Goal: Information Seeking & Learning: Learn about a topic

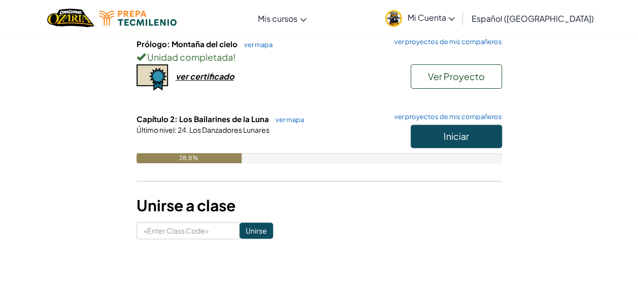
scroll to position [149, 0]
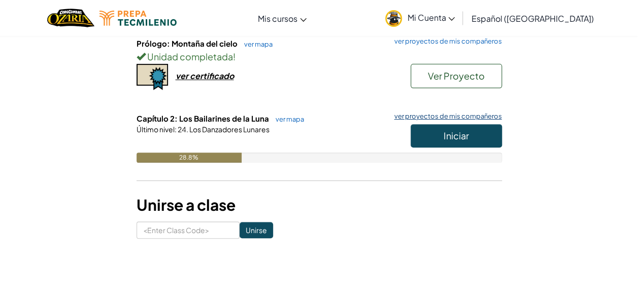
click at [477, 114] on link "ver proyectos de mis compañeros" at bounding box center [445, 116] width 113 height 7
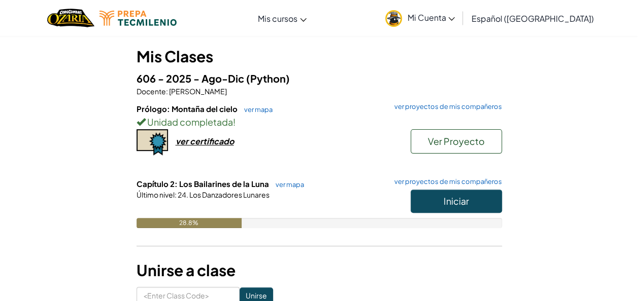
scroll to position [63, 0]
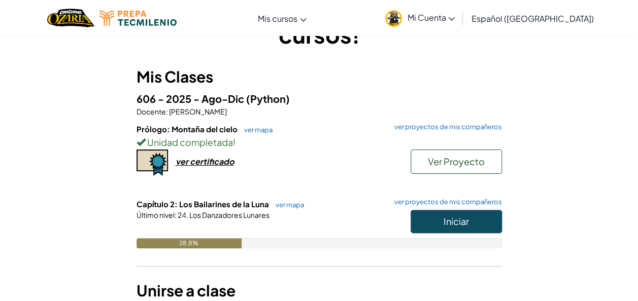
click at [287, 208] on h6 "Capítulo 2: Los Bailarines de [PERSON_NAME] ver mapa ver proyectos de mis compa…" at bounding box center [318, 204] width 365 height 11
click at [284, 201] on link "ver mapa" at bounding box center [286, 205] width 33 height 8
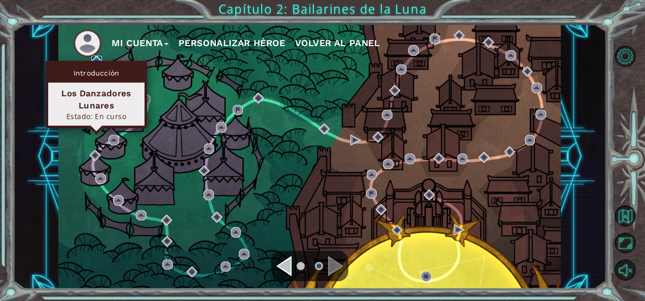
click at [92, 60] on img at bounding box center [96, 61] width 11 height 11
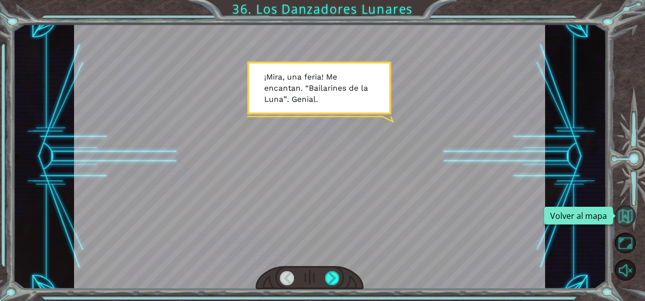
click at [623, 207] on button "Volver al mapa" at bounding box center [625, 215] width 21 height 21
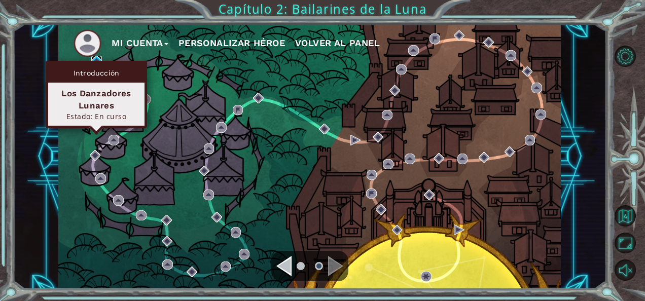
click at [98, 60] on img at bounding box center [96, 61] width 11 height 11
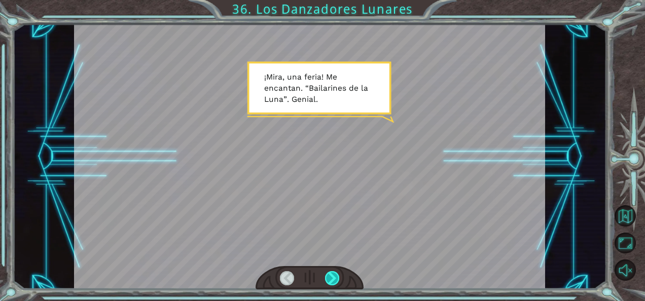
click at [336, 273] on div at bounding box center [332, 278] width 14 height 14
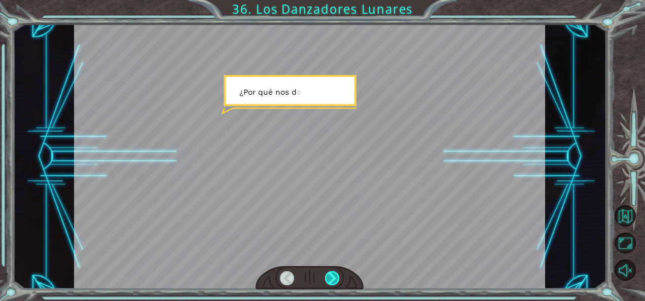
click at [336, 273] on div at bounding box center [332, 278] width 14 height 14
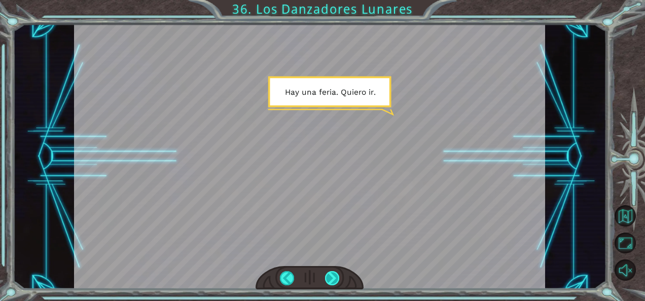
click at [336, 273] on div at bounding box center [332, 278] width 14 height 14
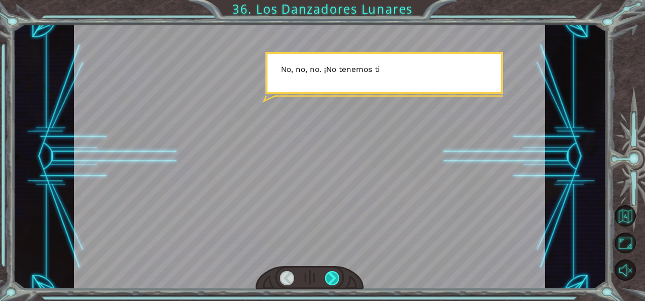
click at [336, 273] on div at bounding box center [332, 278] width 14 height 14
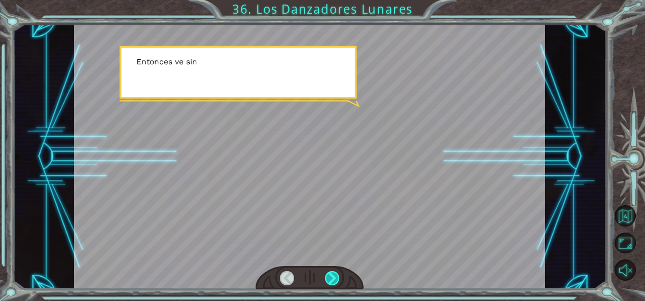
click at [336, 273] on div at bounding box center [332, 278] width 14 height 14
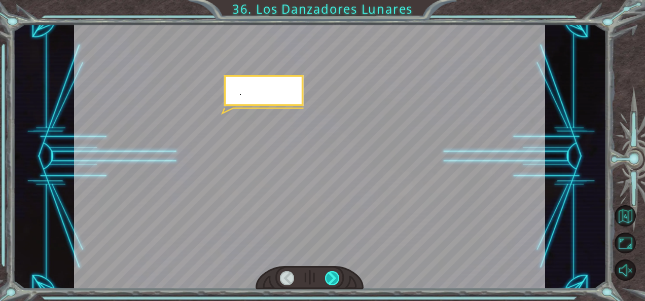
click at [336, 273] on div at bounding box center [332, 278] width 14 height 14
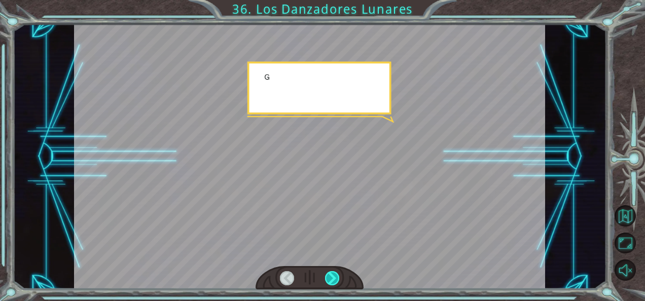
click at [336, 273] on div at bounding box center [332, 278] width 14 height 14
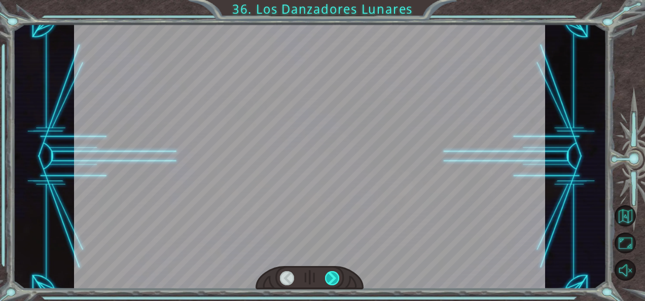
click at [336, 273] on div at bounding box center [332, 278] width 14 height 14
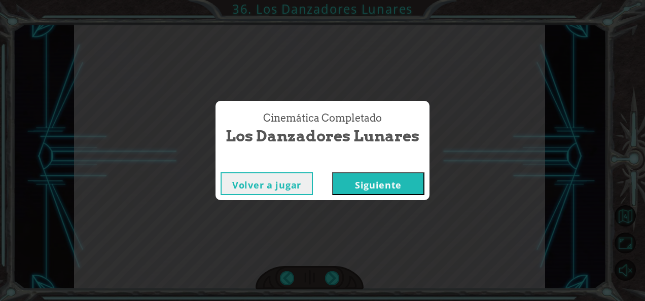
click at [386, 179] on button "Siguiente" at bounding box center [378, 184] width 92 height 23
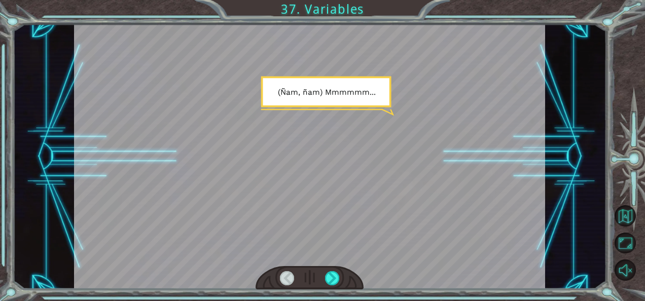
click at [324, 274] on div at bounding box center [310, 278] width 109 height 24
click at [326, 274] on div at bounding box center [332, 278] width 14 height 14
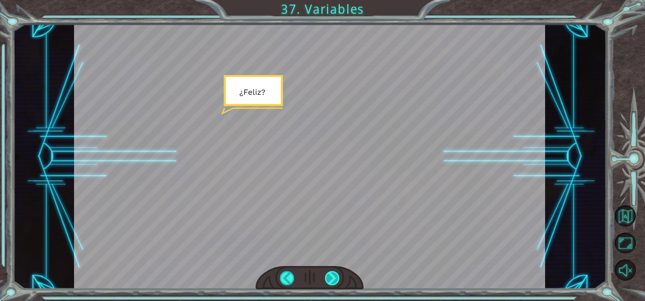
click at [326, 274] on div at bounding box center [332, 278] width 14 height 14
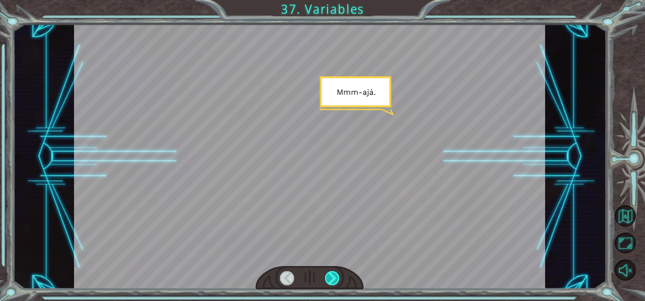
click at [326, 274] on div at bounding box center [332, 278] width 14 height 14
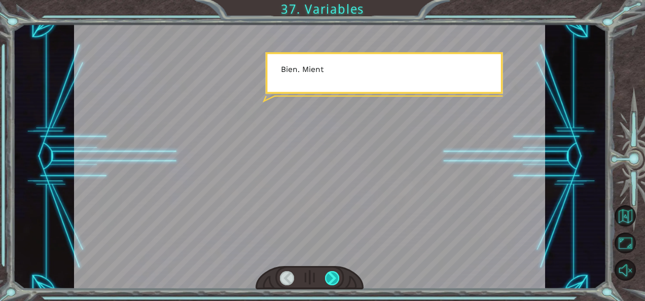
click at [326, 274] on div at bounding box center [332, 278] width 14 height 14
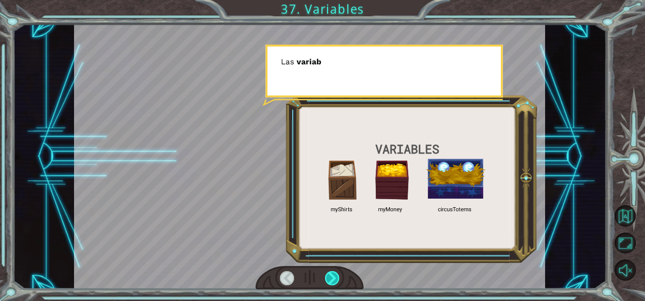
click at [326, 274] on div at bounding box center [332, 278] width 14 height 14
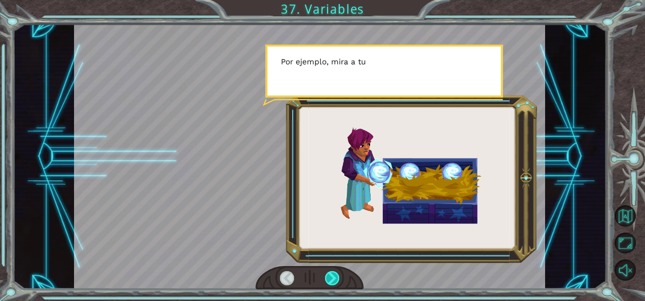
click at [326, 274] on div at bounding box center [332, 278] width 14 height 14
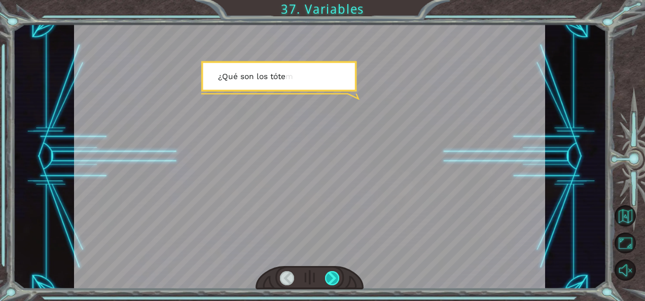
click at [326, 274] on div at bounding box center [332, 278] width 14 height 14
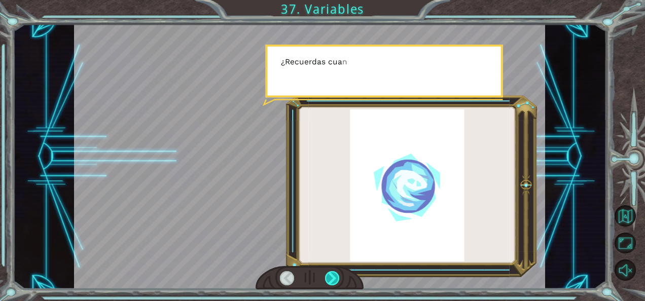
click at [326, 274] on div at bounding box center [332, 278] width 14 height 14
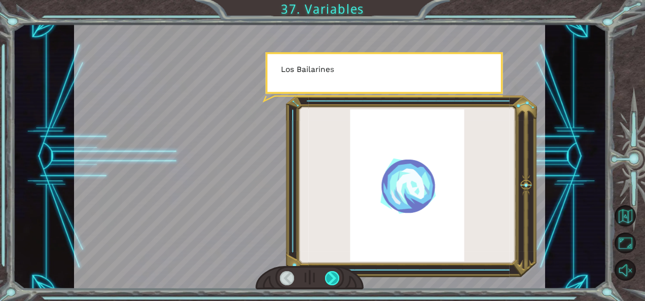
click at [326, 274] on div at bounding box center [332, 278] width 14 height 14
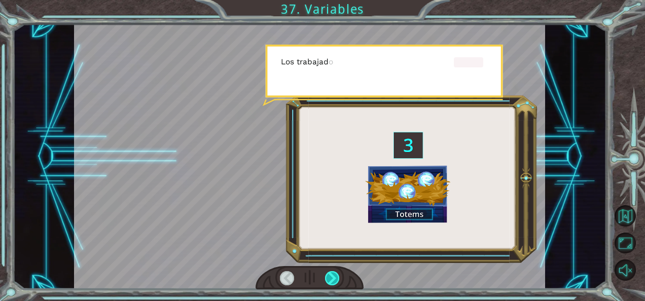
click at [326, 274] on div at bounding box center [332, 278] width 14 height 14
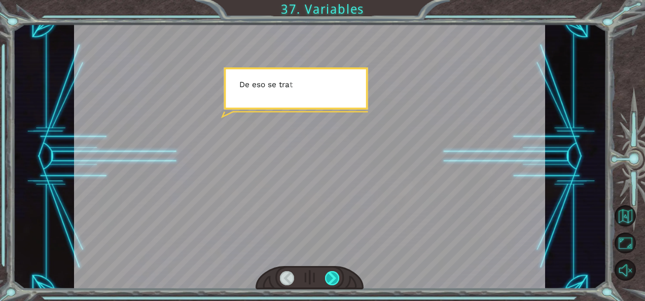
click at [326, 274] on div at bounding box center [332, 278] width 14 height 14
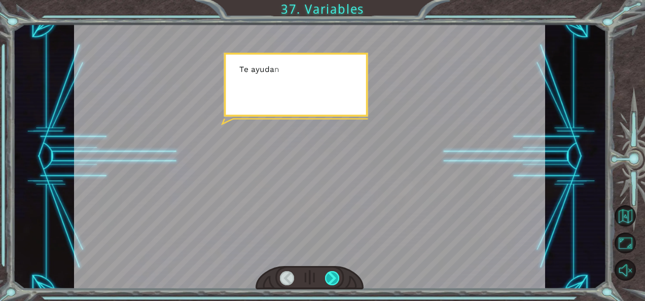
click at [326, 274] on div at bounding box center [332, 278] width 14 height 14
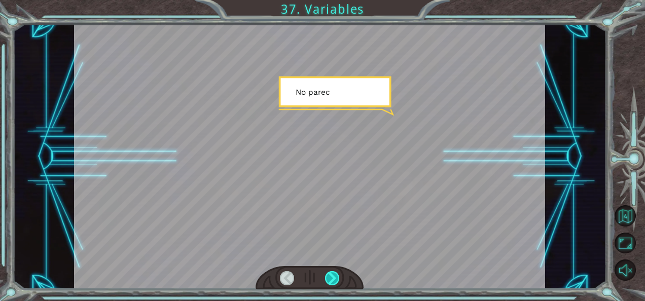
click at [326, 274] on div at bounding box center [332, 278] width 14 height 14
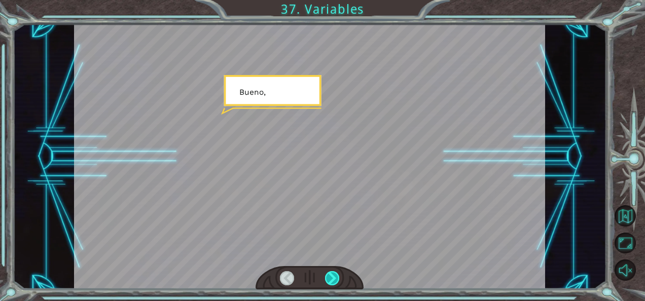
click at [326, 274] on div at bounding box center [332, 278] width 14 height 14
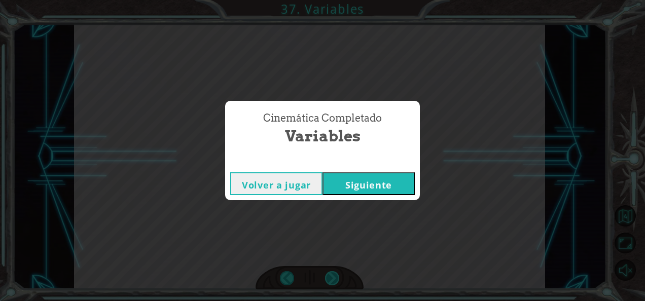
click at [326, 274] on div "Cinemática Completado Variables Volver a jugar [GEOGRAPHIC_DATA]" at bounding box center [322, 150] width 645 height 301
click at [399, 180] on button "Siguiente" at bounding box center [369, 184] width 92 height 23
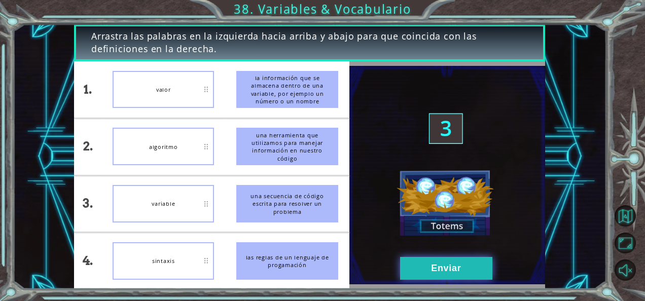
click at [438, 266] on button "Enviar" at bounding box center [446, 268] width 92 height 23
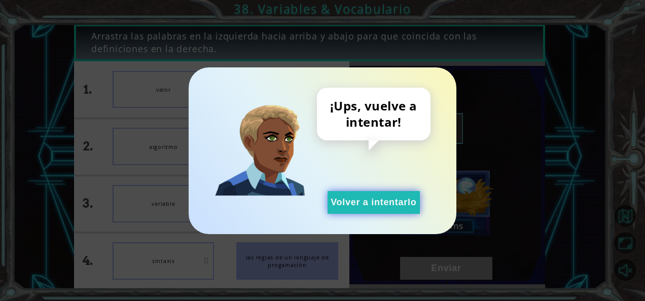
click at [391, 211] on button "Volver a intentarlo" at bounding box center [374, 202] width 92 height 23
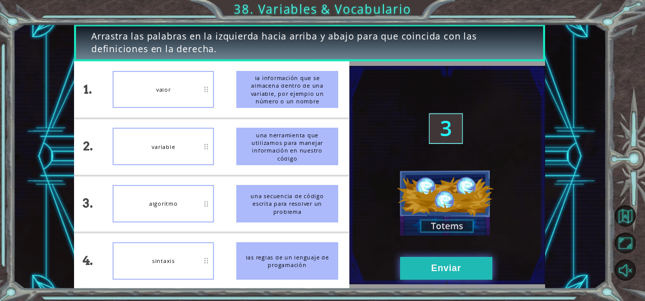
click at [461, 271] on button "Enviar" at bounding box center [446, 268] width 92 height 23
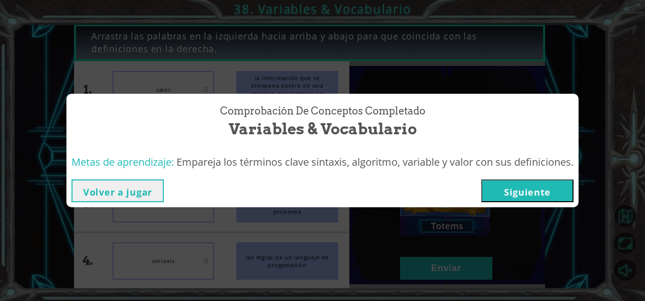
click at [548, 191] on button "Siguiente" at bounding box center [527, 191] width 92 height 23
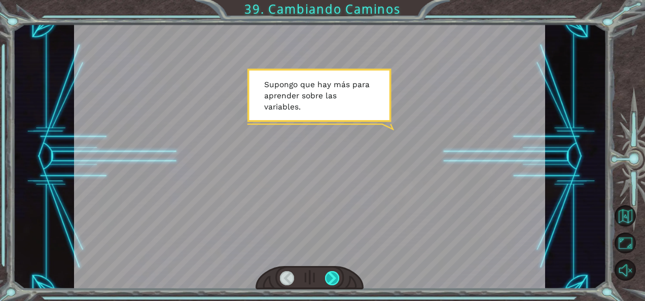
click at [333, 273] on div at bounding box center [332, 278] width 14 height 14
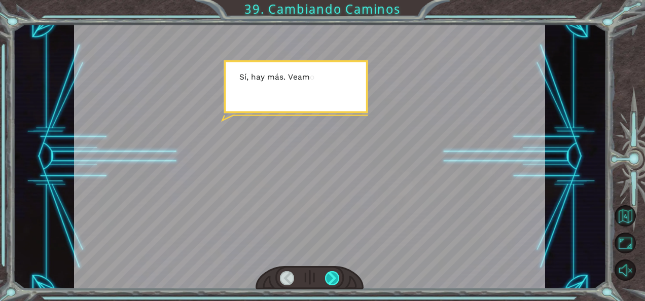
click at [333, 273] on div at bounding box center [332, 278] width 14 height 14
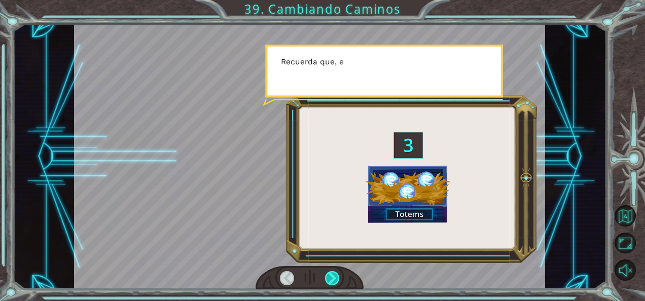
click at [333, 273] on div at bounding box center [332, 278] width 14 height 14
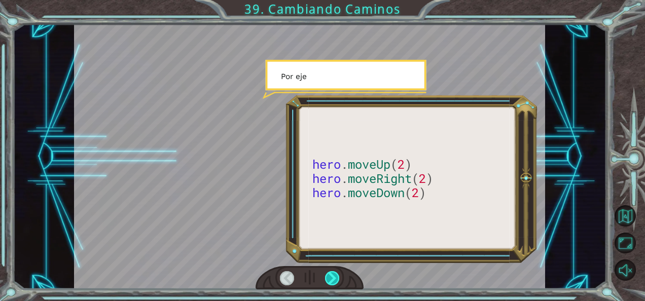
click at [333, 273] on div at bounding box center [332, 278] width 14 height 14
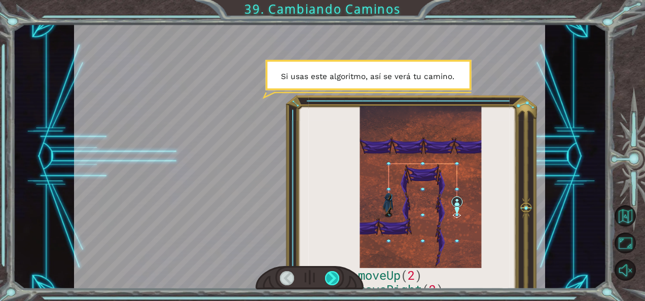
click at [333, 273] on div at bounding box center [332, 278] width 14 height 14
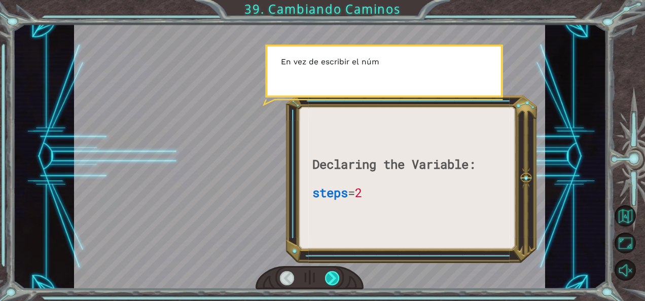
click at [333, 273] on div at bounding box center [332, 278] width 14 height 14
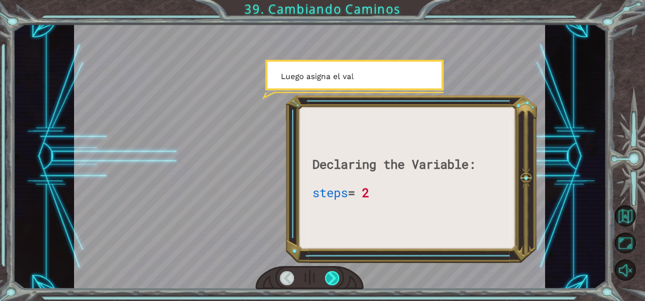
click at [333, 273] on div at bounding box center [332, 278] width 14 height 14
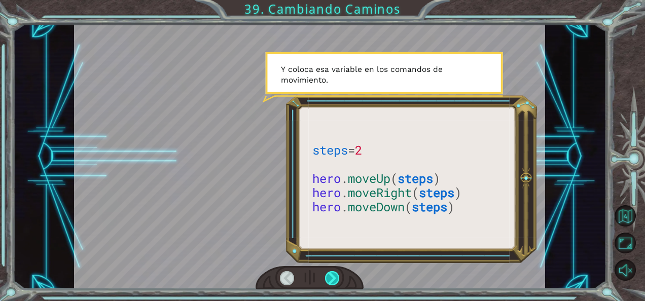
click at [333, 273] on div at bounding box center [332, 278] width 14 height 14
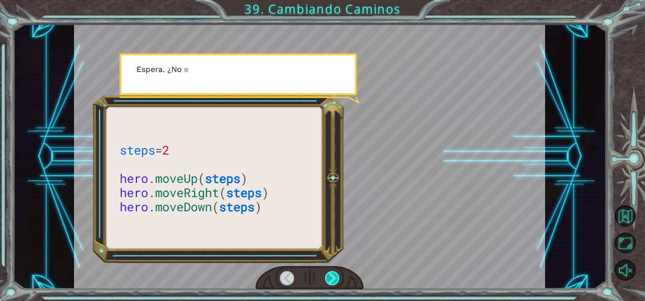
click at [333, 273] on div at bounding box center [332, 278] width 14 height 14
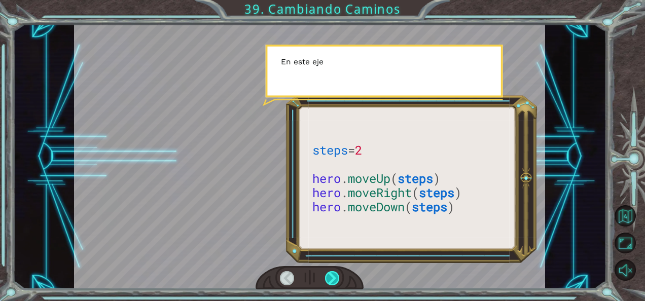
click at [333, 273] on div at bounding box center [332, 278] width 14 height 14
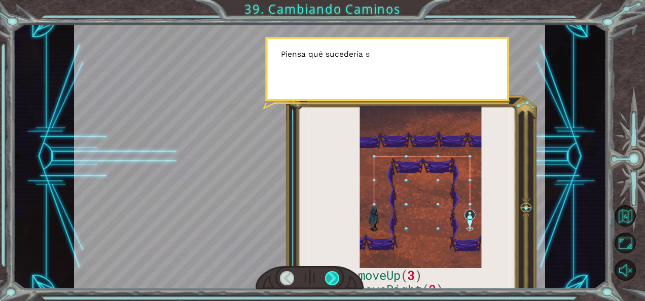
click at [333, 273] on div at bounding box center [332, 278] width 14 height 14
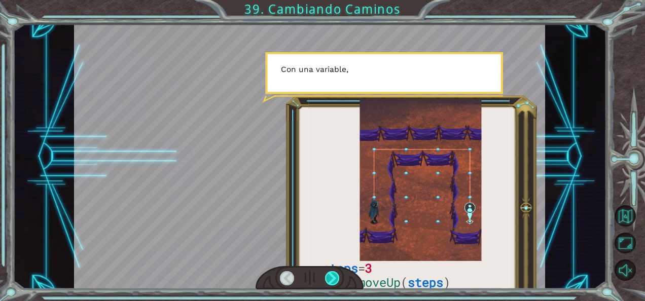
click at [333, 273] on div at bounding box center [332, 278] width 14 height 14
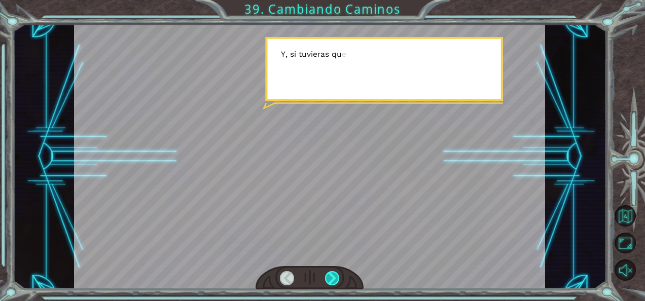
click at [333, 273] on div at bounding box center [332, 278] width 14 height 14
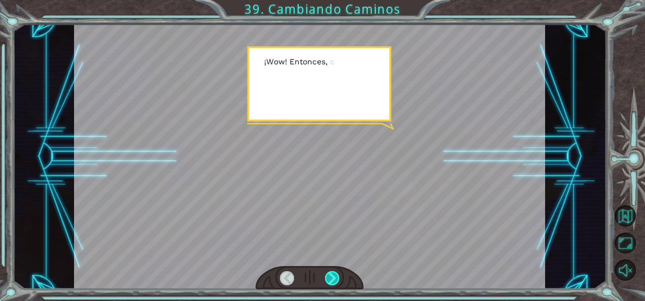
click at [333, 273] on div at bounding box center [332, 278] width 14 height 14
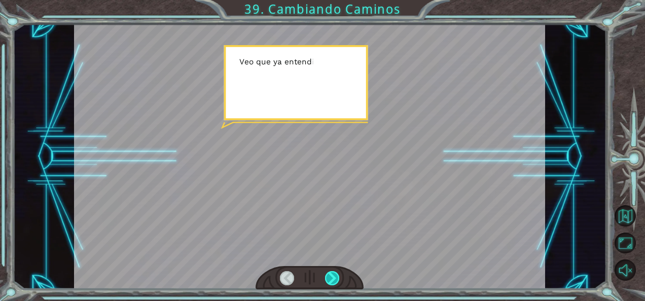
click at [333, 273] on div at bounding box center [332, 278] width 14 height 14
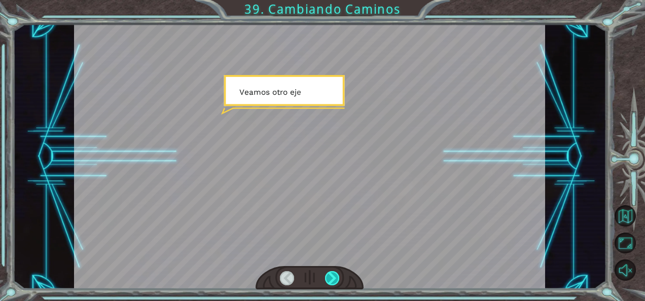
click at [333, 273] on div at bounding box center [332, 278] width 14 height 14
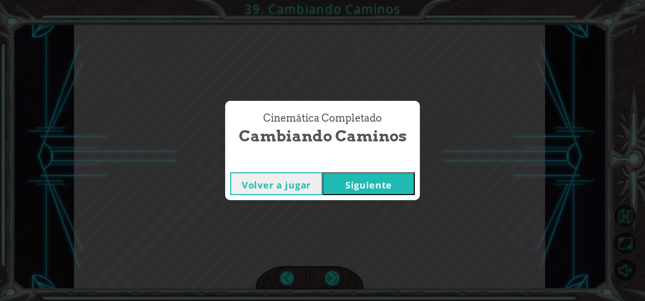
click at [333, 273] on div "Cinemática Completado Cambiando Caminos Volver a jugar [GEOGRAPHIC_DATA]" at bounding box center [322, 150] width 645 height 301
click at [348, 190] on button "Siguiente" at bounding box center [369, 184] width 92 height 23
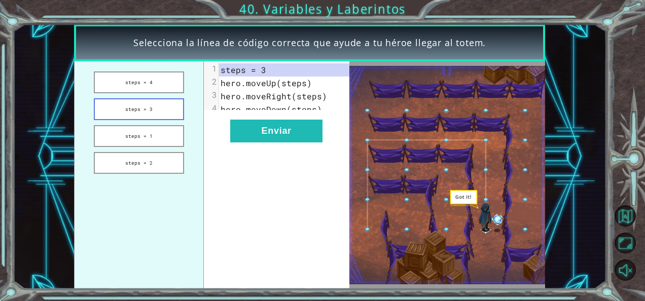
click at [149, 119] on button "steps = 3" at bounding box center [139, 109] width 90 height 22
click at [141, 115] on button "steps = 3" at bounding box center [139, 109] width 90 height 22
click at [289, 143] on button "Enviar" at bounding box center [276, 131] width 92 height 23
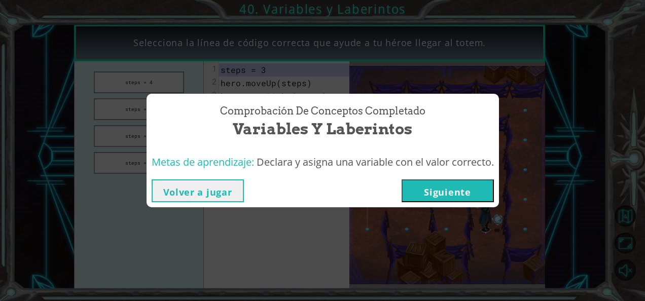
click at [449, 185] on button "Siguiente" at bounding box center [448, 191] width 92 height 23
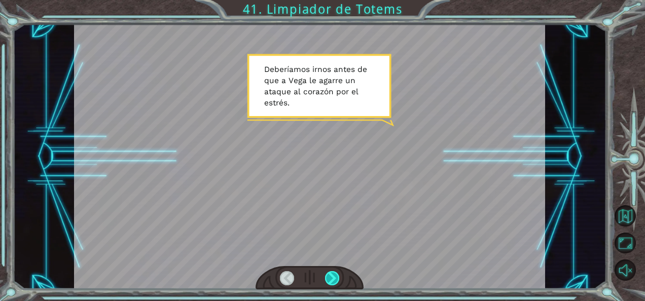
click at [335, 279] on div at bounding box center [332, 278] width 14 height 14
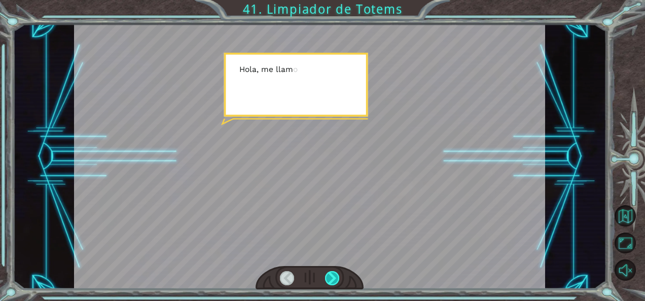
click at [335, 279] on div at bounding box center [332, 278] width 14 height 14
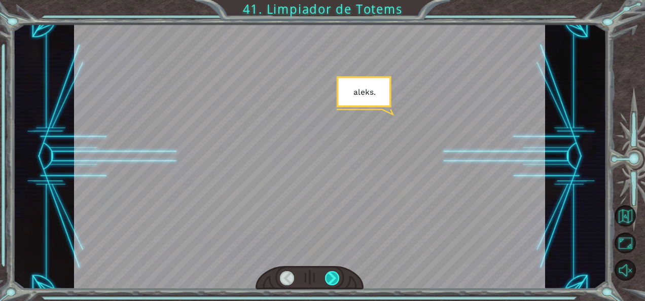
click at [335, 279] on div at bounding box center [332, 278] width 14 height 14
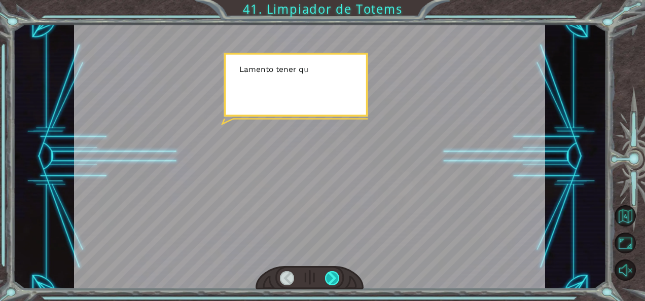
click at [335, 279] on div at bounding box center [332, 278] width 14 height 14
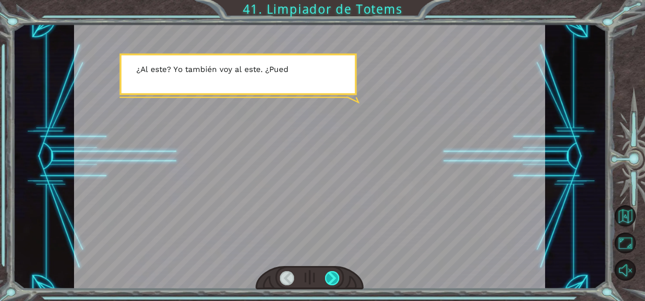
click at [335, 279] on div at bounding box center [332, 278] width 14 height 14
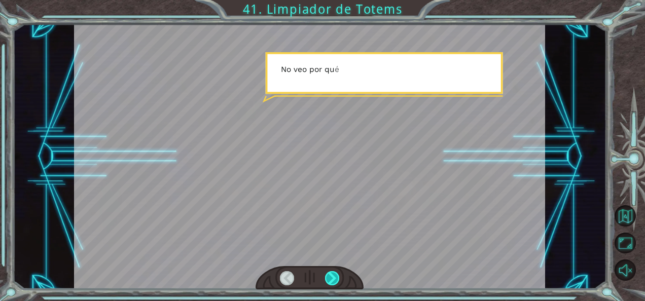
click at [335, 279] on div at bounding box center [332, 278] width 14 height 14
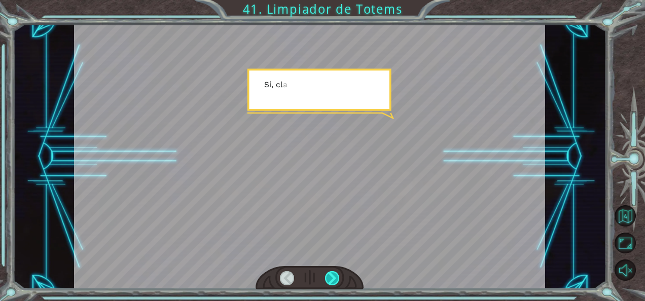
click at [335, 279] on div at bounding box center [332, 278] width 14 height 14
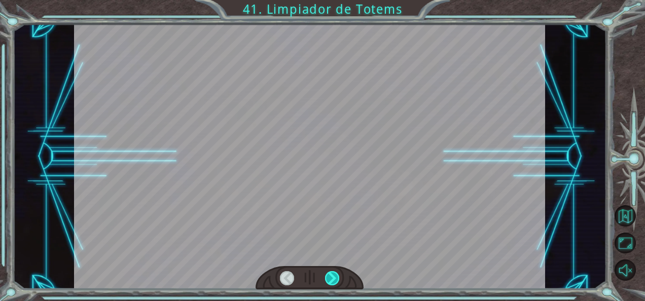
click at [335, 279] on div at bounding box center [332, 278] width 14 height 14
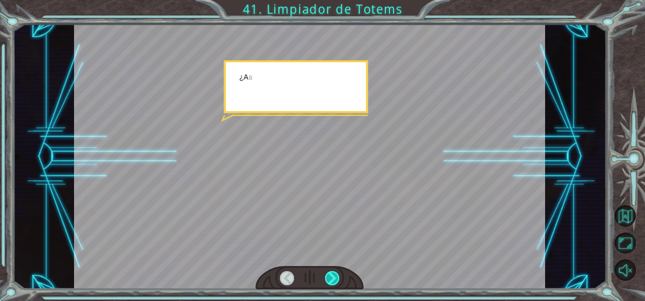
click at [335, 279] on div at bounding box center [332, 278] width 14 height 14
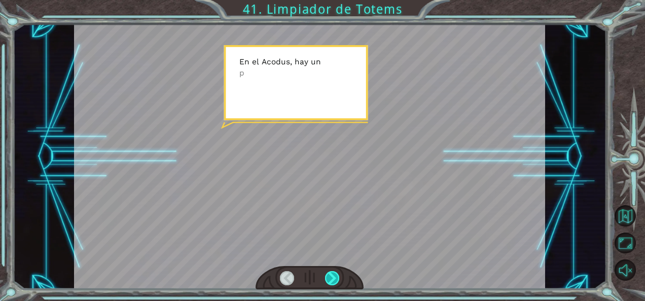
click at [335, 279] on div at bounding box center [332, 278] width 14 height 14
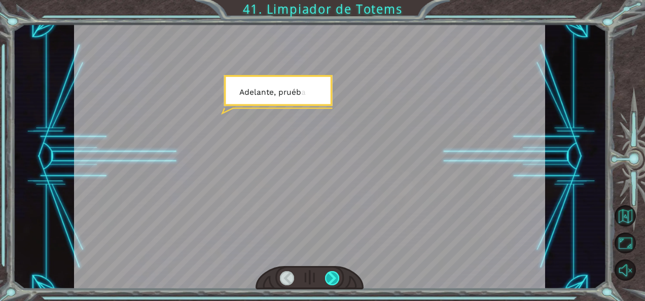
click at [335, 279] on div at bounding box center [332, 278] width 14 height 14
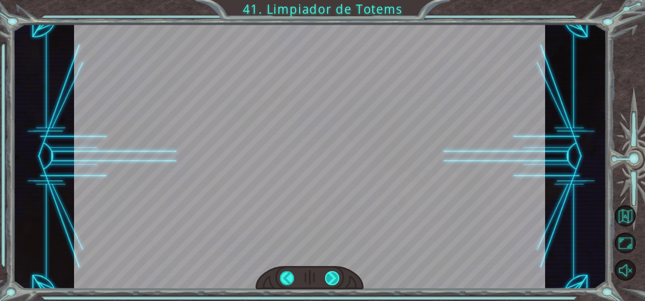
click at [335, 279] on div at bounding box center [332, 278] width 14 height 14
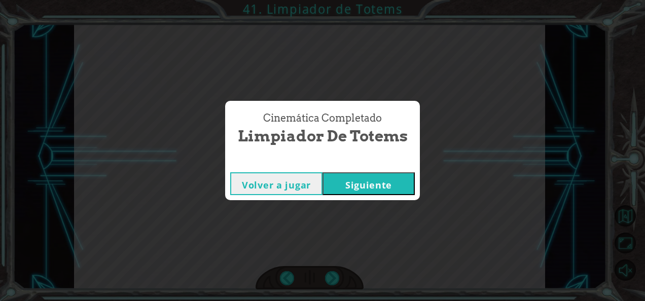
drag, startPoint x: 335, startPoint y: 279, endPoint x: 389, endPoint y: 180, distance: 113.1
click at [389, 180] on div "Cinemática Completado Limpiador de Totems Volver a jugar [GEOGRAPHIC_DATA]" at bounding box center [322, 150] width 645 height 301
click at [389, 180] on button "Siguiente" at bounding box center [369, 184] width 92 height 23
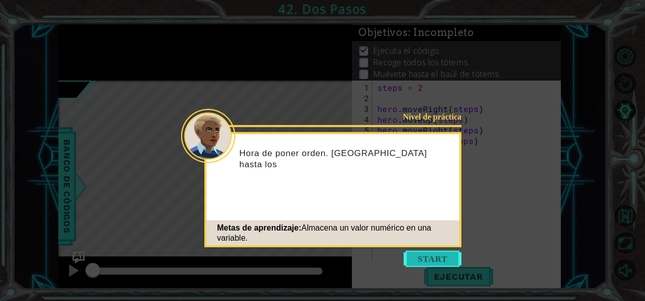
click at [418, 262] on button "Start" at bounding box center [433, 259] width 58 height 16
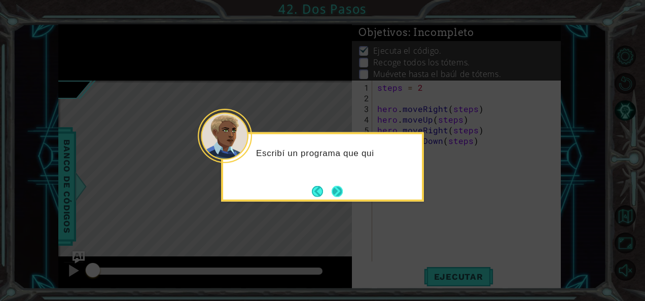
click at [339, 198] on button "Next" at bounding box center [337, 191] width 13 height 13
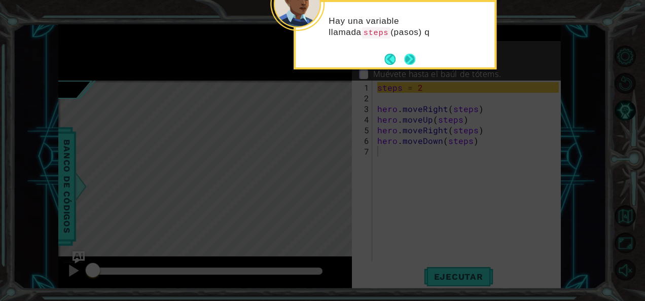
click at [408, 68] on div "Hay una variable llamada steps (pasos) q" at bounding box center [395, 35] width 203 height 70
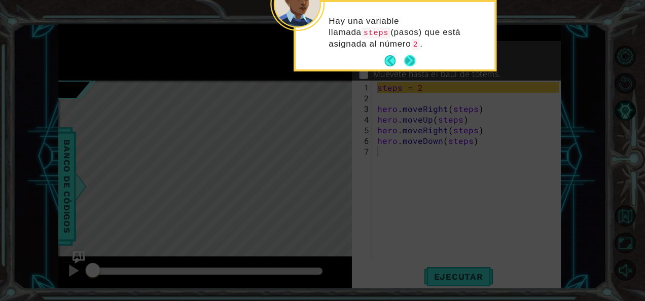
click at [409, 63] on button "Next" at bounding box center [410, 61] width 16 height 16
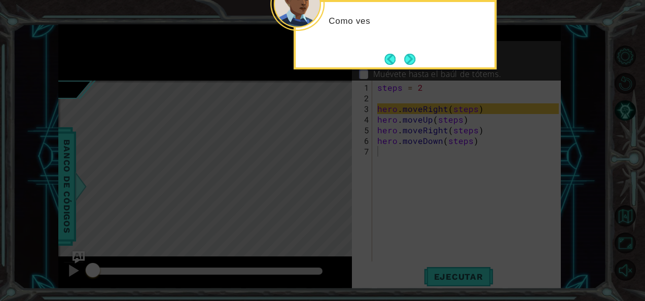
click at [409, 63] on button "Next" at bounding box center [410, 59] width 19 height 19
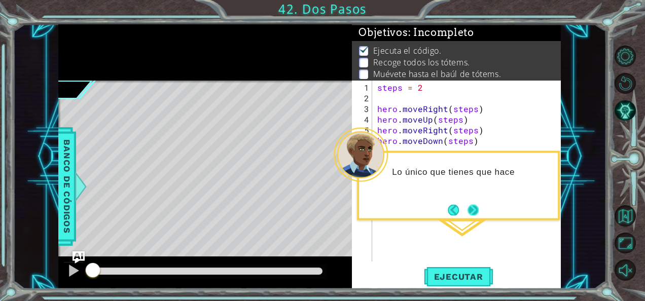
click at [475, 207] on button "Next" at bounding box center [473, 210] width 15 height 15
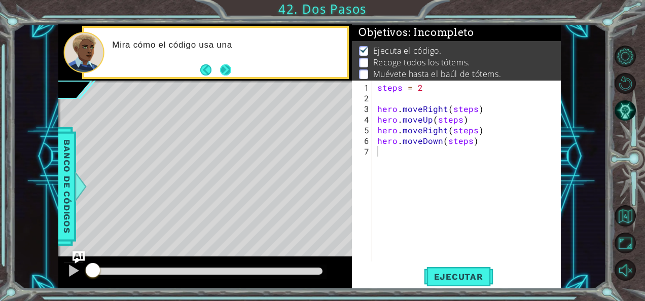
click at [224, 74] on button "Next" at bounding box center [225, 69] width 15 height 15
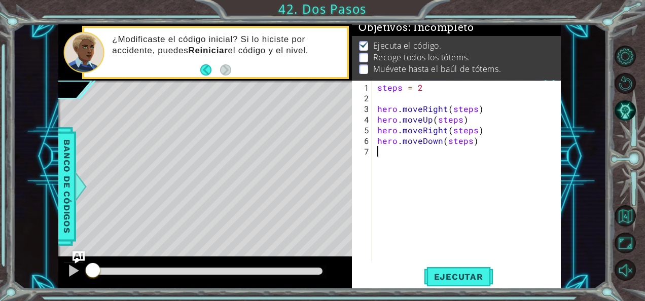
scroll to position [13, 0]
click at [467, 271] on button "Ejecutar" at bounding box center [459, 276] width 70 height 21
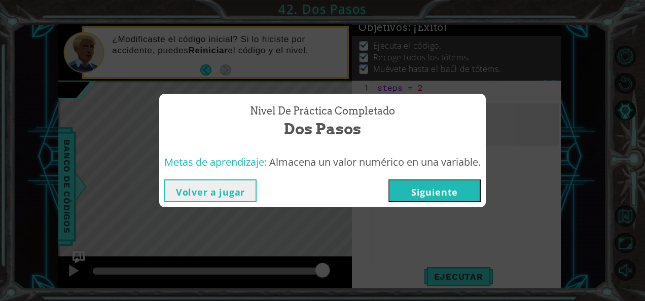
click at [441, 186] on button "Siguiente" at bounding box center [435, 191] width 92 height 23
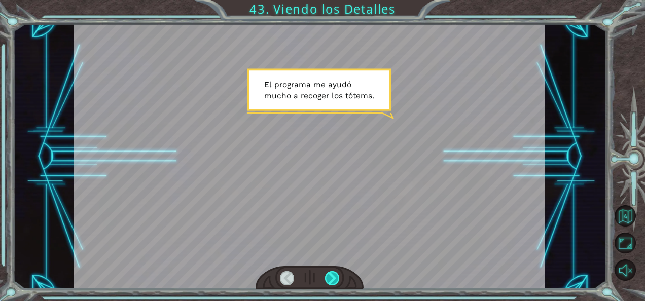
click at [338, 277] on div at bounding box center [332, 278] width 14 height 14
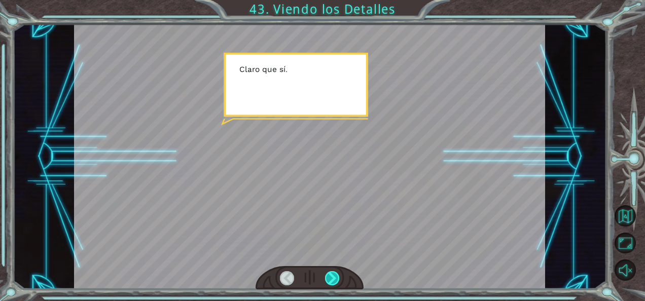
click at [338, 277] on div at bounding box center [332, 278] width 14 height 14
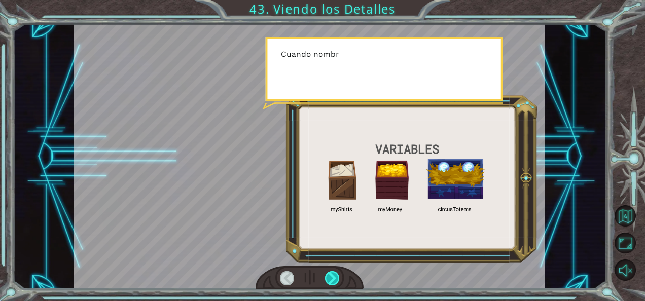
click at [338, 277] on div at bounding box center [332, 278] width 14 height 14
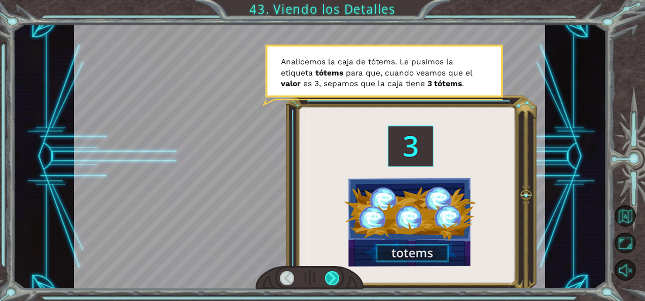
click at [338, 277] on div at bounding box center [332, 278] width 14 height 14
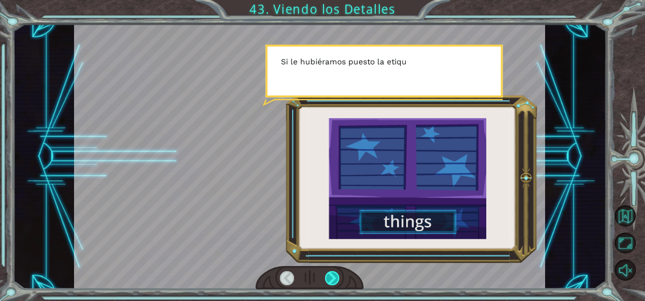
click at [338, 277] on div at bounding box center [332, 278] width 14 height 14
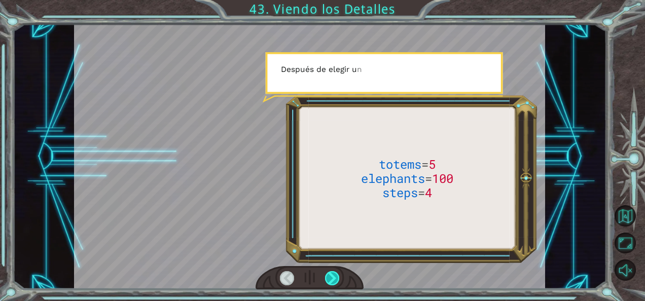
click at [338, 277] on div at bounding box center [332, 278] width 14 height 14
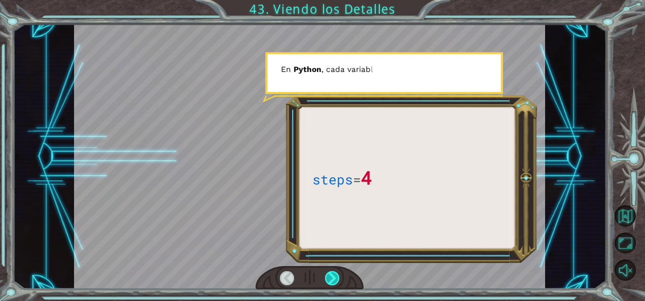
click at [338, 277] on div at bounding box center [332, 278] width 14 height 14
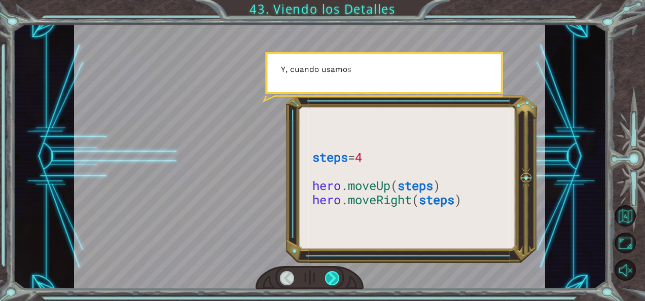
click at [338, 277] on div at bounding box center [332, 278] width 14 height 14
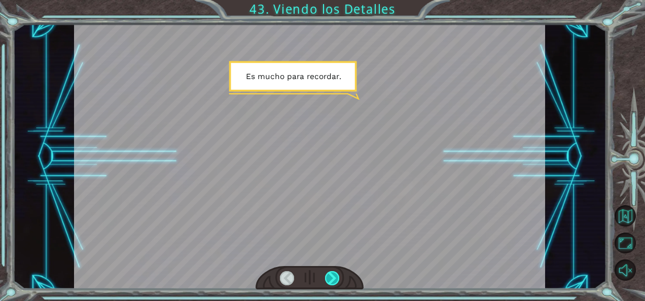
click at [338, 277] on div at bounding box center [332, 278] width 14 height 14
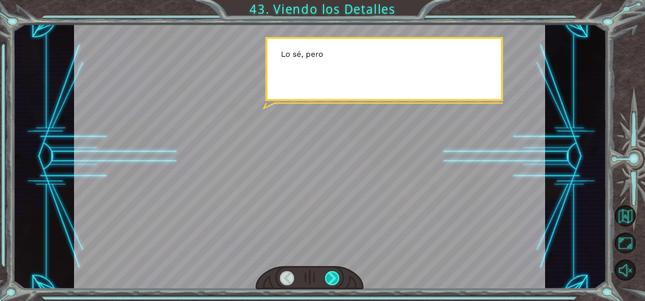
click at [338, 277] on div at bounding box center [332, 278] width 14 height 14
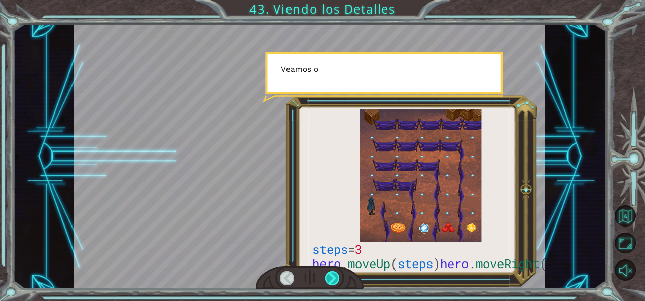
click at [338, 277] on div at bounding box center [332, 278] width 14 height 14
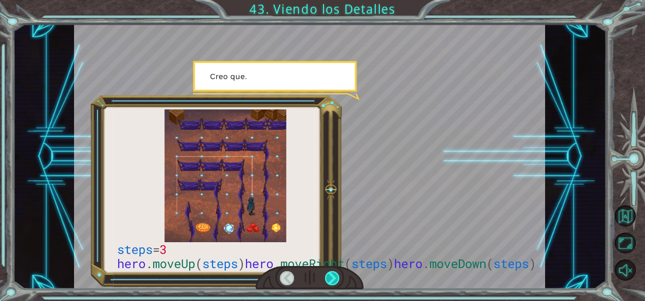
click at [338, 277] on div at bounding box center [332, 278] width 14 height 14
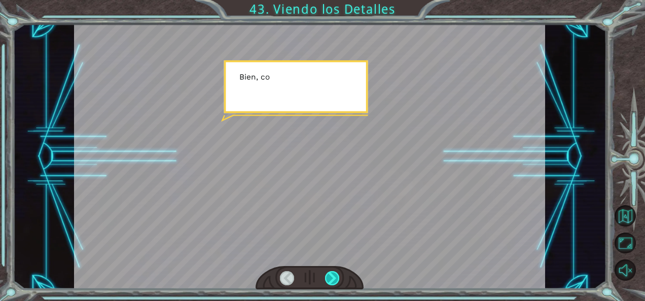
click at [338, 277] on div at bounding box center [332, 278] width 14 height 14
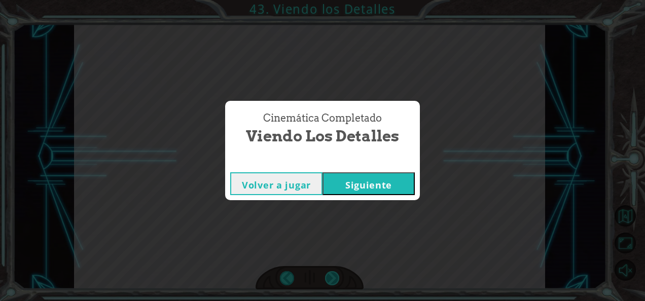
click at [338, 277] on div "Cinemática Completado Viendo los Detalles Volver a jugar [GEOGRAPHIC_DATA]" at bounding box center [322, 150] width 645 height 301
click at [372, 189] on button "Siguiente" at bounding box center [369, 184] width 92 height 23
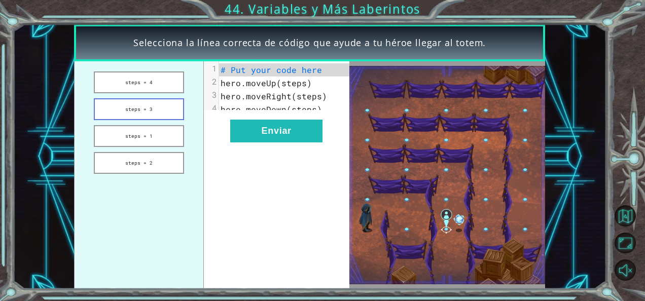
click at [160, 104] on button "steps = 3" at bounding box center [139, 109] width 90 height 22
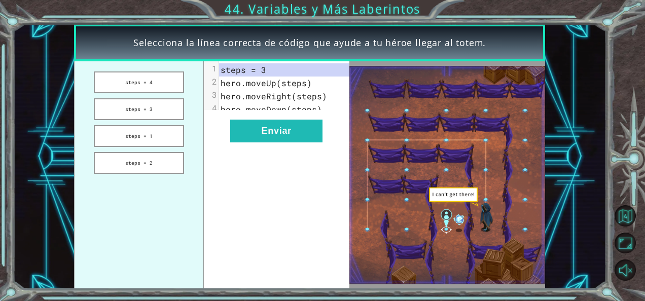
click at [298, 143] on button "Enviar" at bounding box center [276, 131] width 92 height 23
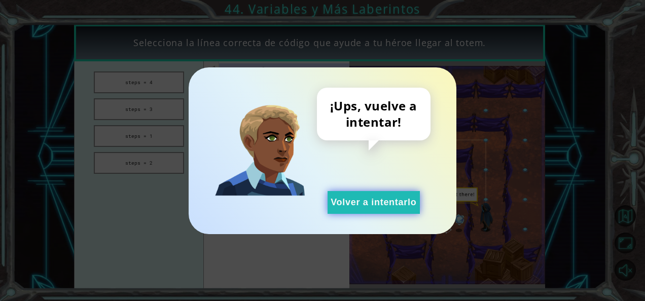
click at [403, 210] on button "Volver a intentarlo" at bounding box center [374, 202] width 92 height 23
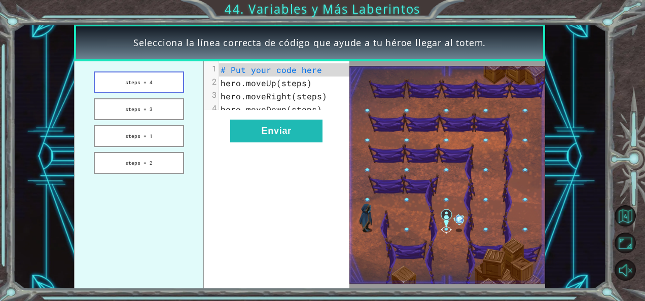
click at [149, 92] on button "steps = 4" at bounding box center [139, 83] width 90 height 22
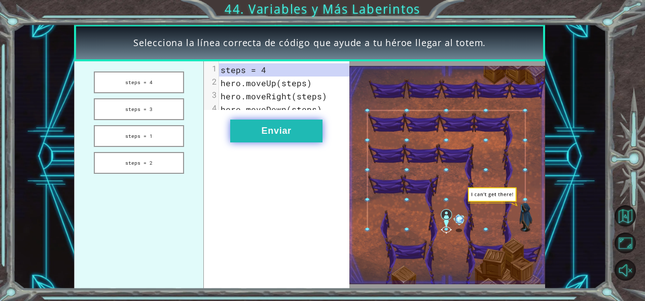
click at [258, 136] on button "Enviar" at bounding box center [276, 131] width 92 height 23
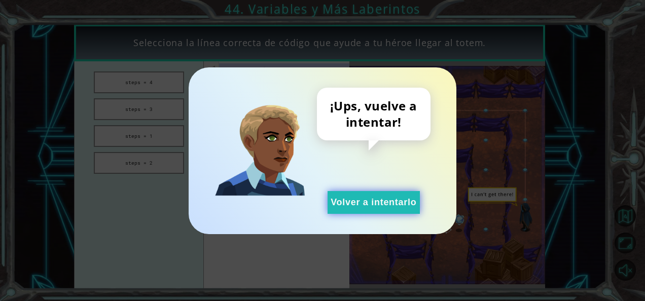
click at [381, 204] on button "Volver a intentarlo" at bounding box center [374, 202] width 92 height 23
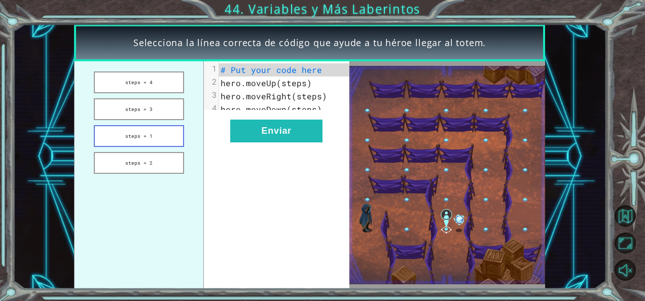
click at [158, 136] on button "steps = 1" at bounding box center [139, 136] width 90 height 22
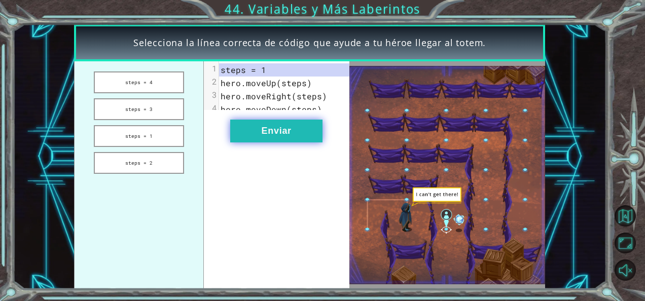
click at [253, 143] on button "Enviar" at bounding box center [276, 131] width 92 height 23
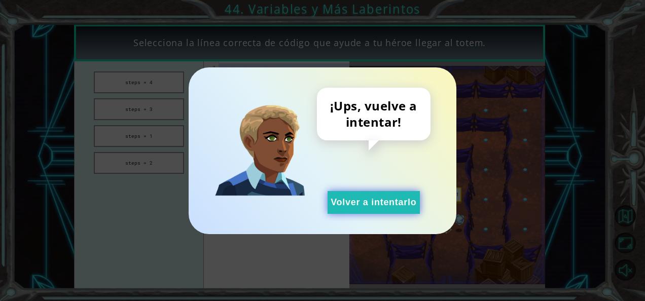
click at [334, 199] on button "Volver a intentarlo" at bounding box center [374, 202] width 92 height 23
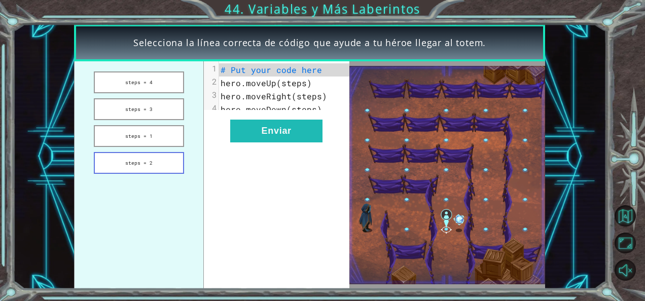
click at [125, 160] on button "steps = 2" at bounding box center [139, 163] width 90 height 22
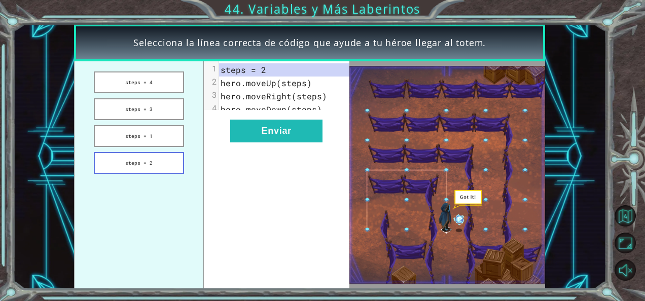
click at [152, 173] on button "steps = 2" at bounding box center [139, 163] width 90 height 22
click at [278, 131] on button "Enviar" at bounding box center [276, 131] width 92 height 23
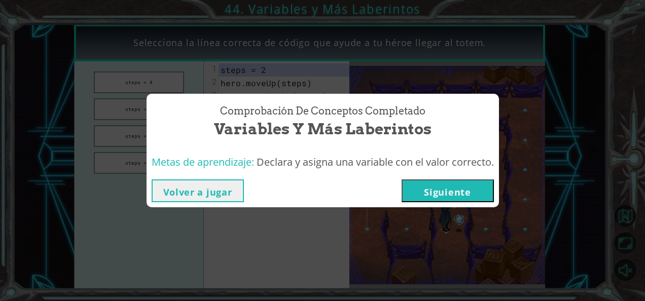
click at [464, 187] on button "Siguiente" at bounding box center [448, 191] width 92 height 23
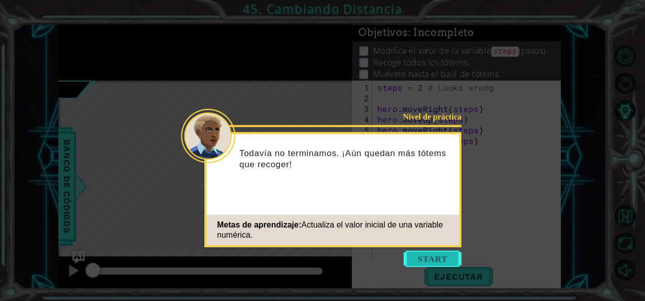
click at [439, 252] on button "Start" at bounding box center [433, 259] width 58 height 16
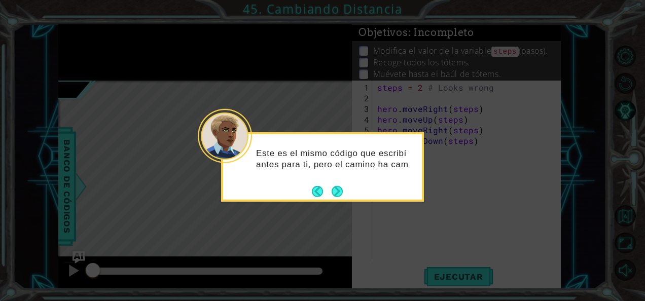
click at [344, 187] on div "Este es el mismo código que escribí antes para ti, pero el camino ha cam" at bounding box center [322, 163] width 199 height 51
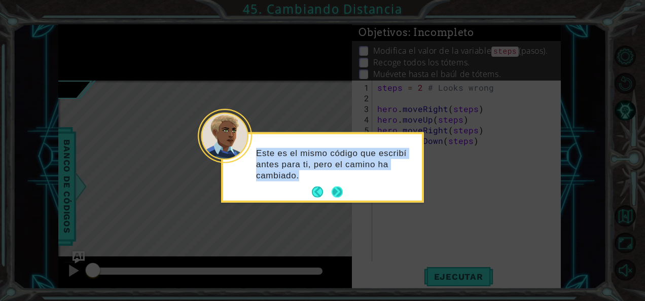
drag, startPoint x: 344, startPoint y: 187, endPoint x: 333, endPoint y: 196, distance: 14.1
click at [333, 196] on div "Este es el mismo código que escribí antes para ti, pero el camino ha cambiado." at bounding box center [322, 167] width 199 height 66
click at [333, 196] on button "Next" at bounding box center [338, 193] width 12 height 12
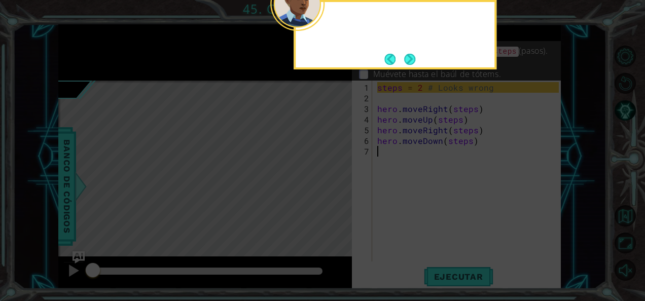
click at [333, 196] on icon at bounding box center [322, 45] width 645 height 512
click at [416, 58] on button "Next" at bounding box center [409, 59] width 11 height 11
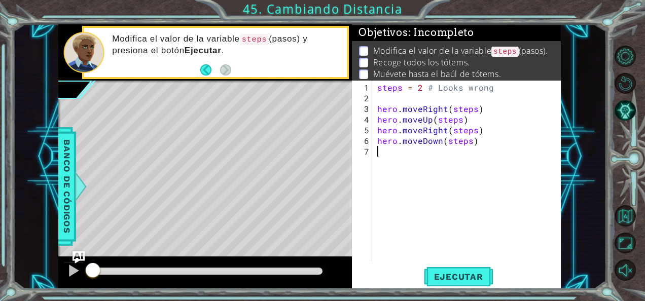
click at [403, 89] on div "steps = 2 # Looks wrong hero . moveRight ( steps ) hero . moveUp ( steps ) hero…" at bounding box center [469, 183] width 189 height 202
type textarea "steps = 2 # Looks wrong"
click at [454, 280] on span "Ejecutar" at bounding box center [459, 277] width 70 height 10
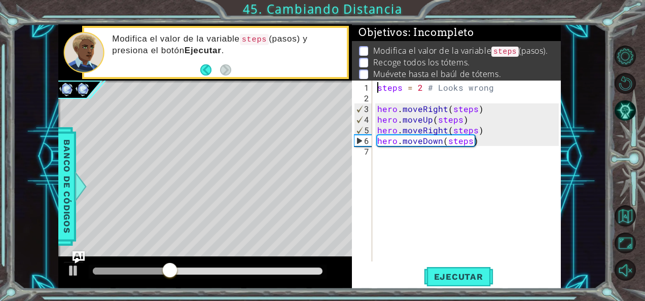
click at [378, 90] on div "steps = 2 # Looks wrong hero . moveRight ( steps ) hero . moveUp ( steps ) hero…" at bounding box center [469, 183] width 189 height 202
click at [435, 95] on div "steps = 2 # Looks wrong hero . moveRight ( steps ) hero . moveUp ( steps ) hero…" at bounding box center [469, 183] width 189 height 202
click at [375, 85] on div "steps = 2 # Looks wrong hero . moveRight ( steps ) hero . moveUp ( steps ) hero…" at bounding box center [469, 183] width 189 height 202
drag, startPoint x: 375, startPoint y: 85, endPoint x: 410, endPoint y: 81, distance: 35.2
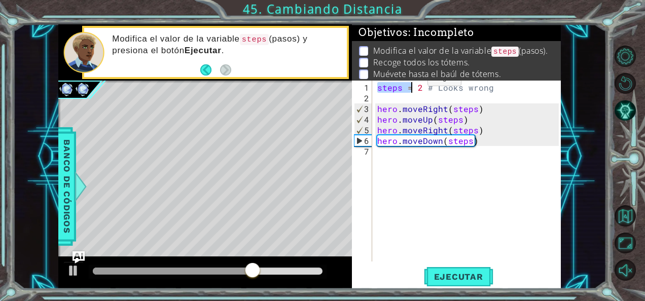
click at [410, 81] on div "steps = 2 # Looks wrong hero . moveRight ( steps ) hero . moveUp ( steps ) hero…" at bounding box center [467, 171] width 184 height 181
click at [376, 91] on div "steps = 2 # Looks wrong hero . moveRight ( steps ) hero . moveUp ( steps ) hero…" at bounding box center [469, 183] width 189 height 202
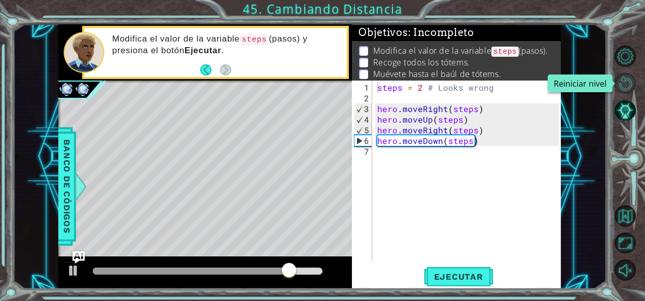
click at [618, 88] on button "Reiniciar nivel" at bounding box center [625, 83] width 21 height 21
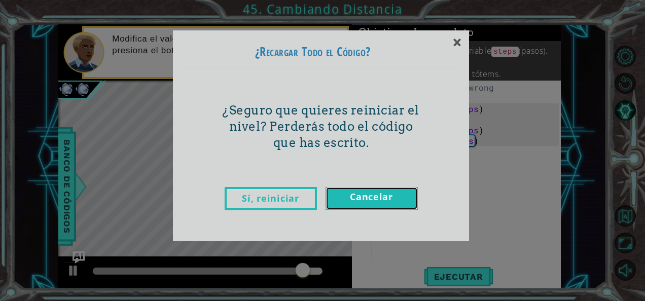
click at [364, 201] on link "Cancelar" at bounding box center [372, 198] width 92 height 23
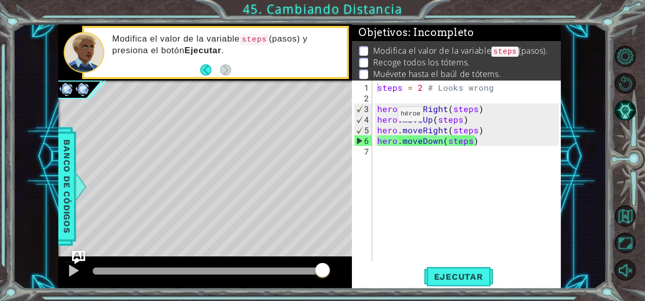
click at [84, 253] on img "Ask AI" at bounding box center [78, 257] width 13 height 13
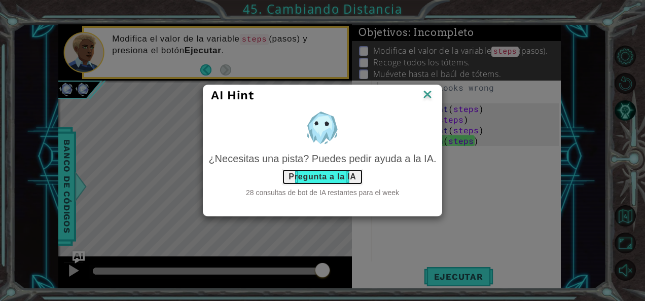
click at [327, 174] on button "Pregunta a la IA" at bounding box center [322, 177] width 81 height 16
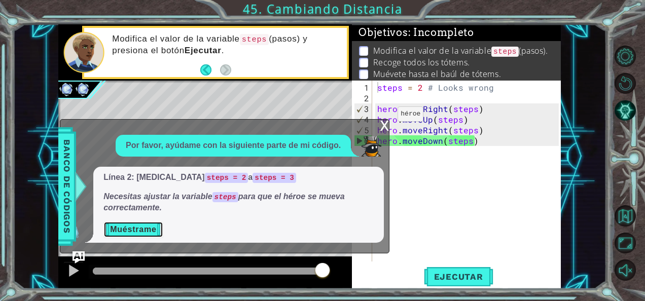
click at [150, 232] on button "Muéstrame" at bounding box center [133, 230] width 59 height 16
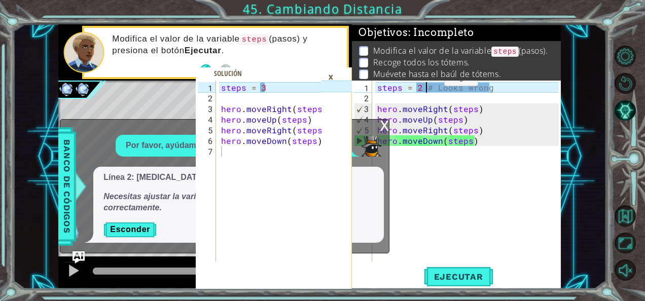
click at [427, 81] on div "steps = 2 # Looks wrong hero . moveRight ( steps ) hero . moveUp ( steps ) hero…" at bounding box center [467, 171] width 184 height 181
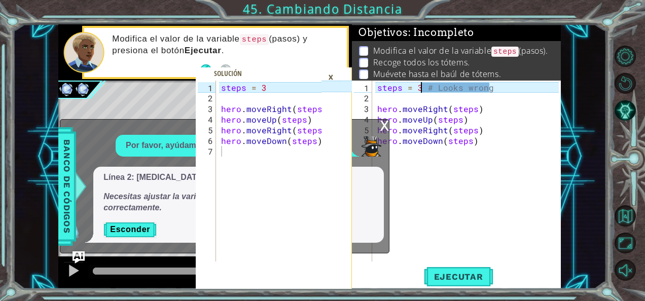
scroll to position [0, 3]
type textarea "steps = 3 # Looks wrong"
click at [458, 277] on span "Ejecutar" at bounding box center [459, 277] width 70 height 10
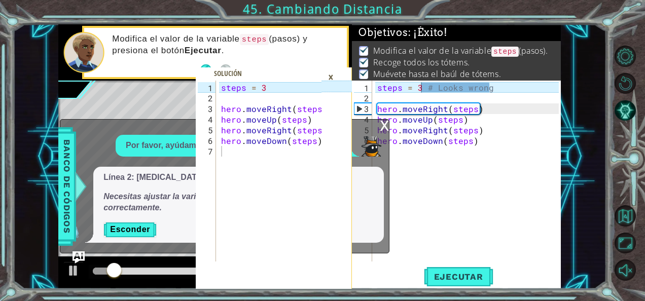
click at [336, 76] on div "×" at bounding box center [331, 76] width 16 height 17
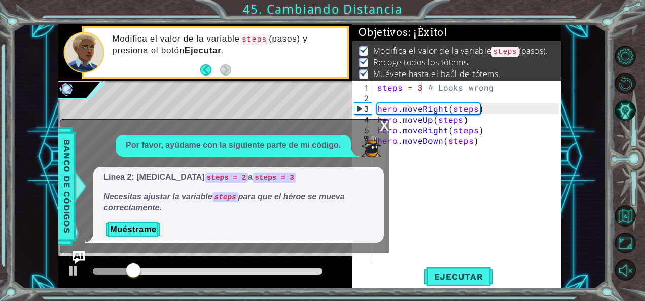
click at [382, 127] on div "x" at bounding box center [384, 125] width 9 height 10
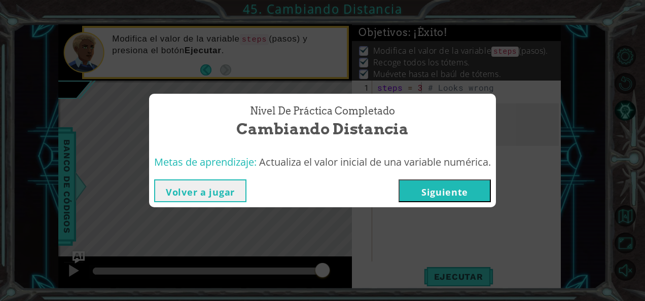
click at [223, 182] on button "Volver a jugar" at bounding box center [200, 191] width 92 height 23
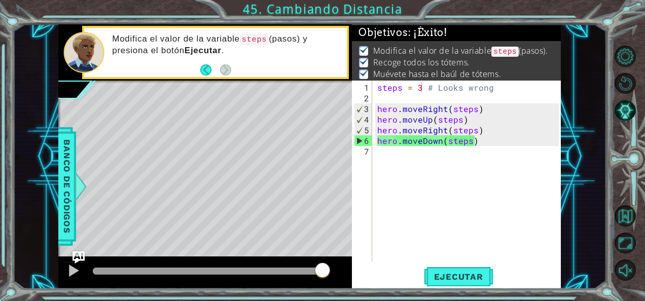
click at [434, 288] on div "steps = 3 # Looks wrong 1 2 3 4 5 6 7 steps = 3 # Looks wrong hero . moveRight …" at bounding box center [456, 185] width 209 height 209
click at [476, 275] on span "Ejecutar" at bounding box center [459, 277] width 70 height 10
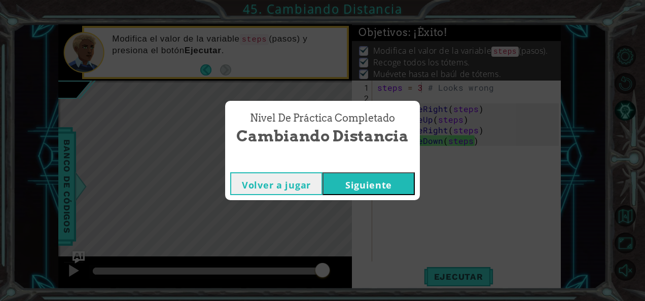
click at [360, 177] on button "Siguiente" at bounding box center [369, 184] width 92 height 23
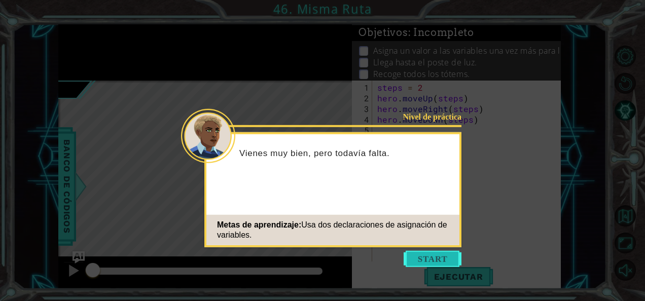
click at [428, 253] on button "Start" at bounding box center [433, 259] width 58 height 16
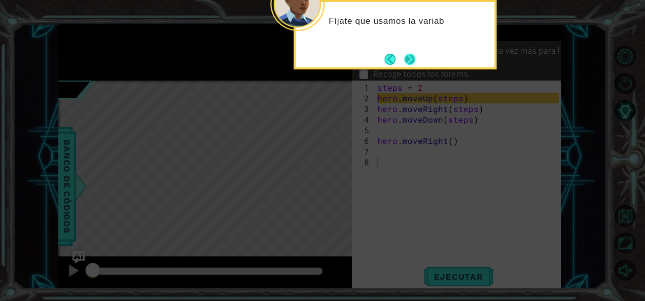
click at [408, 65] on button "Next" at bounding box center [410, 59] width 12 height 12
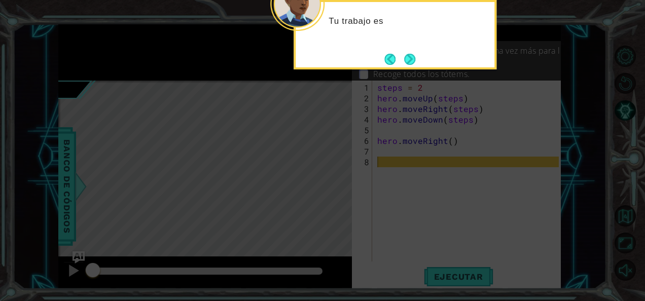
click at [422, 51] on div "Tu trabajo es" at bounding box center [395, 35] width 203 height 70
click at [407, 59] on button "Next" at bounding box center [410, 59] width 14 height 14
click at [407, 59] on button "Next" at bounding box center [410, 59] width 18 height 18
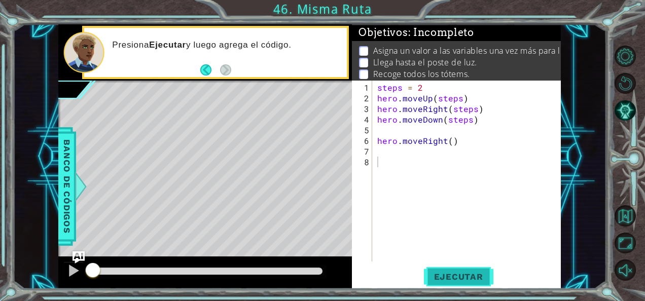
click at [444, 284] on button "Ejecutar" at bounding box center [459, 276] width 70 height 21
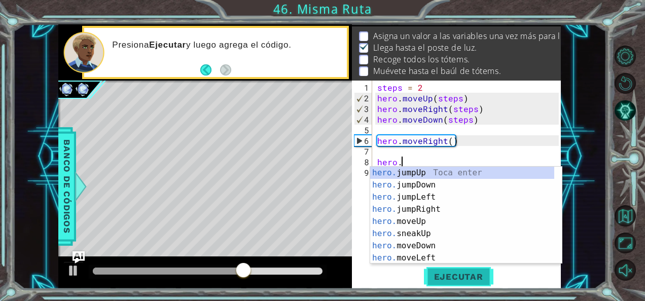
scroll to position [0, 1]
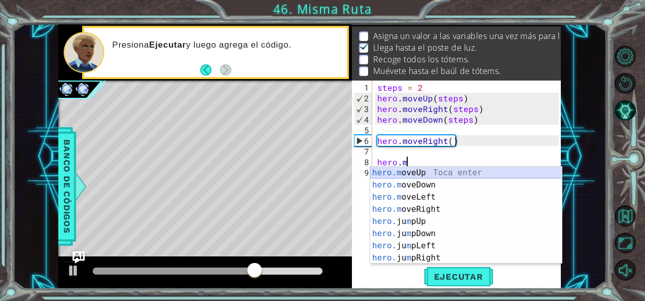
click at [449, 176] on div "hero.m oveUp Toca enter hero.m oveDown Toca enter hero.m oveLeft Toca enter her…" at bounding box center [466, 228] width 192 height 122
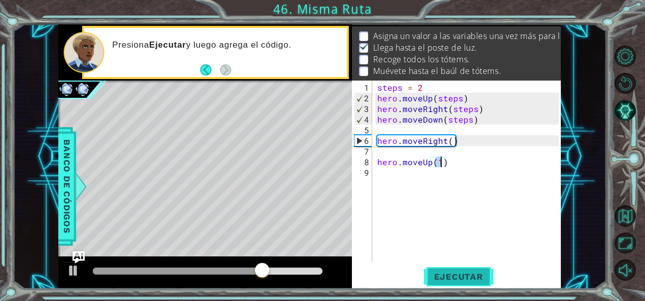
click at [448, 271] on button "Ejecutar" at bounding box center [459, 276] width 70 height 21
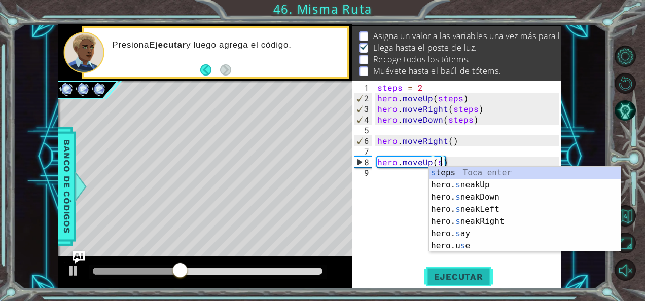
scroll to position [0, 4]
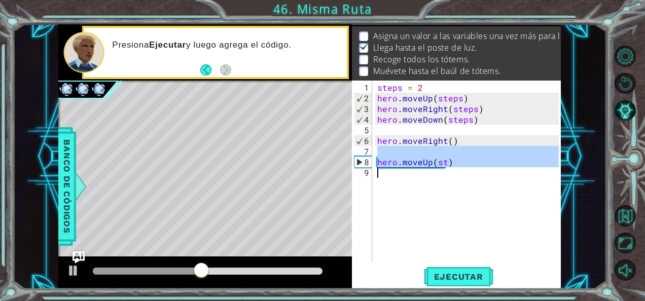
drag, startPoint x: 499, startPoint y: 153, endPoint x: 452, endPoint y: 166, distance: 48.9
click at [452, 166] on div "steps = 2 hero . moveUp ( steps ) hero . moveRight ( steps ) hero . moveDown ( …" at bounding box center [469, 183] width 189 height 202
click at [449, 164] on div "steps = 2 hero . moveUp ( steps ) hero . moveRight ( steps ) hero . moveDown ( …" at bounding box center [467, 171] width 184 height 181
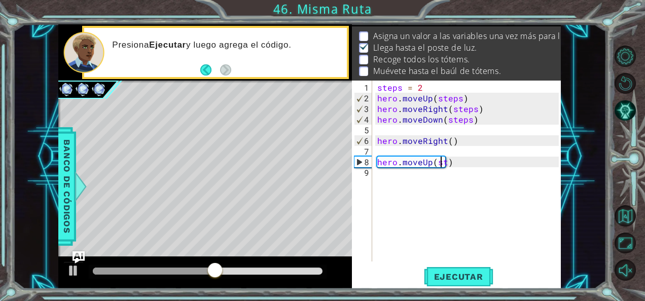
click at [442, 163] on div "steps = 2 hero . moveUp ( steps ) hero . moveRight ( steps ) hero . moveDown ( …" at bounding box center [469, 183] width 189 height 202
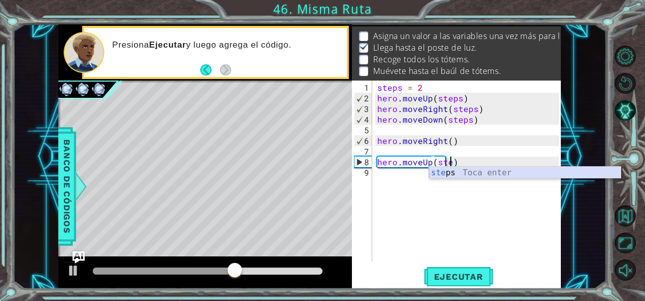
click at [449, 176] on div "ste ps Toca enter" at bounding box center [525, 185] width 192 height 37
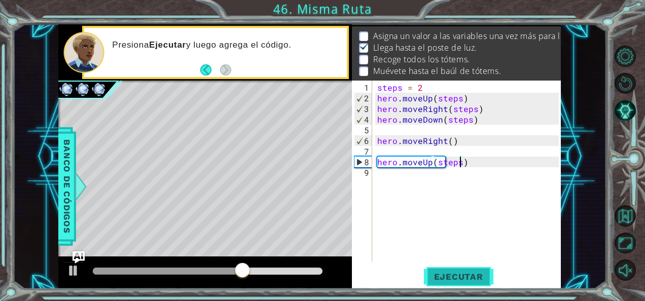
type textarea "hero.moveUp(steps)"
click at [458, 274] on span "Ejecutar" at bounding box center [459, 277] width 70 height 10
click at [486, 168] on div "steps = 2 hero . moveUp ( steps ) hero . moveRight ( steps ) hero . moveDown ( …" at bounding box center [469, 183] width 189 height 202
click at [479, 164] on div "steps = 2 hero . moveUp ( steps ) hero . moveRight ( steps ) hero . moveDown ( …" at bounding box center [469, 183] width 189 height 202
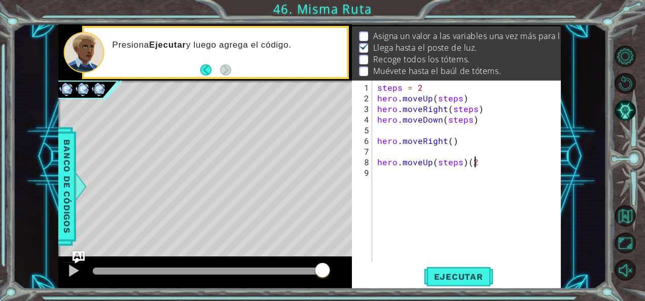
scroll to position [0, 6]
click at [430, 274] on span "Ejecutar" at bounding box center [459, 277] width 70 height 10
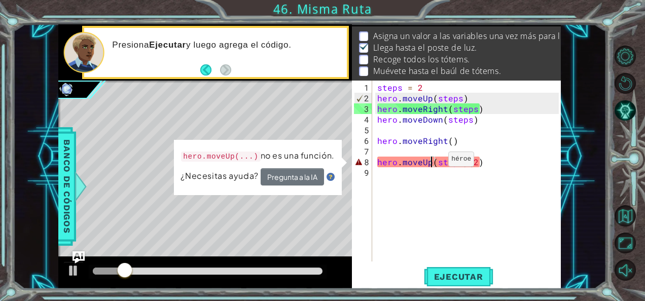
click at [431, 163] on div "steps = 2 hero . moveUp ( steps ) hero . moveRight ( steps ) hero . moveDown ( …" at bounding box center [469, 183] width 189 height 202
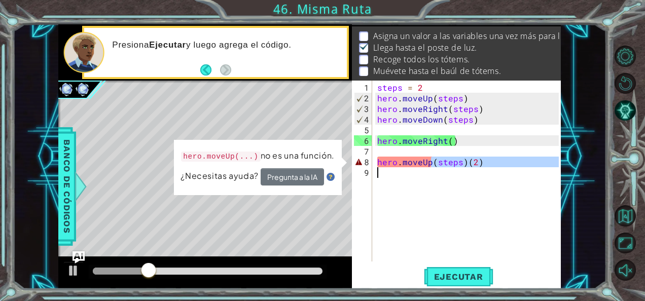
drag, startPoint x: 432, startPoint y: 163, endPoint x: 382, endPoint y: 171, distance: 50.8
click at [382, 171] on div "steps = 2 hero . moveUp ( steps ) hero . moveRight ( steps ) hero . moveDown ( …" at bounding box center [469, 183] width 189 height 202
type textarea "hero.moveUp(steps)(2)"
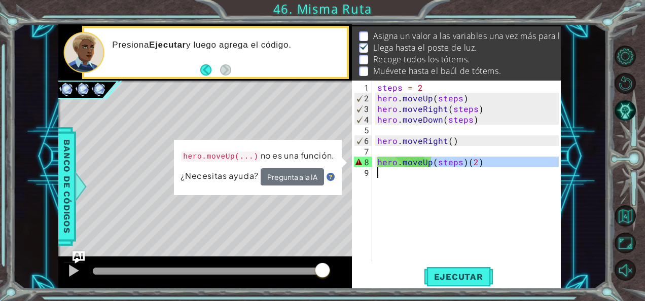
scroll to position [0, 0]
type textarea "hero.moveUp(steps)(2)"
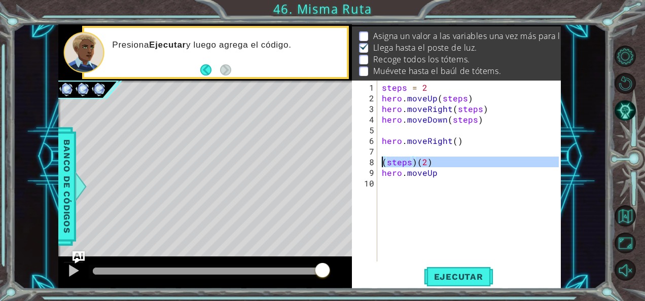
drag, startPoint x: 376, startPoint y: 158, endPoint x: 390, endPoint y: 163, distance: 14.0
click at [390, 163] on div "(steps)(2) hero.moveUp 1 2 3 4 5 6 7 8 9 10 steps = 2 hero . moveUp ( steps ) h…" at bounding box center [455, 171] width 207 height 181
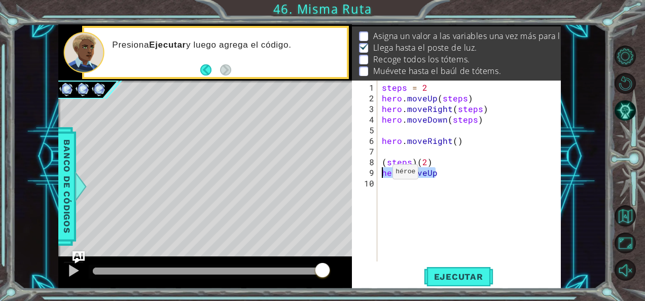
drag, startPoint x: 440, startPoint y: 176, endPoint x: 379, endPoint y: 177, distance: 61.4
click at [379, 177] on div "(steps)(2) hero.moveUp 1 2 3 4 5 6 7 8 9 10 steps = 2 hero . moveUp ( steps ) h…" at bounding box center [455, 171] width 207 height 181
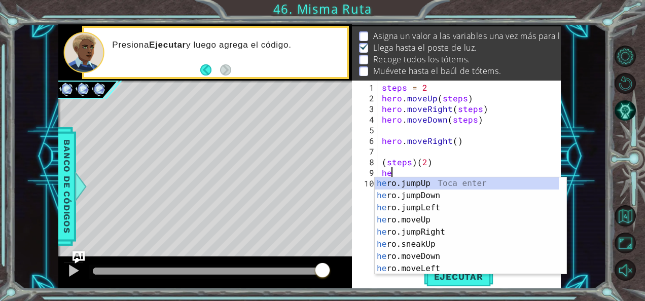
type textarea "h"
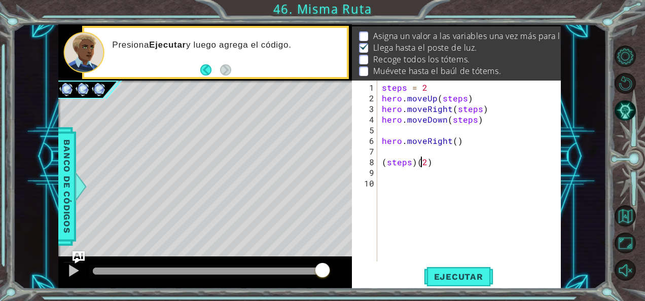
click at [422, 162] on div "steps = 2 hero . moveUp ( steps ) hero . moveRight ( steps ) hero . moveDown ( …" at bounding box center [472, 183] width 184 height 202
click at [427, 162] on div "steps = 2 hero . moveUp ( steps ) hero . moveRight ( steps ) hero . moveDown ( …" at bounding box center [472, 183] width 184 height 202
type textarea "(steps)(3)"
click at [456, 279] on span "Ejecutar" at bounding box center [459, 277] width 70 height 10
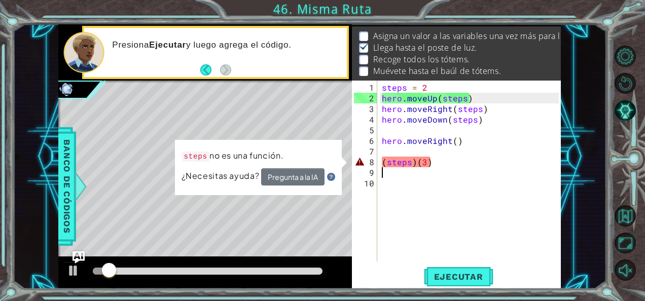
click at [449, 173] on div "steps = 2 hero . moveUp ( steps ) hero . moveRight ( steps ) hero . moveDown ( …" at bounding box center [472, 183] width 184 height 202
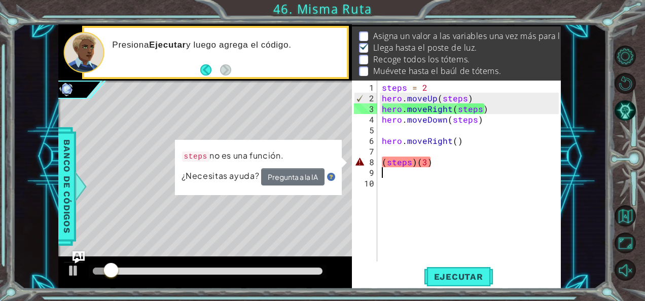
scroll to position [0, 0]
click at [442, 168] on div "steps = 2 hero . moveUp ( steps ) hero . moveRight ( steps ) hero . moveDown ( …" at bounding box center [472, 183] width 184 height 202
click at [441, 167] on div "steps = 2 hero . moveUp ( steps ) hero . moveRight ( steps ) hero . moveDown ( …" at bounding box center [472, 183] width 184 height 202
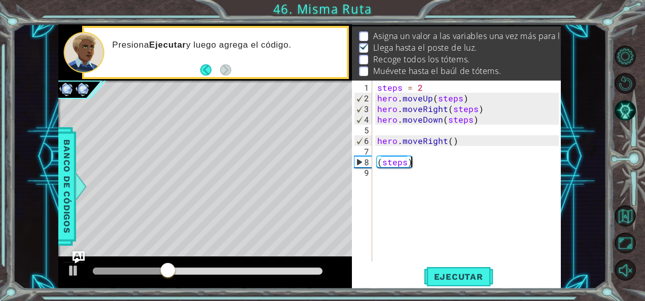
scroll to position [0, 2]
type textarea "(steps)=3"
click at [458, 285] on button "Ejecutar" at bounding box center [459, 276] width 70 height 21
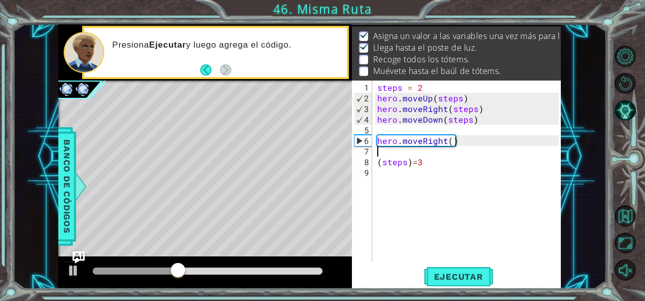
click at [403, 155] on div "steps = 2 hero . moveUp ( steps ) hero . moveRight ( steps ) hero . moveDown ( …" at bounding box center [469, 183] width 189 height 202
click at [381, 175] on div "steps = 2 hero . moveUp ( steps ) hero . moveRight ( steps ) hero . moveDown ( …" at bounding box center [469, 183] width 189 height 202
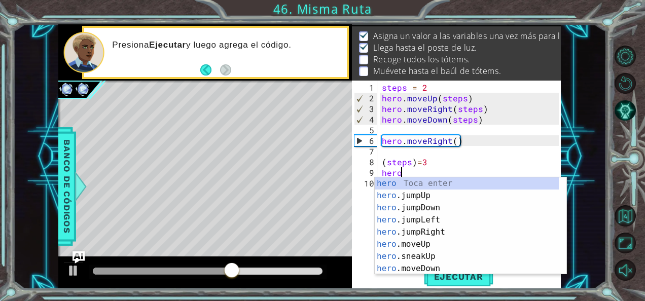
scroll to position [0, 1]
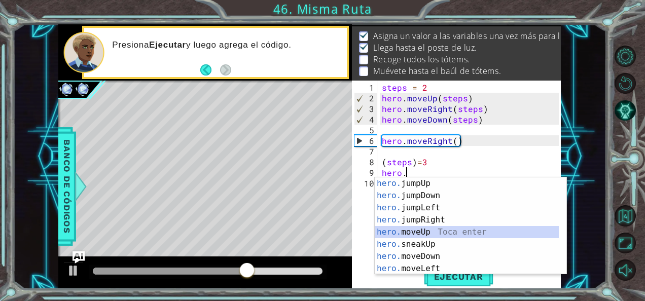
click at [430, 230] on div "hero. jumpUp Toca enter hero. jumpDown Toca enter hero. jumpLeft Toca enter her…" at bounding box center [467, 239] width 185 height 122
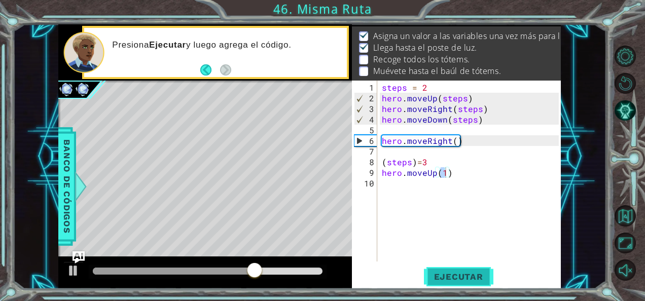
click at [437, 284] on button "Ejecutar" at bounding box center [459, 276] width 70 height 21
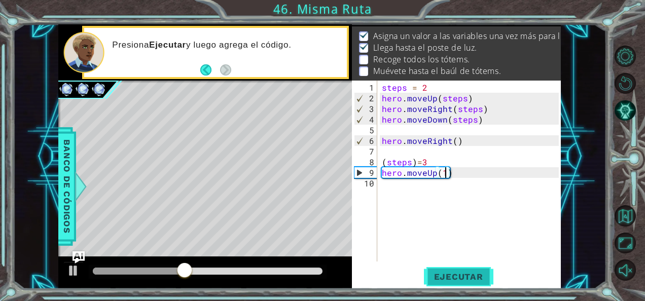
type textarea "hero.moveUp()"
click at [468, 181] on div "steps = 2 hero . moveUp ( steps ) hero . moveRight ( steps ) hero . moveDown ( …" at bounding box center [472, 183] width 184 height 202
click at [462, 179] on div "steps = 2 hero . moveUp ( steps ) hero . moveRight ( steps ) hero . moveDown ( …" at bounding box center [472, 183] width 184 height 202
type textarea "hero.moveUp"
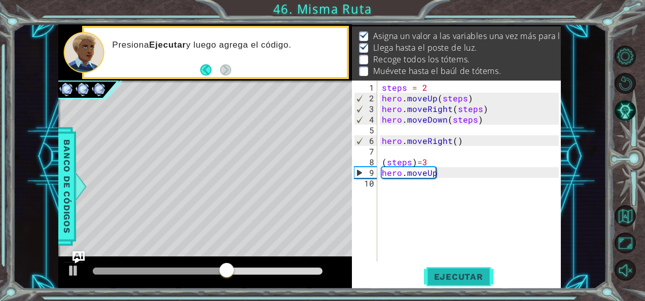
click at [444, 275] on span "Ejecutar" at bounding box center [459, 277] width 70 height 10
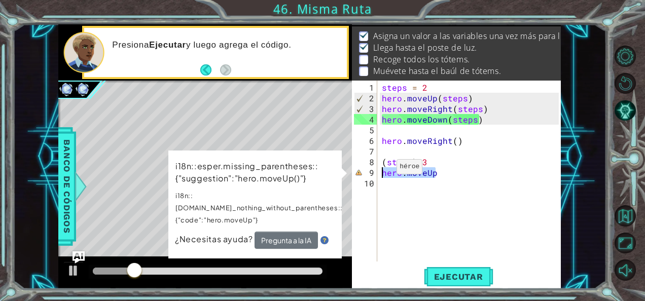
drag, startPoint x: 440, startPoint y: 174, endPoint x: 380, endPoint y: 172, distance: 60.4
click at [380, 172] on div "steps = 2 hero . moveUp ( steps ) hero . moveRight ( steps ) hero . moveDown ( …" at bounding box center [472, 183] width 184 height 202
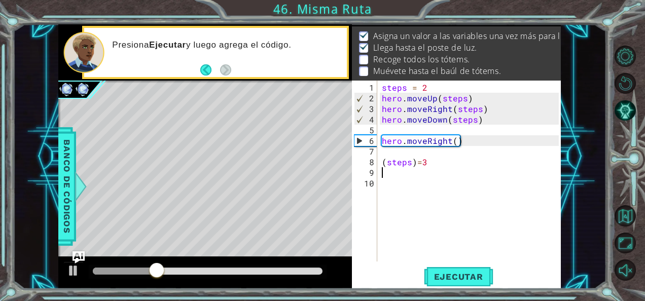
click at [406, 179] on div "steps = 2 hero . moveUp ( steps ) hero . moveRight ( steps ) hero . moveDown ( …" at bounding box center [472, 183] width 184 height 202
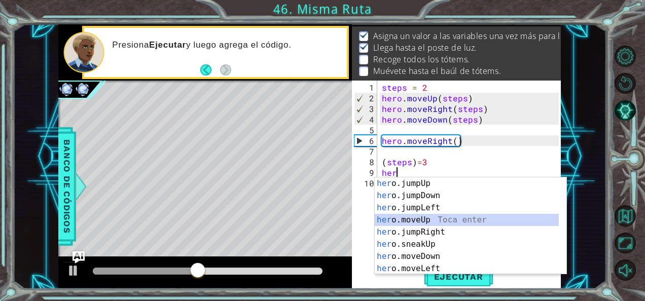
click at [406, 218] on div "her o.jumpUp Toca enter her o.jumpDown Toca enter her o.jumpLeft Toca enter her…" at bounding box center [467, 239] width 185 height 122
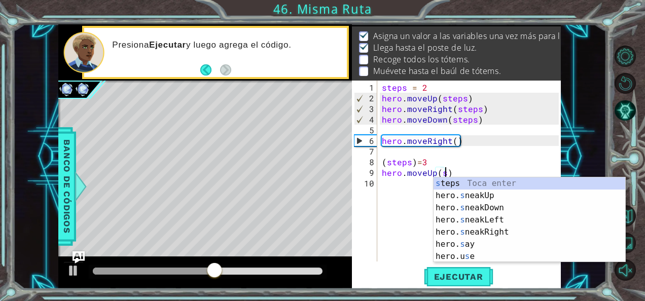
scroll to position [0, 4]
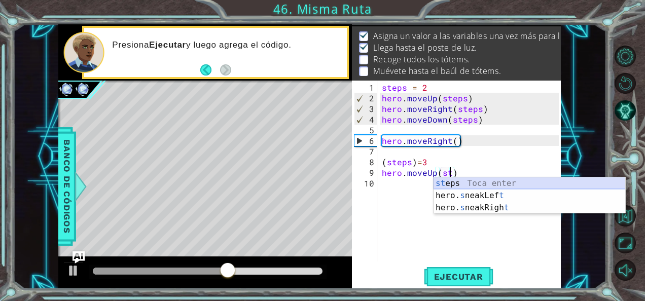
click at [483, 182] on div "st eps Toca enter hero. s neakLef t Toca enter hero. s neakRigh t Toca enter" at bounding box center [530, 208] width 192 height 61
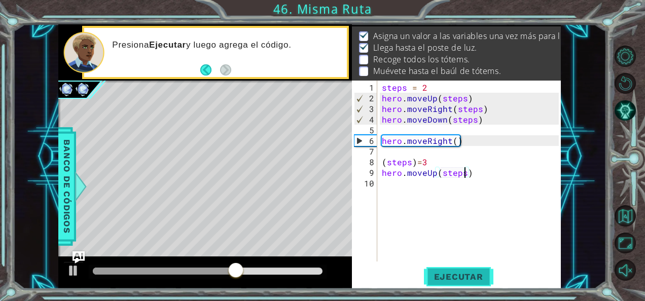
type textarea "hero.moveUp(steps)"
click at [451, 280] on span "Ejecutar" at bounding box center [459, 277] width 70 height 10
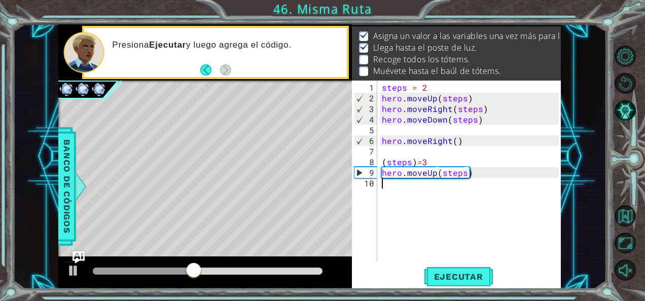
click at [398, 208] on div "steps = 2 hero . moveUp ( steps ) hero . moveRight ( steps ) hero . moveDown ( …" at bounding box center [472, 183] width 184 height 202
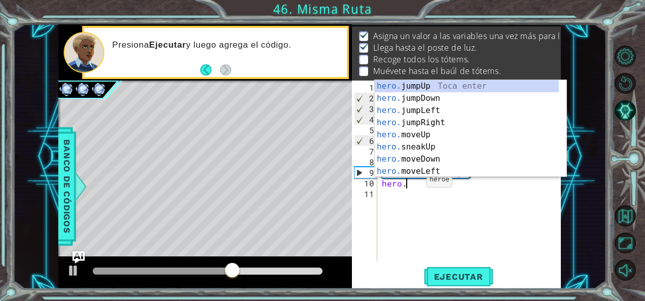
scroll to position [0, 1]
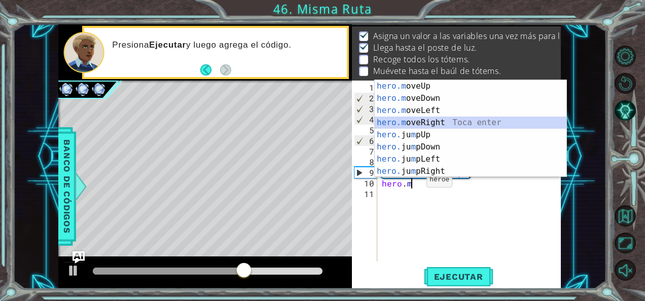
click at [430, 122] on div "hero.m oveUp Toca enter hero.m oveDown Toca enter hero.m oveLeft Toca enter her…" at bounding box center [471, 141] width 192 height 122
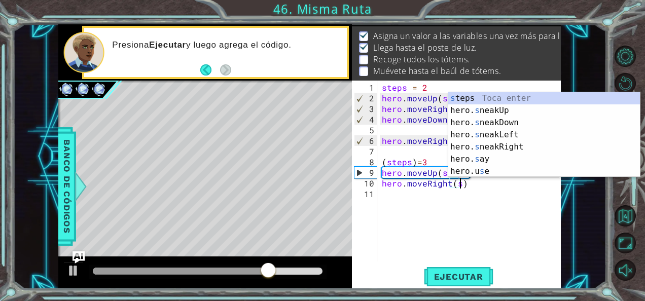
scroll to position [0, 5]
click at [498, 95] on div "s teps Toca enter hero. s neakUp Toca enter hero. s neakDown Toca enter hero. s…" at bounding box center [545, 147] width 192 height 110
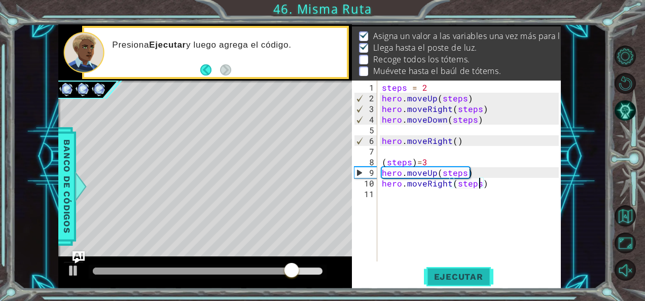
type textarea "hero.moveRight(steps)"
click at [455, 284] on button "Ejecutar" at bounding box center [459, 276] width 70 height 21
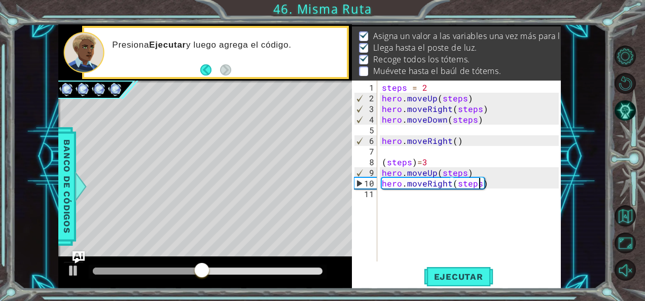
click at [410, 211] on div "steps = 2 hero . moveUp ( steps ) hero . moveRight ( steps ) hero . moveDown ( …" at bounding box center [472, 183] width 184 height 202
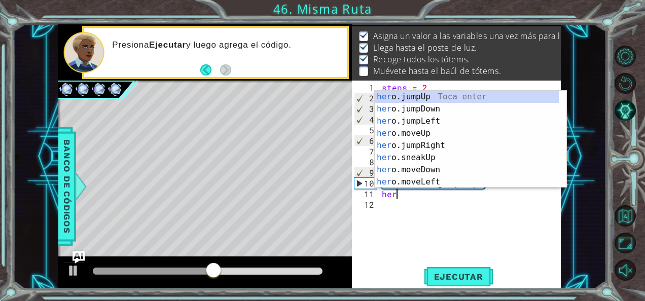
scroll to position [0, 1]
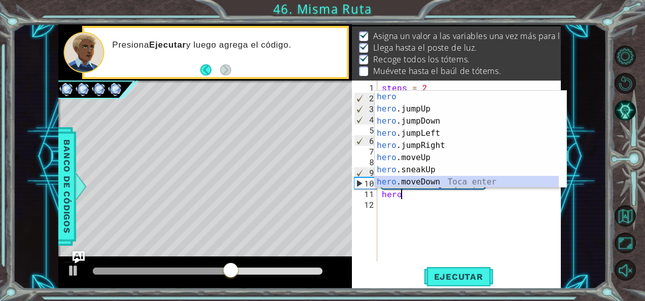
click at [451, 181] on div "hero Toca enter hero .jumpUp Toca enter hero .jumpDown Toca enter hero .jumpLef…" at bounding box center [467, 152] width 185 height 122
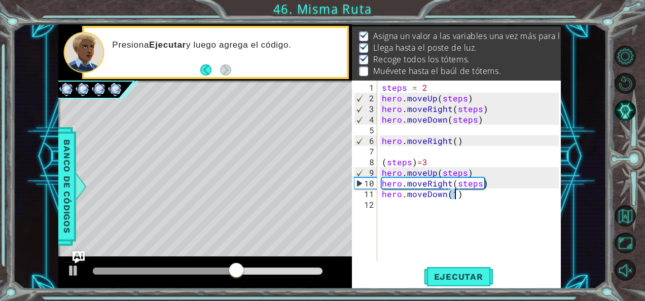
scroll to position [0, 4]
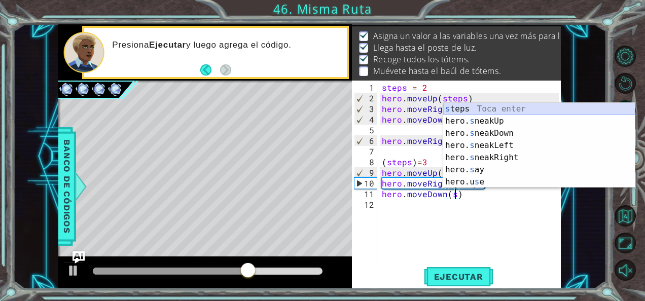
click at [513, 111] on div "s teps Toca enter hero. s neakUp Toca enter hero. s neakDown Toca enter hero. s…" at bounding box center [539, 158] width 192 height 110
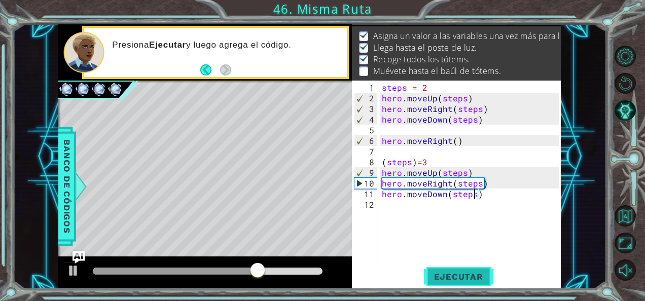
type textarea "hero.moveDown(steps)"
click at [460, 278] on span "Ejecutar" at bounding box center [459, 277] width 70 height 10
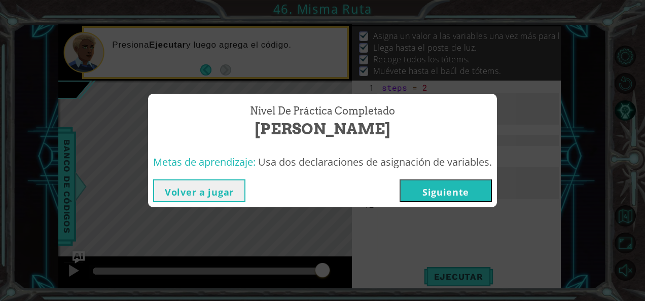
click at [473, 188] on button "Siguiente" at bounding box center [446, 191] width 92 height 23
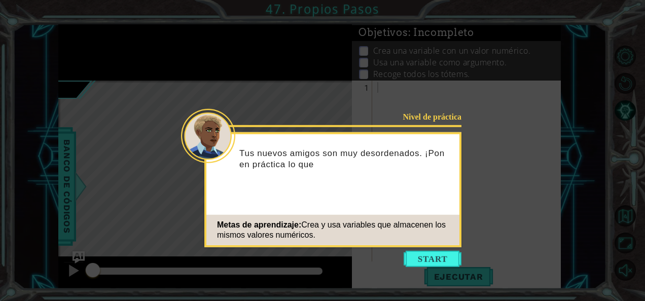
click at [410, 250] on icon at bounding box center [322, 150] width 645 height 301
click at [411, 261] on button "Start" at bounding box center [433, 259] width 58 height 16
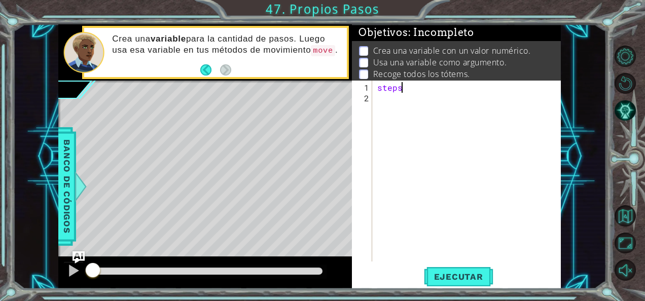
scroll to position [0, 1]
type textarea "steps=3"
click at [397, 104] on div "steps = 3" at bounding box center [469, 183] width 189 height 202
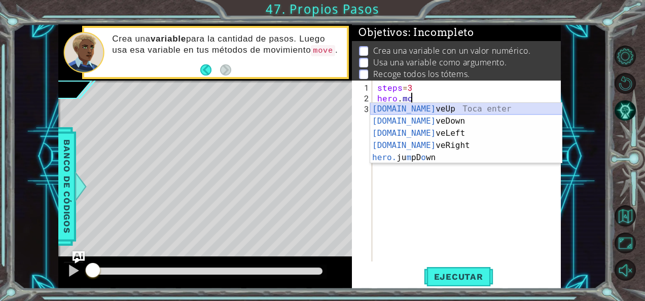
click at [401, 107] on div "[DOMAIN_NAME] veUp Toca enter [DOMAIN_NAME] veDown Toca enter [DOMAIN_NAME] veL…" at bounding box center [466, 145] width 192 height 85
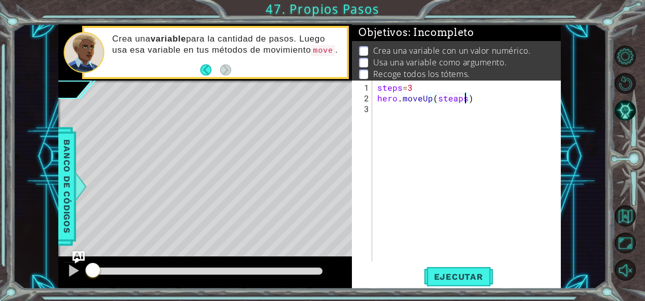
scroll to position [0, 5]
type textarea "hero.moveUp(steps)"
click at [409, 115] on div "steps = 3 hero . moveUp ( steps )" at bounding box center [469, 183] width 189 height 202
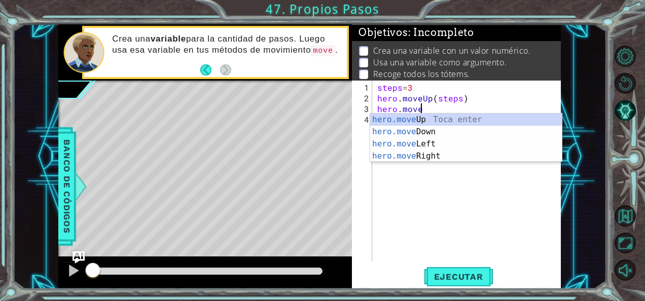
scroll to position [0, 2]
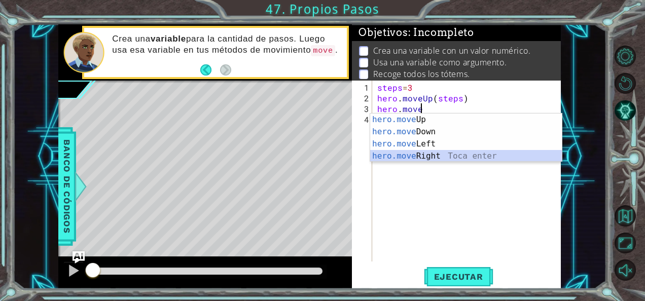
click at [439, 158] on div "hero.move Up Toca enter hero.move Down Toca enter hero.move Left Toca enter her…" at bounding box center [466, 150] width 192 height 73
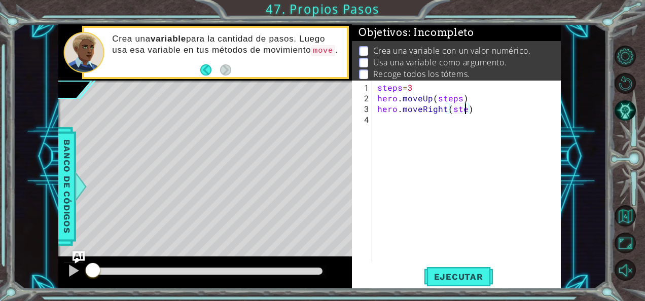
scroll to position [0, 6]
type textarea "hero.moveRight(steps)"
click at [450, 268] on button "Ejecutar" at bounding box center [459, 276] width 70 height 21
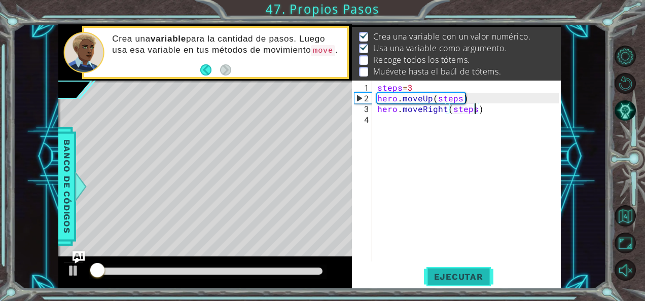
scroll to position [15, 0]
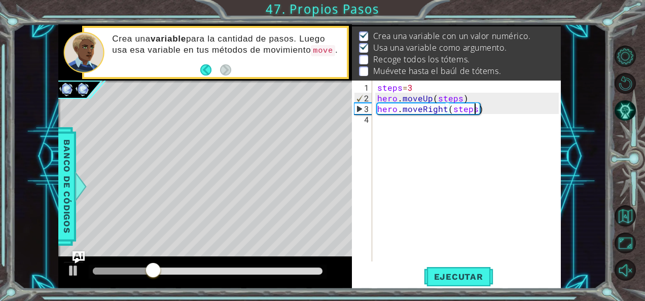
click at [389, 131] on div "steps = 3 hero . moveUp ( steps ) hero . moveRight ( steps )" at bounding box center [469, 183] width 189 height 202
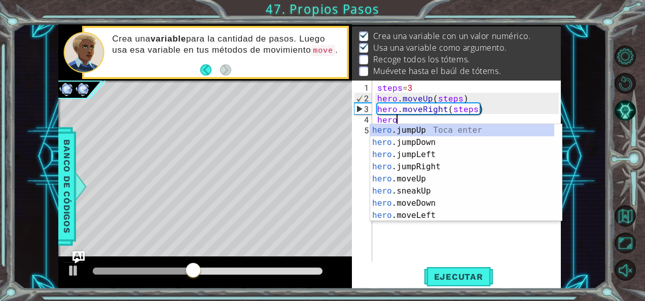
scroll to position [0, 1]
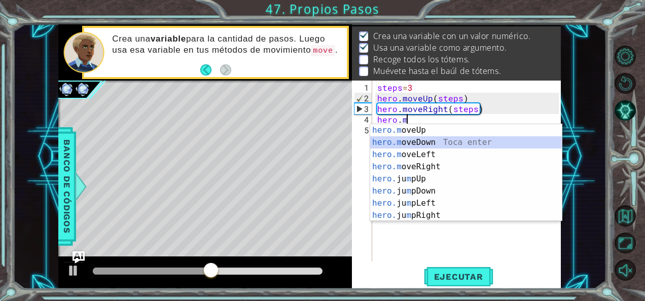
click at [443, 142] on div "hero.m oveUp Toca enter hero.m oveDown Toca enter hero.m oveLeft Toca enter her…" at bounding box center [466, 185] width 192 height 122
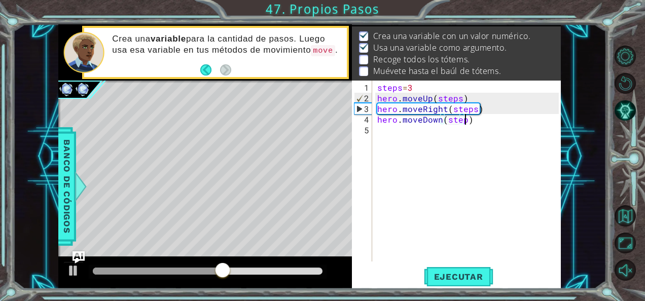
scroll to position [0, 6]
type textarea "hero.moveDown(steps)"
click at [400, 146] on div "steps = 3 hero . moveUp ( steps ) hero . moveRight ( steps ) hero . moveDown ( …" at bounding box center [469, 183] width 189 height 202
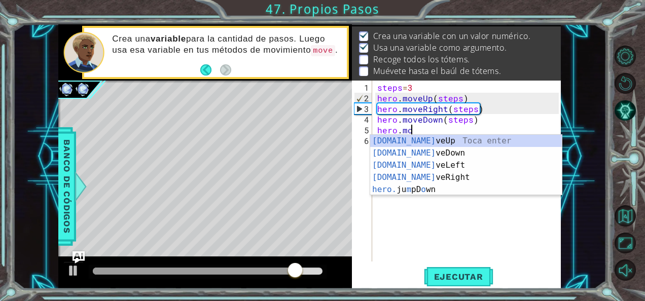
scroll to position [0, 2]
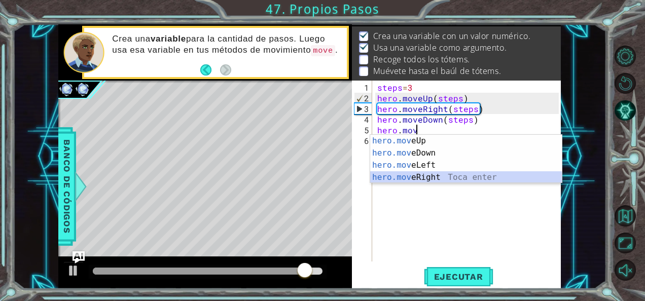
click at [408, 178] on div "hero.mov eUp Toca enter hero.mov eDown Toca enter hero.mov eLeft Toca enter her…" at bounding box center [466, 171] width 192 height 73
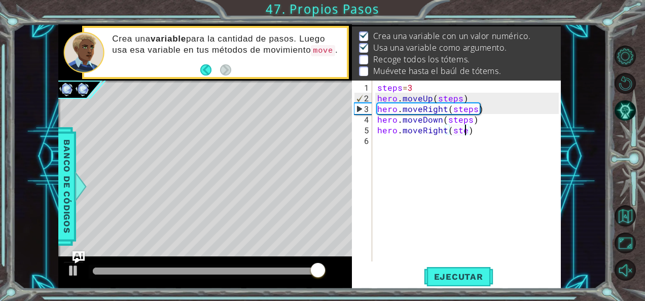
scroll to position [0, 6]
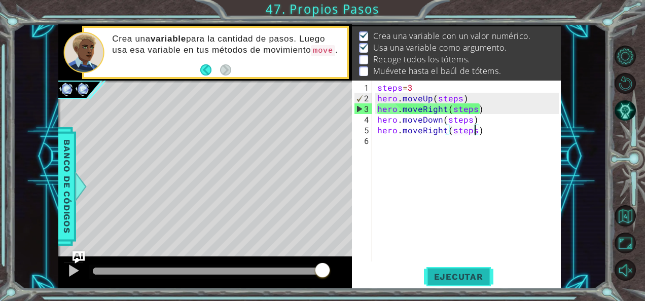
type textarea "hero.moveRight(steps)"
click at [442, 272] on span "Ejecutar" at bounding box center [459, 277] width 70 height 10
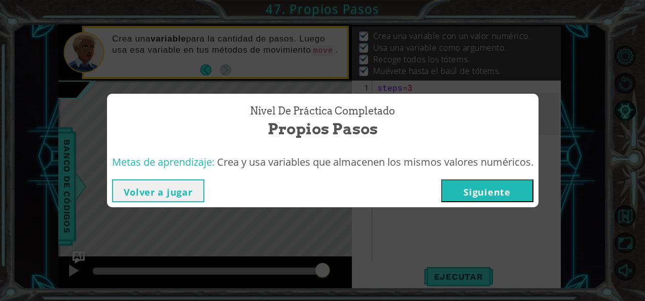
click at [503, 190] on button "Siguiente" at bounding box center [487, 191] width 92 height 23
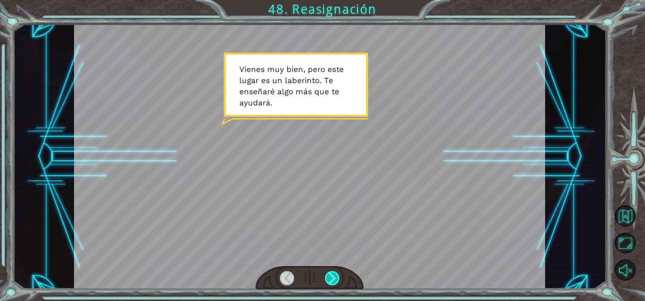
click at [332, 276] on div at bounding box center [332, 278] width 14 height 14
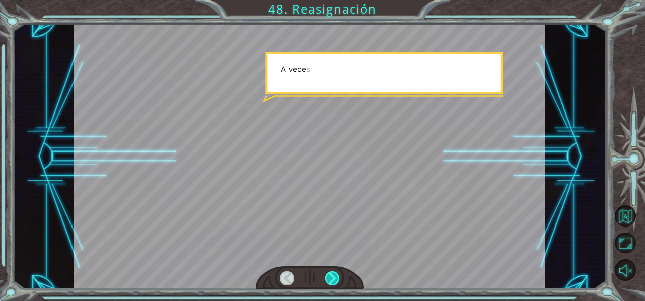
click at [332, 276] on div at bounding box center [332, 278] width 14 height 14
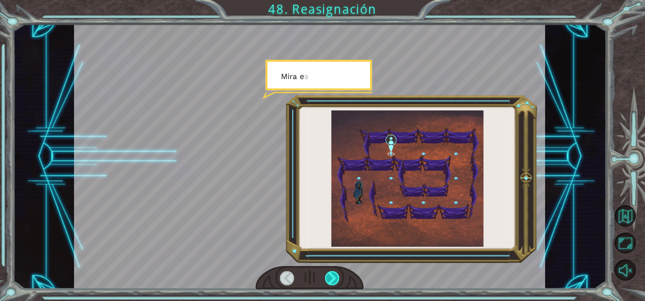
click at [332, 276] on div at bounding box center [332, 278] width 14 height 14
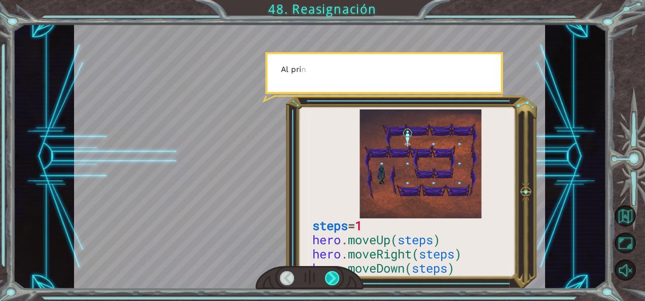
click at [332, 276] on div at bounding box center [332, 278] width 14 height 14
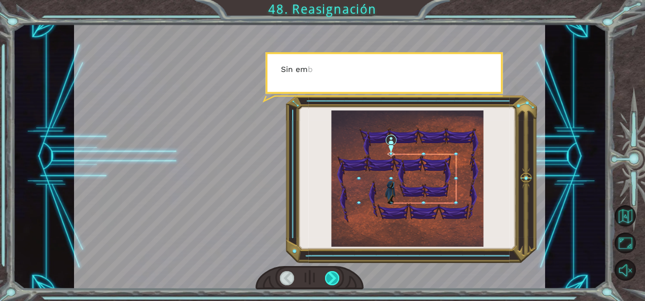
click at [332, 276] on div at bounding box center [332, 278] width 14 height 14
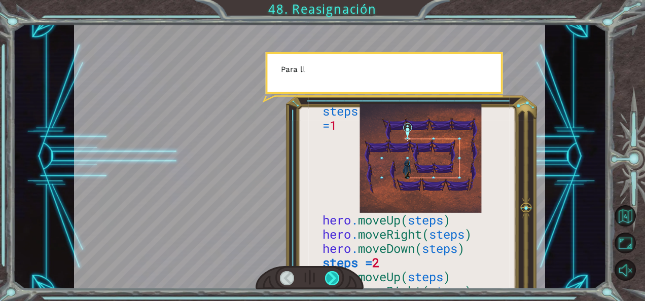
click at [332, 276] on div at bounding box center [332, 278] width 14 height 14
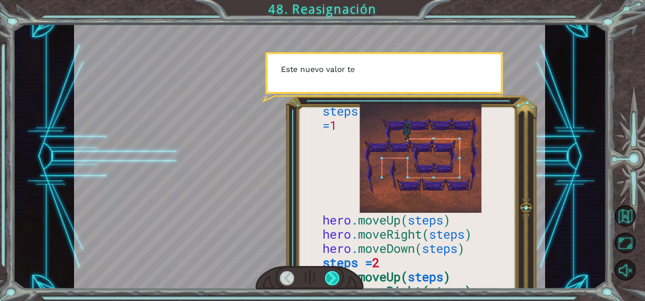
click at [332, 276] on div at bounding box center [332, 278] width 14 height 14
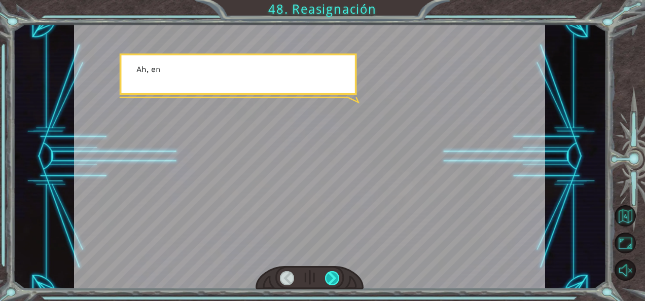
click at [332, 276] on div at bounding box center [332, 278] width 14 height 14
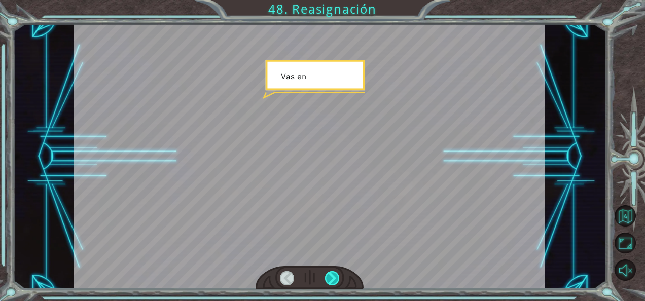
click at [332, 276] on div at bounding box center [332, 278] width 14 height 14
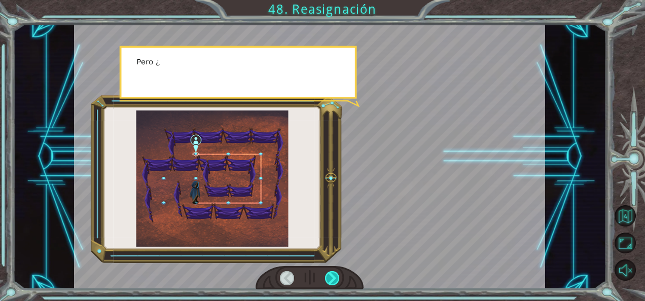
click at [332, 276] on div at bounding box center [332, 278] width 14 height 14
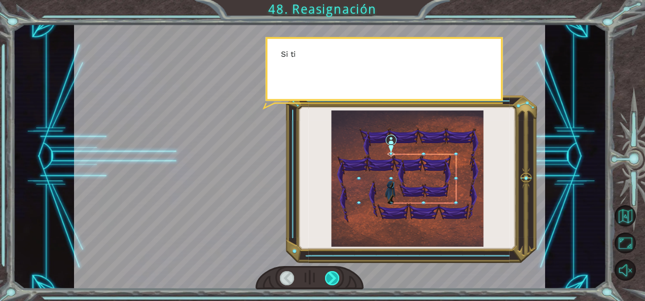
click at [332, 276] on div at bounding box center [332, 278] width 14 height 14
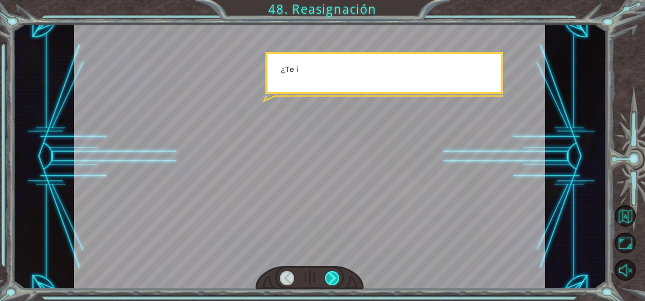
click at [332, 276] on div at bounding box center [332, 278] width 14 height 14
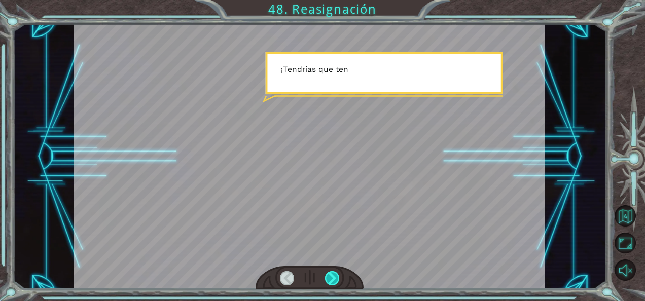
click at [332, 276] on div at bounding box center [332, 278] width 14 height 14
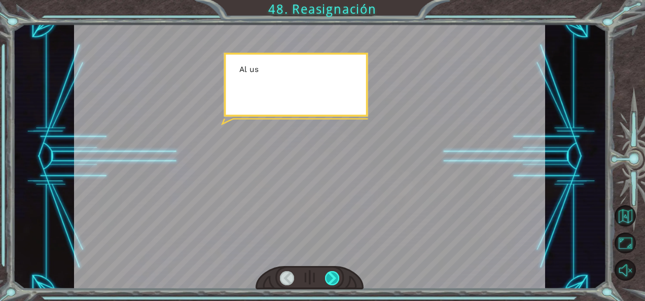
click at [332, 276] on div at bounding box center [332, 278] width 14 height 14
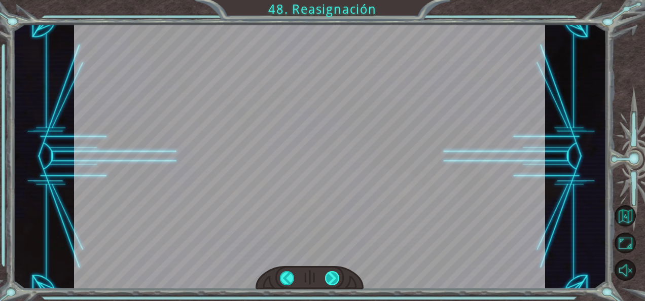
click at [332, 276] on div at bounding box center [332, 278] width 14 height 14
click at [332, 0] on div "V i e n e s m u y b i e n , p e r o e s t e l u g a r e s u n l a b e r i n t o…" at bounding box center [322, 0] width 645 height 0
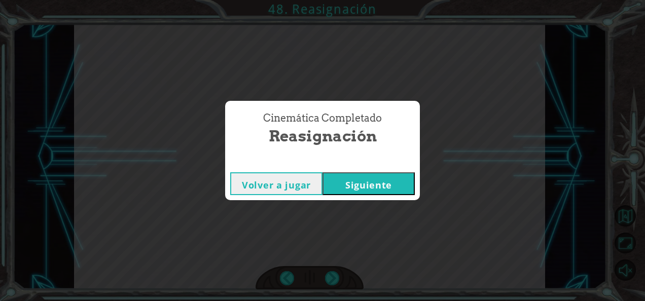
click at [332, 276] on div "Cinemática Completado Reasignación Volver a jugar [GEOGRAPHIC_DATA]" at bounding box center [322, 150] width 645 height 301
drag, startPoint x: 332, startPoint y: 276, endPoint x: 359, endPoint y: 191, distance: 89.2
click at [359, 191] on div "Cinemática Completado Reasignación Volver a jugar [GEOGRAPHIC_DATA]" at bounding box center [322, 150] width 645 height 301
click at [359, 191] on button "Siguiente" at bounding box center [369, 184] width 92 height 23
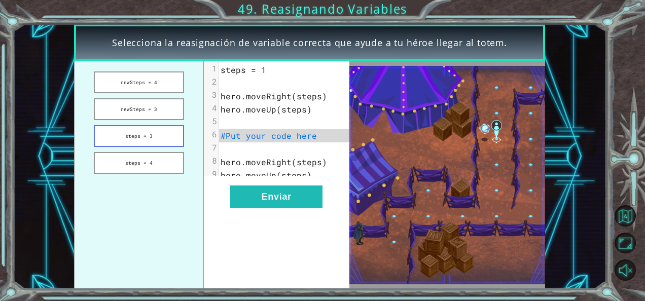
click at [127, 140] on button "steps = 3" at bounding box center [139, 136] width 90 height 22
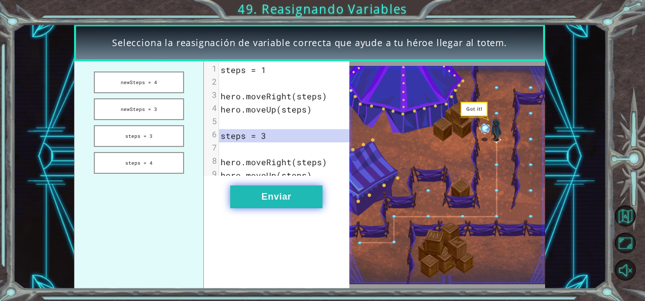
click at [259, 200] on button "Enviar" at bounding box center [276, 197] width 92 height 23
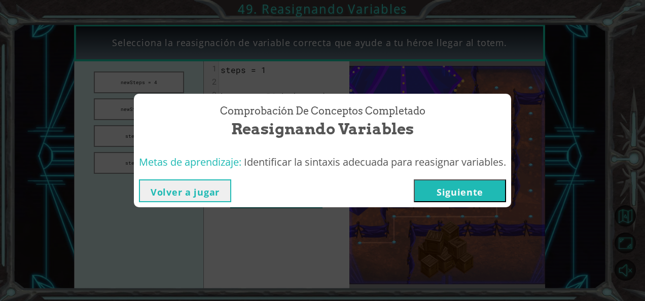
click at [445, 189] on button "Siguiente" at bounding box center [460, 191] width 92 height 23
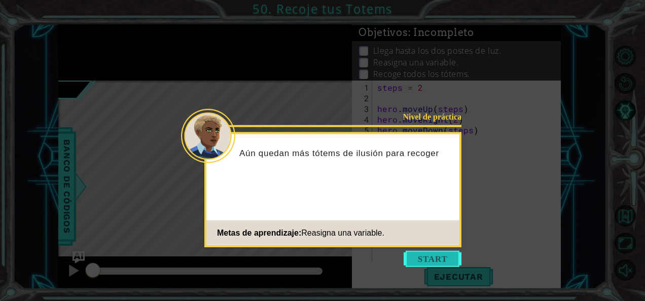
click at [435, 265] on button "Start" at bounding box center [433, 259] width 58 height 16
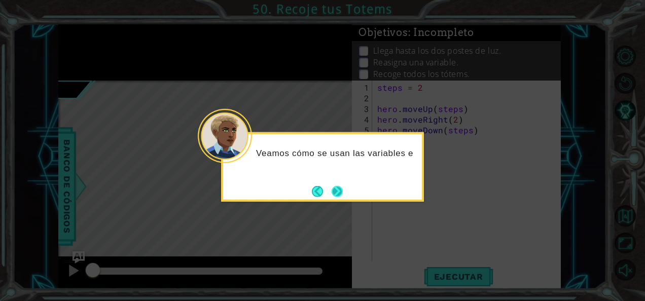
click at [336, 190] on button "Next" at bounding box center [338, 192] width 12 height 12
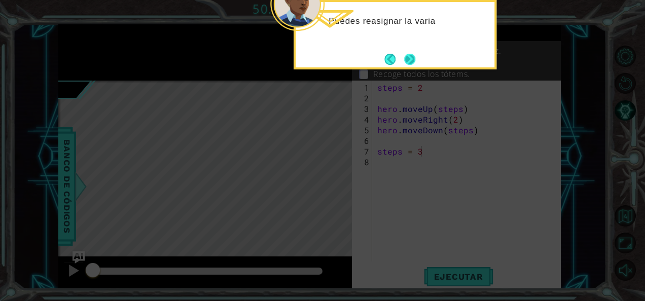
click at [416, 66] on button "Next" at bounding box center [410, 59] width 17 height 17
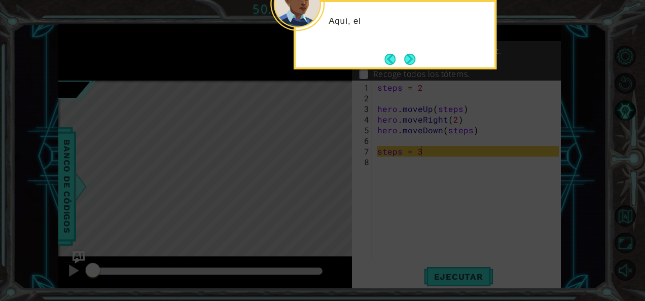
click at [416, 65] on button "Next" at bounding box center [410, 59] width 12 height 12
click at [416, 65] on button "Next" at bounding box center [409, 59] width 11 height 11
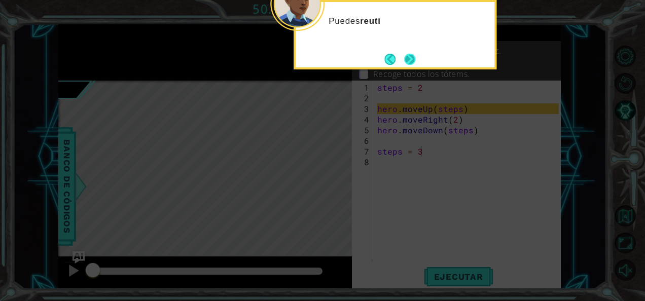
click at [412, 64] on button "Next" at bounding box center [410, 59] width 12 height 12
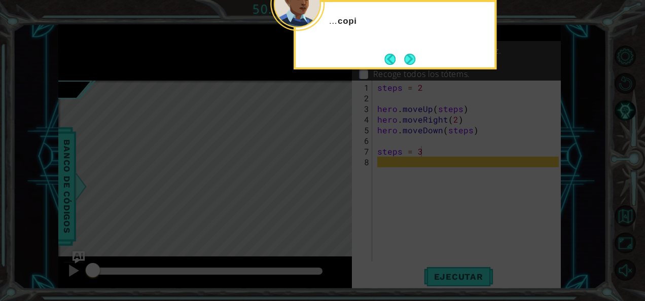
click at [412, 64] on button "Next" at bounding box center [410, 59] width 12 height 12
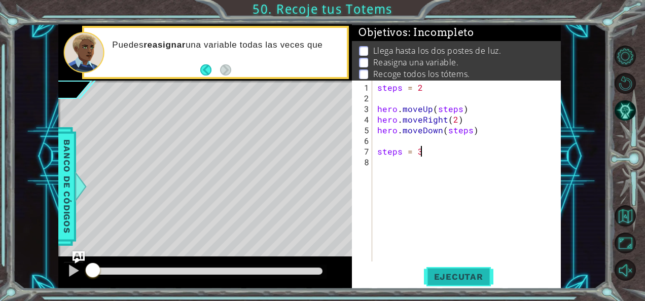
click at [424, 281] on span "Ejecutar" at bounding box center [459, 277] width 70 height 10
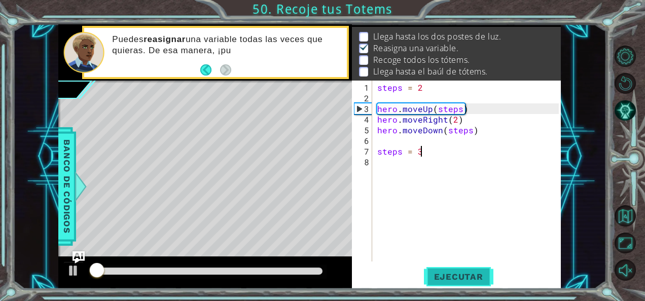
scroll to position [15, 0]
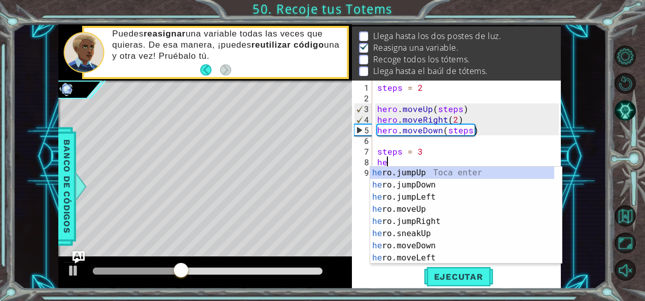
scroll to position [0, 0]
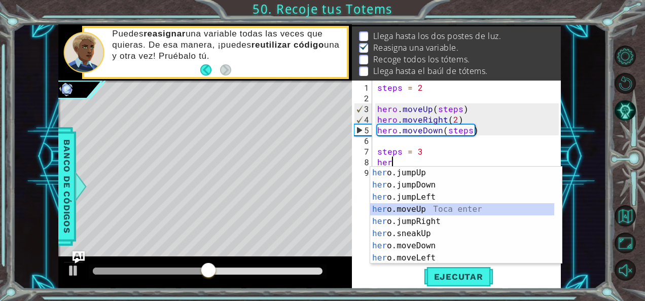
click at [398, 208] on div "her o.jumpUp Toca enter her o.jumpDown Toca enter her o.jumpLeft Toca enter her…" at bounding box center [462, 228] width 185 height 122
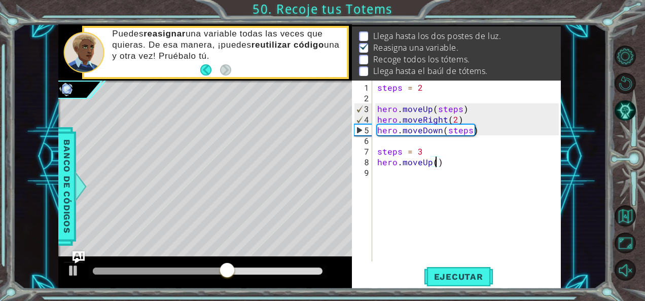
scroll to position [0, 4]
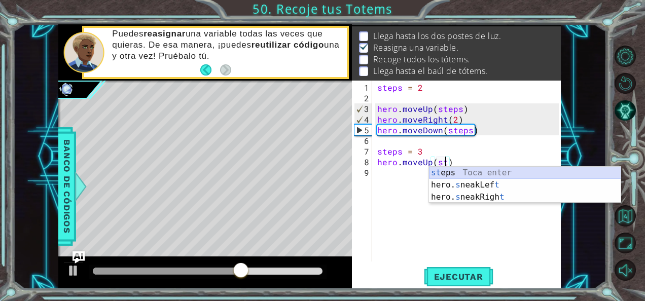
click at [471, 169] on div "st eps Toca enter hero. s neakLef t Toca enter hero. s neakRigh t Toca enter" at bounding box center [525, 197] width 192 height 61
type textarea "hero.moveUp(steps)"
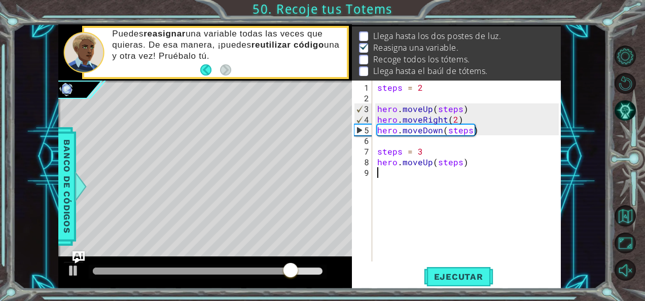
click at [406, 178] on div "steps = 2 hero . moveUp ( steps ) hero . moveRight ( 2 ) hero . moveDown ( step…" at bounding box center [469, 183] width 189 height 202
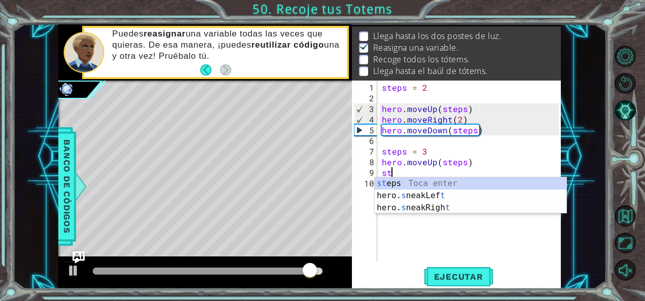
scroll to position [0, 0]
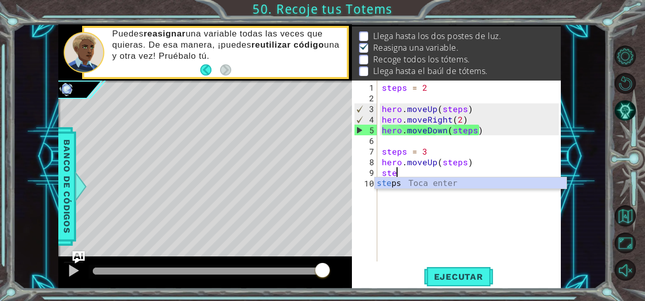
click at [406, 178] on div "ste ps Toca enter" at bounding box center [471, 196] width 192 height 37
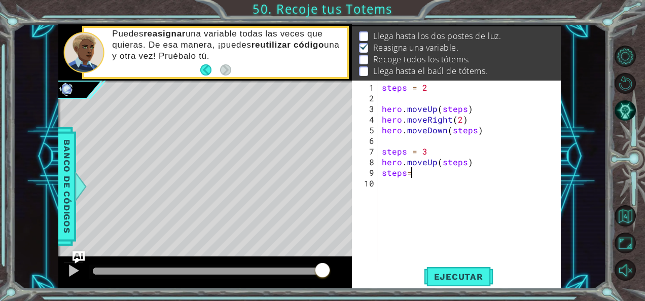
scroll to position [0, 1]
type textarea "steps=2"
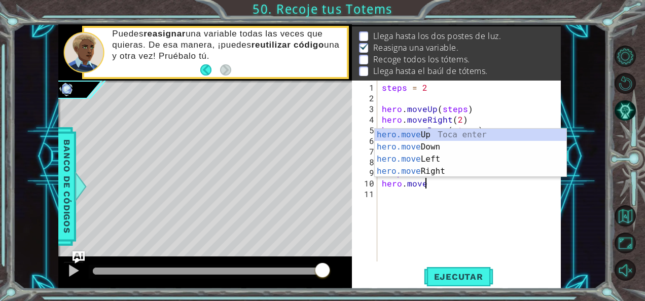
scroll to position [0, 2]
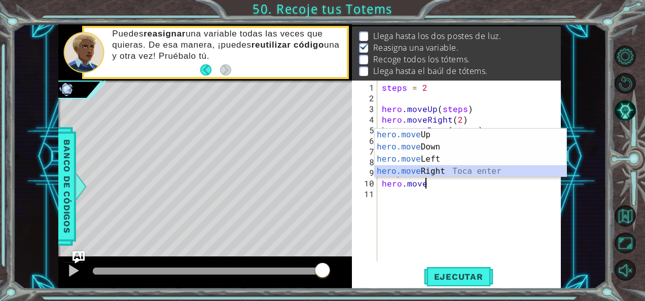
click at [422, 171] on div "hero.move Up Toca enter hero.move Down Toca enter hero.move Left Toca enter her…" at bounding box center [471, 165] width 192 height 73
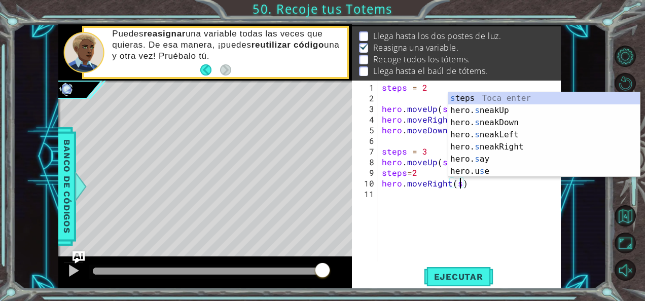
scroll to position [0, 5]
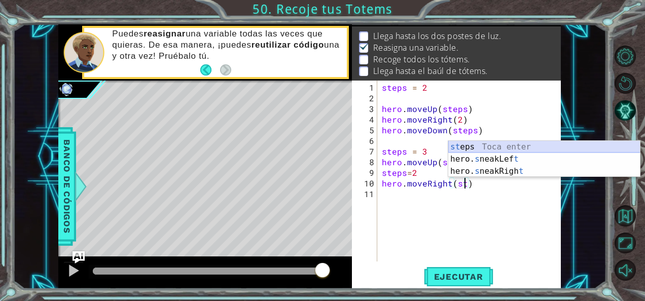
click at [469, 145] on div "st eps Toca enter hero. s neakLef t Toca enter hero. s neakRigh t Toca enter" at bounding box center [545, 171] width 192 height 61
type textarea "hero.moveRight(steps)"
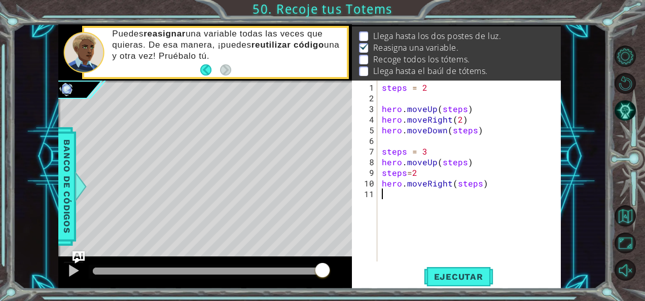
click at [382, 197] on div "steps = 2 hero . moveUp ( steps ) hero . moveRight ( 2 ) hero . moveDown ( step…" at bounding box center [472, 183] width 184 height 202
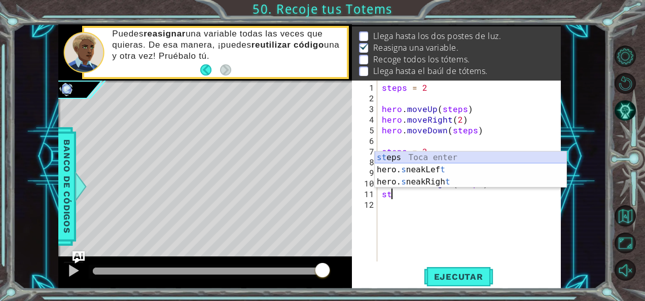
click at [420, 154] on div "st eps Toca enter hero. s neakLef t Toca enter hero. s neakRigh t Toca enter" at bounding box center [471, 182] width 192 height 61
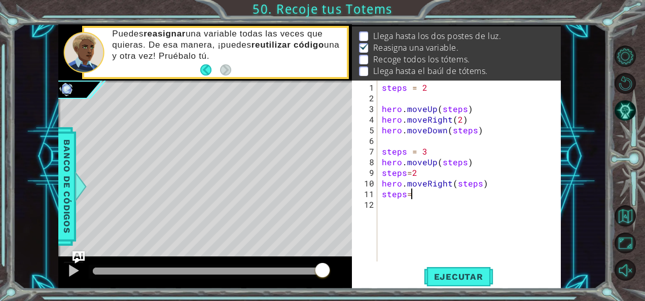
type textarea "steps=3"
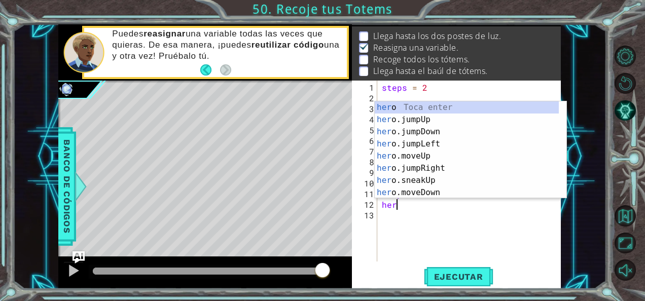
scroll to position [0, 1]
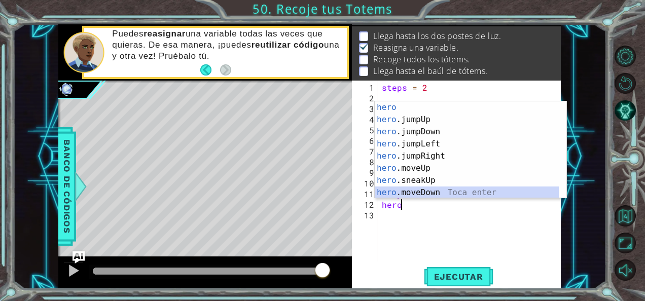
click at [418, 194] on div "hero Toca enter hero .jumpUp Toca enter hero .jumpDown Toca enter hero .jumpLef…" at bounding box center [467, 162] width 185 height 122
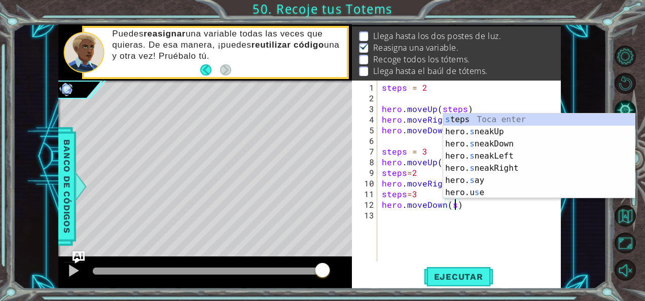
scroll to position [0, 5]
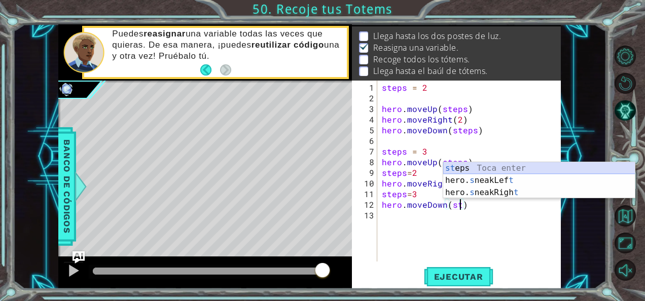
click at [452, 169] on div "st eps Toca enter hero. s neakLef t Toca enter hero. s neakRigh t Toca enter" at bounding box center [539, 192] width 192 height 61
type textarea "hero.moveDown(steps)"
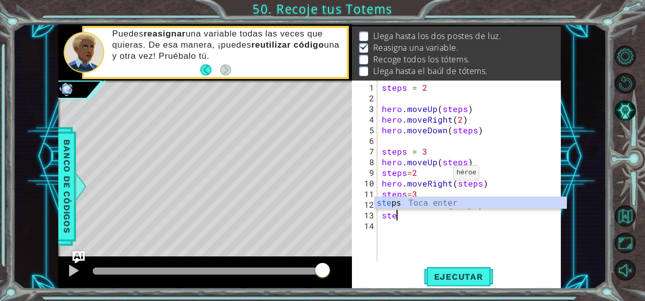
scroll to position [0, 0]
click at [427, 207] on div "ste ps Toca enter" at bounding box center [471, 215] width 192 height 37
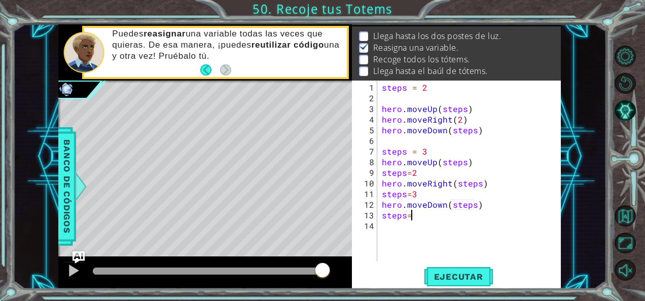
type textarea "steps=4"
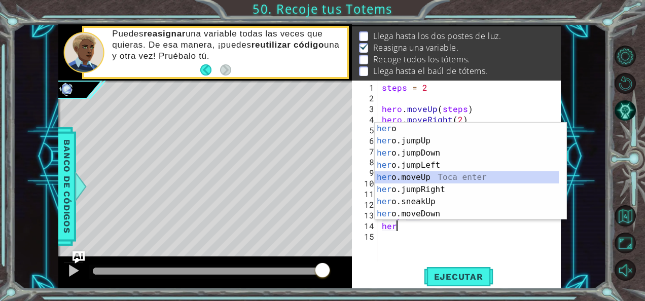
click at [412, 179] on div "her o Toca enter her o.jumpUp Toca enter her o.jumpDown Toca enter her o.jumpLe…" at bounding box center [467, 184] width 185 height 122
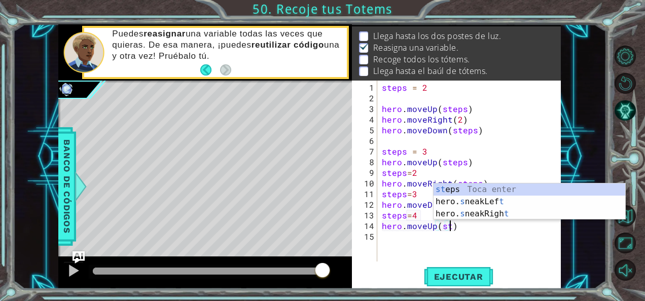
scroll to position [0, 4]
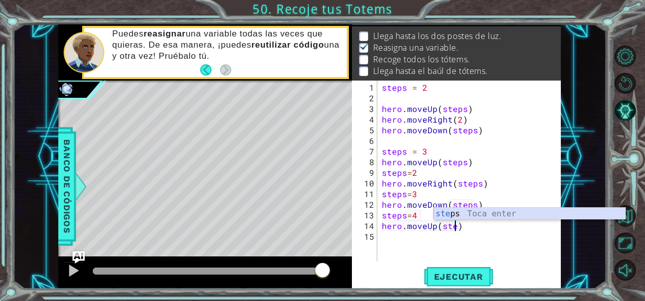
click at [458, 216] on div "ste ps Toca enter" at bounding box center [530, 226] width 192 height 37
type textarea "hero.moveUp(steps)"
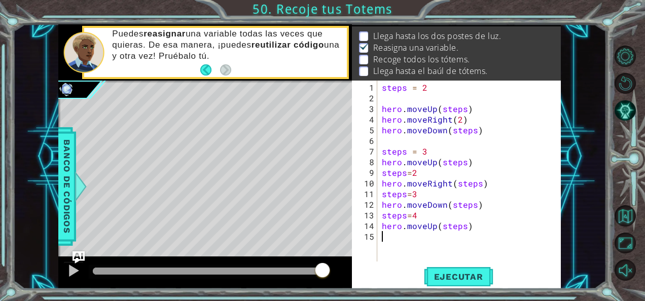
click at [401, 237] on div "steps = 2 hero . moveUp ( steps ) hero . moveRight ( 2 ) hero . moveDown ( step…" at bounding box center [472, 183] width 184 height 202
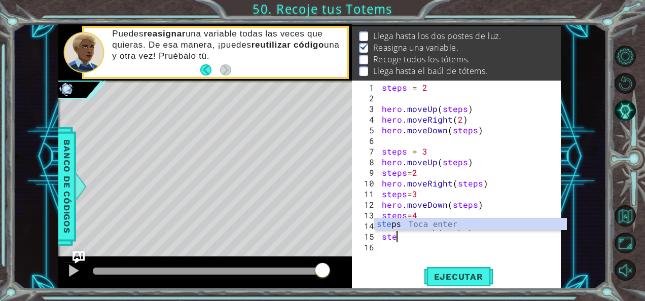
scroll to position [0, 0]
click at [419, 223] on div "ste ps Toca enter" at bounding box center [471, 237] width 192 height 37
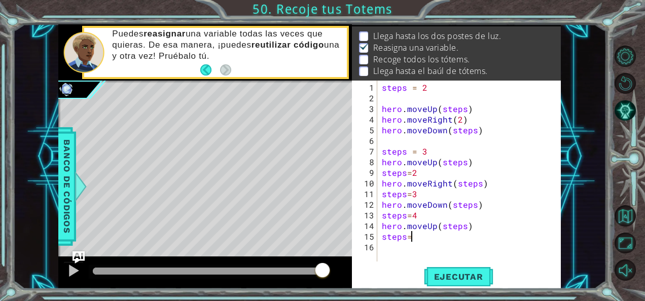
type textarea "steps=2"
click at [412, 249] on div "steps = 2 hero . moveUp ( steps ) hero . moveRight ( 2 ) hero . moveDown ( step…" at bounding box center [472, 183] width 184 height 202
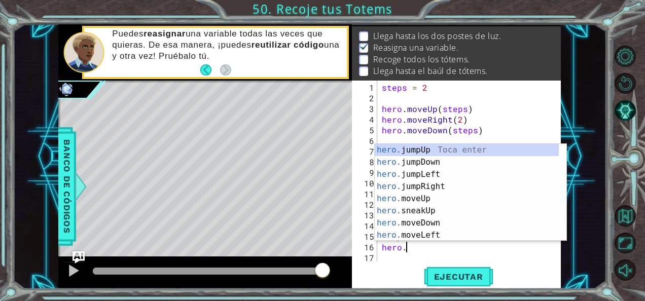
scroll to position [0, 1]
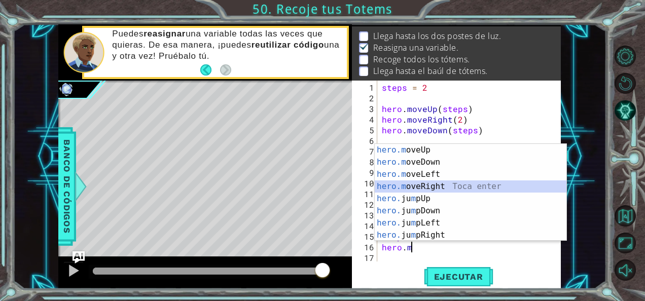
click at [433, 190] on div "hero.m oveUp Toca enter hero.m oveDown Toca enter hero.m oveLeft Toca enter her…" at bounding box center [471, 205] width 192 height 122
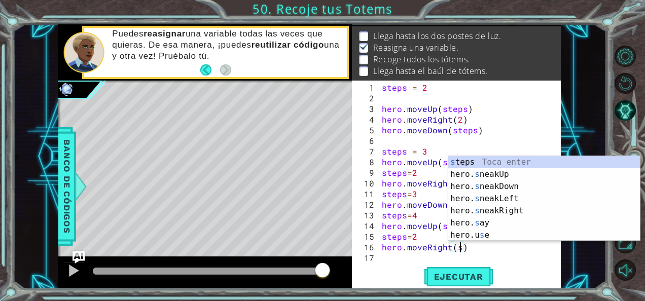
scroll to position [0, 5]
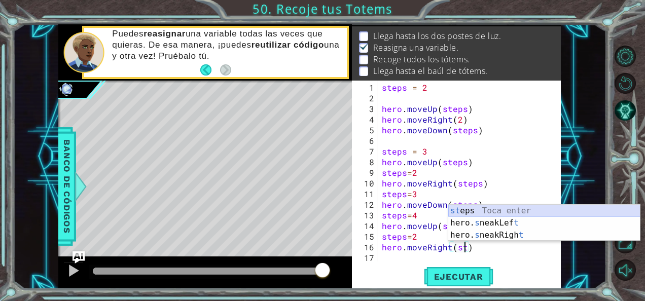
click at [471, 209] on div "st eps Toca enter hero. s neakLef t Toca enter hero. s neakRigh t Toca enter" at bounding box center [545, 235] width 192 height 61
type textarea "hero.moveRight(steps)"
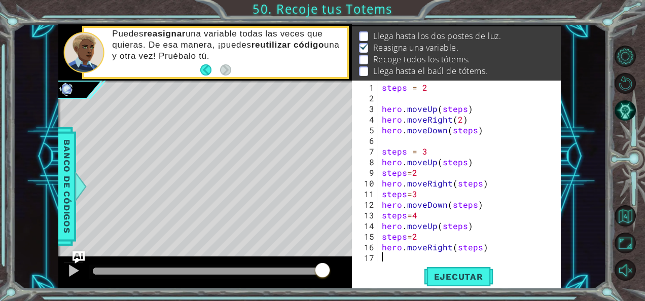
click at [388, 256] on div "steps = 2 hero . moveUp ( steps ) hero . moveRight ( 2 ) hero . moveDown ( step…" at bounding box center [472, 183] width 184 height 202
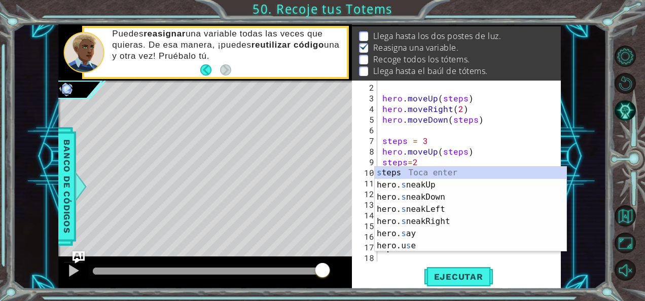
scroll to position [10, 0]
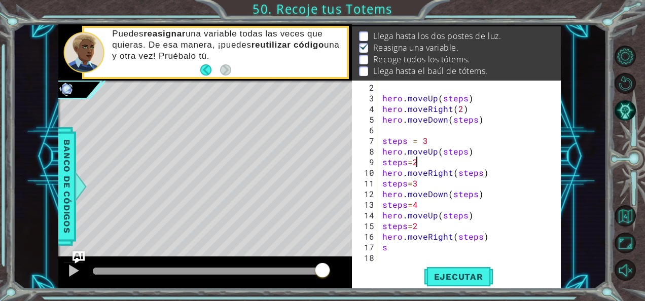
click at [438, 165] on div "hero . moveUp ( steps ) hero . moveRight ( 2 ) hero . moveDown ( steps ) steps …" at bounding box center [469, 183] width 176 height 202
click at [389, 134] on div "hero . moveUp ( steps ) hero . moveRight ( 2 ) hero . moveDown ( steps ) steps …" at bounding box center [469, 183] width 176 height 202
click at [388, 134] on div "hero . moveUp ( steps ) hero . moveRight ( 2 ) hero . moveDown ( steps ) steps …" at bounding box center [469, 183] width 176 height 202
type textarea "steps = 3"
drag, startPoint x: 378, startPoint y: 128, endPoint x: 393, endPoint y: 129, distance: 15.3
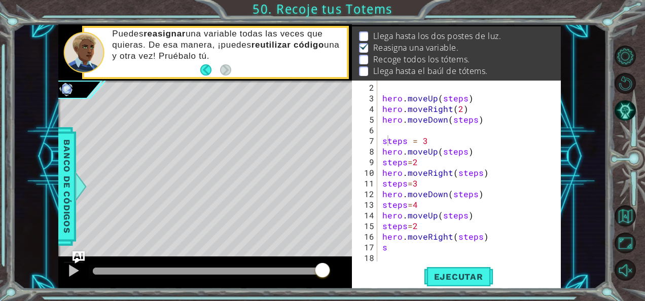
click at [393, 129] on div "steps = 3 2 3 4 5 6 7 8 9 10 11 12 13 14 15 16 17 18 hero . moveUp ( steps ) he…" at bounding box center [455, 171] width 207 height 181
click at [393, 129] on div "hero . moveUp ( steps ) hero . moveRight ( 2 ) hero . moveDown ( steps ) steps …" at bounding box center [469, 183] width 176 height 202
type textarea "hero.moveDown(steps)"
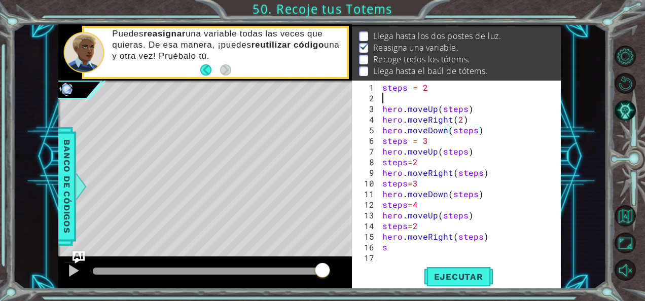
click at [385, 94] on div "steps = 2 hero . moveUp ( steps ) hero . moveRight ( 2 ) hero . moveDown ( step…" at bounding box center [473, 183] width 184 height 202
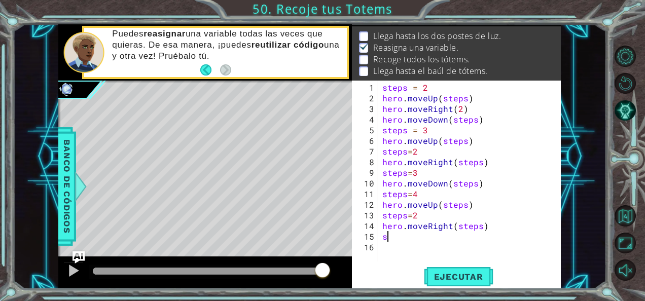
click at [399, 239] on div "steps = 2 hero . moveUp ( steps ) hero . moveRight ( 2 ) hero . moveDown ( step…" at bounding box center [473, 183] width 184 height 202
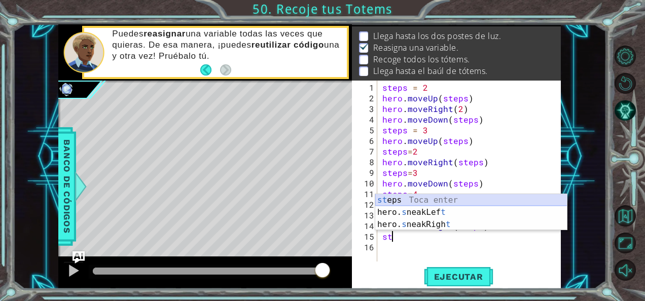
click at [385, 198] on div "st eps Toca enter hero. s neakLef t Toca enter hero. s neakRigh t Toca enter" at bounding box center [471, 224] width 192 height 61
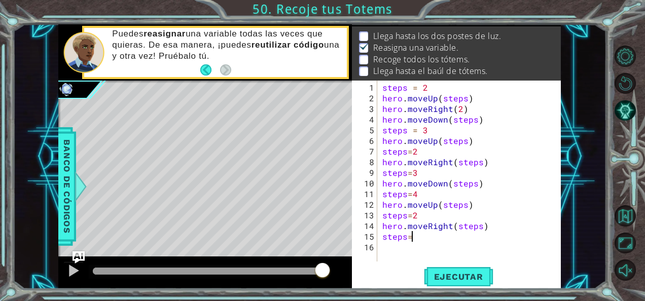
scroll to position [0, 1]
type textarea "steps=4"
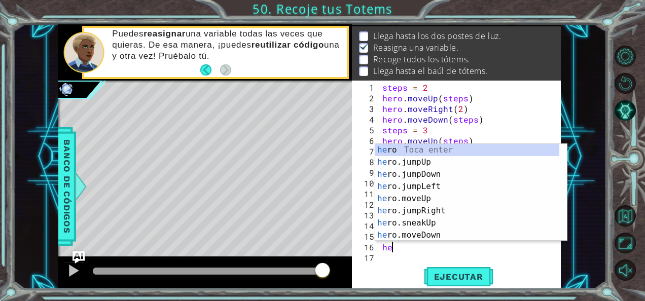
scroll to position [0, 0]
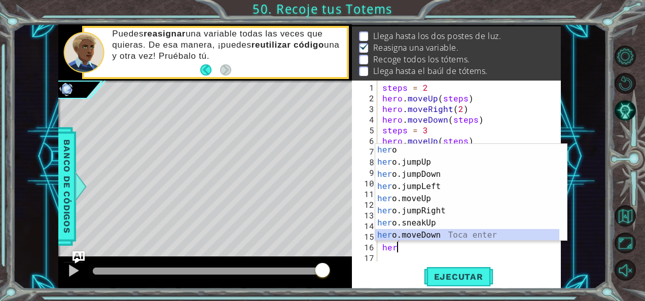
click at [423, 234] on div "her o Toca enter her o.jumpUp Toca enter her o.jumpDown Toca enter her o.jumpLe…" at bounding box center [467, 205] width 185 height 122
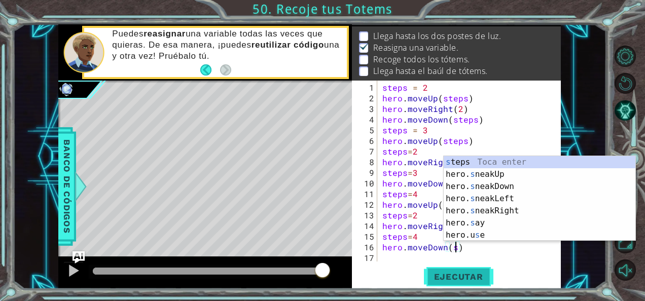
scroll to position [0, 4]
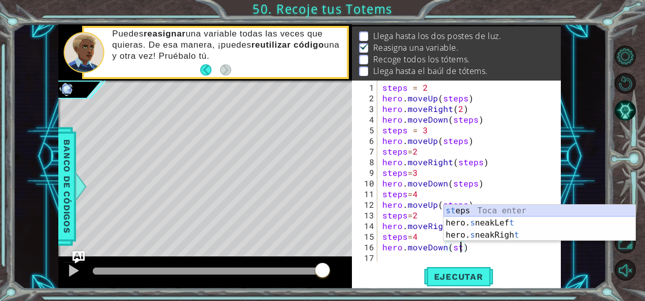
click at [506, 211] on div "st eps Toca enter hero. s neakLef t Toca enter hero. s neakRigh t Toca enter" at bounding box center [540, 235] width 192 height 61
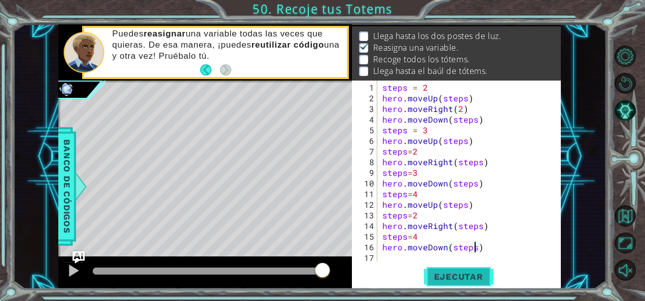
type textarea "hero.moveDown(steps)"
click at [466, 278] on span "Ejecutar" at bounding box center [459, 277] width 70 height 10
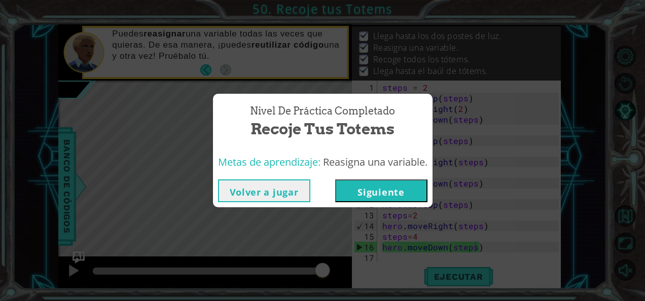
click at [376, 195] on button "Siguiente" at bounding box center [381, 191] width 92 height 23
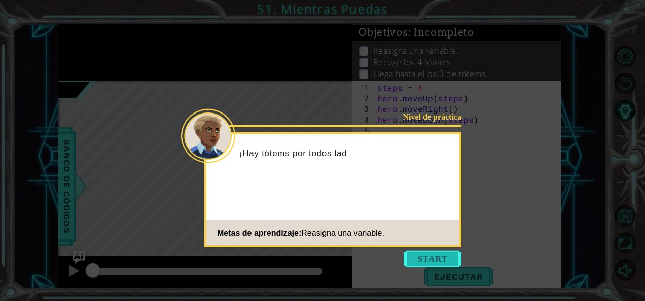
click at [445, 261] on button "Start" at bounding box center [433, 259] width 58 height 16
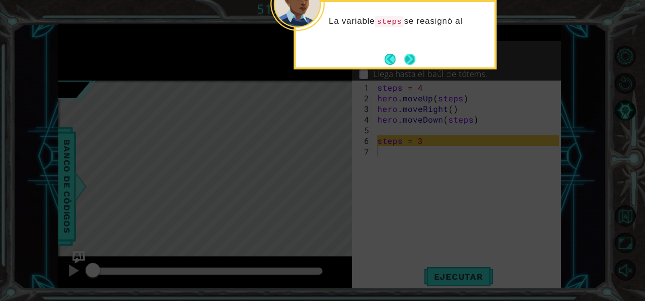
click at [416, 56] on button "Next" at bounding box center [410, 59] width 12 height 12
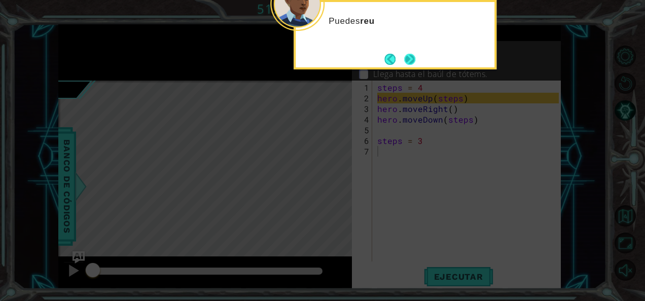
click at [411, 56] on button "Next" at bounding box center [409, 59] width 11 height 11
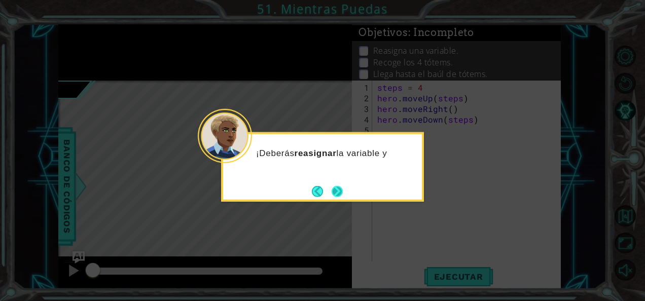
click at [338, 187] on button "Next" at bounding box center [337, 192] width 12 height 12
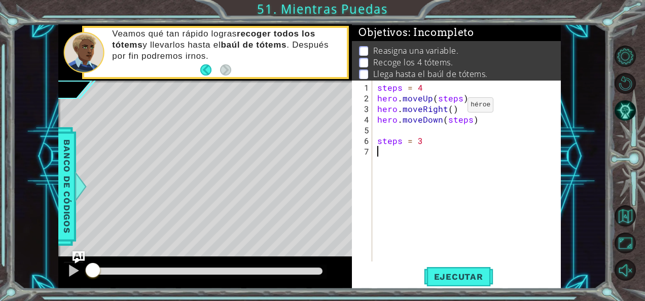
click at [451, 109] on div "steps = 4 hero . moveUp ( steps ) hero . moveRight ( ) hero . moveDown ( steps …" at bounding box center [469, 183] width 189 height 202
type textarea "hero.moveRight(1)"
click at [425, 150] on div "steps = 4 hero . moveUp ( steps ) hero . moveRight ( 1 ) hero . moveDown ( step…" at bounding box center [469, 183] width 189 height 202
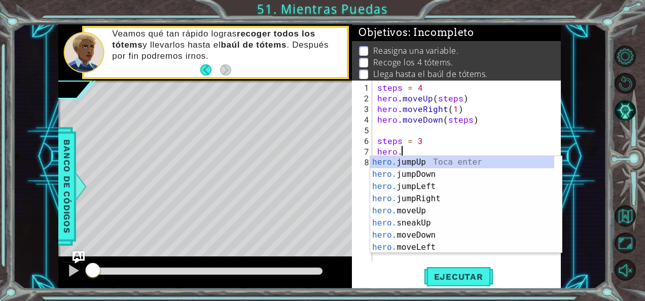
scroll to position [0, 1]
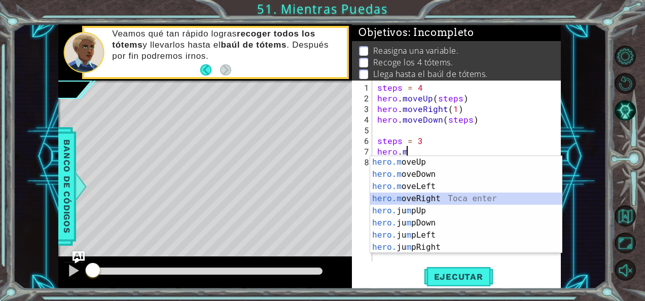
click at [442, 197] on div "hero.m oveUp Toca enter hero.m oveDown Toca enter hero.m oveLeft Toca enter her…" at bounding box center [466, 217] width 192 height 122
type textarea "hero.moveRight(1)"
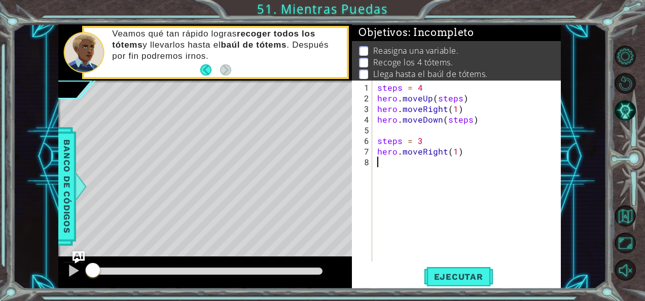
click at [409, 165] on div "steps = 4 hero . moveUp ( steps ) hero . moveRight ( 1 ) hero . moveDown ( step…" at bounding box center [469, 183] width 189 height 202
click at [436, 270] on button "Ejecutar" at bounding box center [459, 276] width 70 height 21
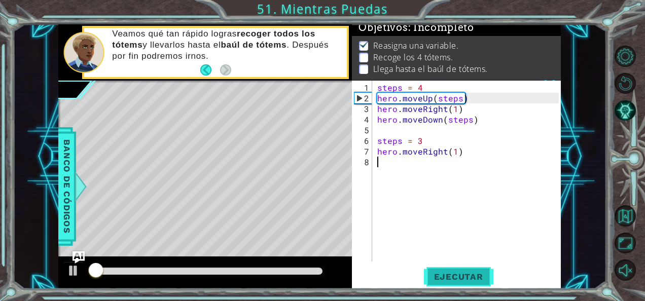
scroll to position [9, 0]
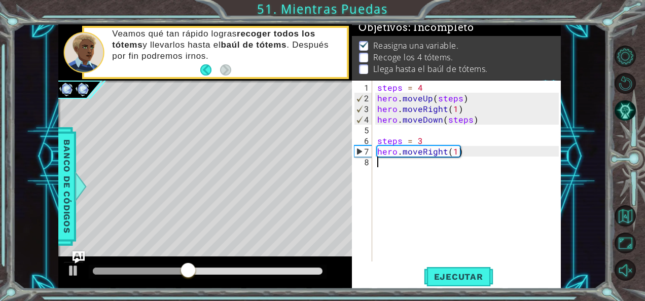
click at [442, 157] on div "steps = 4 hero . moveUp ( steps ) hero . moveRight ( 1 ) hero . moveDown ( step…" at bounding box center [469, 183] width 189 height 202
click at [444, 151] on div "steps = 4 hero . moveUp ( steps ) hero . moveRight ( 1 ) hero . moveDown ( step…" at bounding box center [469, 183] width 189 height 202
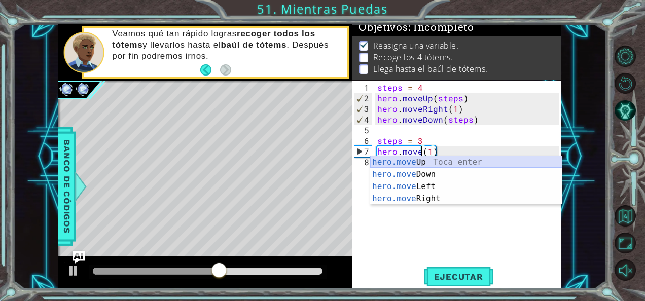
click at [444, 160] on div "hero.move Up Toca enter hero.move Down Toca enter hero.move Left Toca enter her…" at bounding box center [466, 192] width 192 height 73
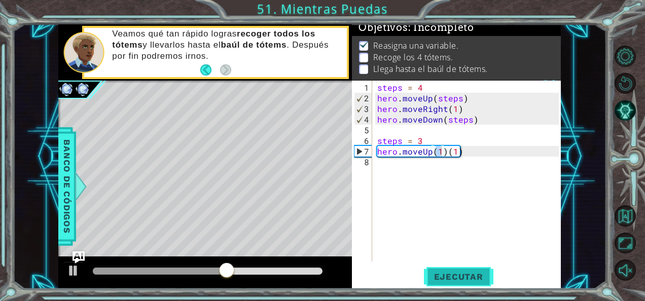
click at [443, 277] on span "Ejecutar" at bounding box center [459, 277] width 70 height 10
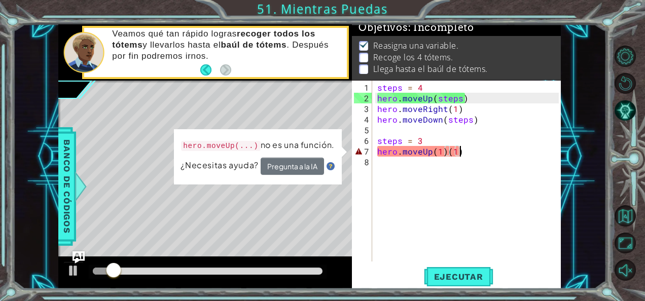
click at [461, 147] on div "steps = 4 hero . moveUp ( steps ) hero . moveRight ( 1 ) hero . moveDown ( step…" at bounding box center [469, 183] width 189 height 202
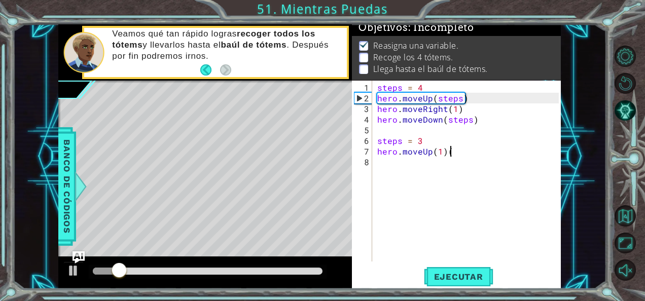
type textarea "hero.moveUp(1)"
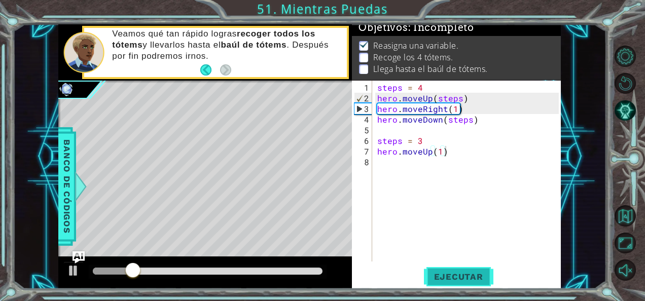
click at [462, 273] on span "Ejecutar" at bounding box center [459, 277] width 70 height 10
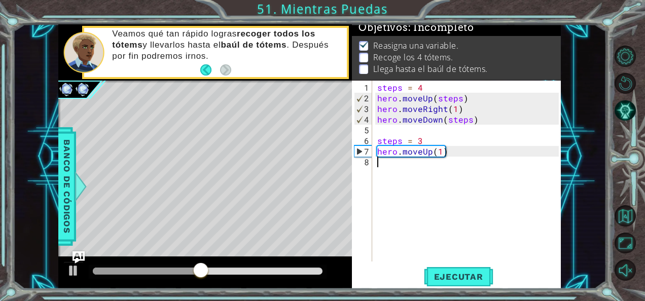
click at [458, 166] on div "steps = 4 hero . moveUp ( steps ) hero . moveRight ( 1 ) hero . moveDown ( step…" at bounding box center [469, 183] width 189 height 202
click at [452, 155] on div "steps = 4 hero . moveUp ( steps ) hero . moveRight ( 1 ) hero . moveDown ( step…" at bounding box center [469, 183] width 189 height 202
type textarea "hero.moveUp"
click at [405, 195] on div "steps = 4 hero . moveUp ( steps ) hero . moveRight ( 1 ) hero . moveDown ( step…" at bounding box center [469, 183] width 189 height 202
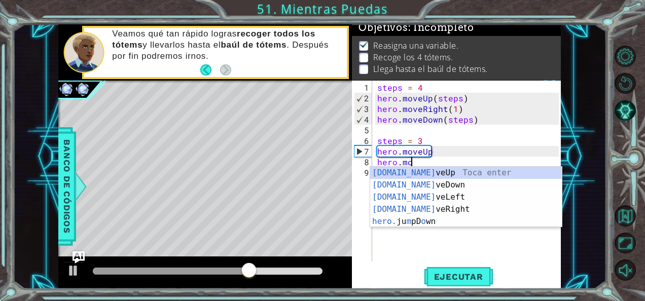
scroll to position [0, 1]
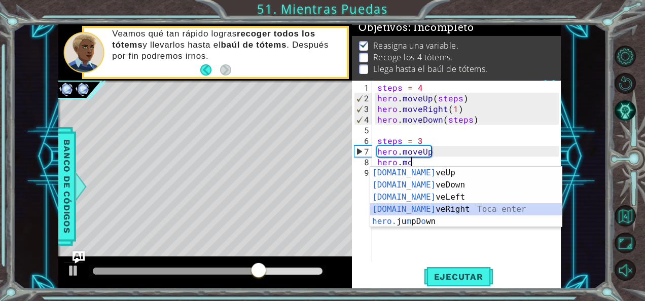
click at [420, 207] on div "[DOMAIN_NAME] veUp Toca enter [DOMAIN_NAME] veDown Toca enter [DOMAIN_NAME] veL…" at bounding box center [466, 209] width 192 height 85
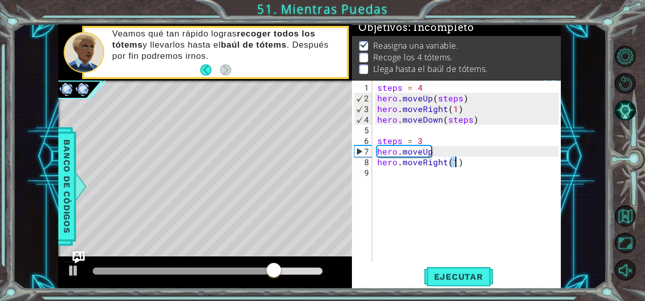
type textarea "hero.moveRight(2)"
click at [421, 206] on div "steps = 4 hero . moveUp ( steps ) hero . moveRight ( 1 ) hero . moveDown ( step…" at bounding box center [469, 183] width 189 height 202
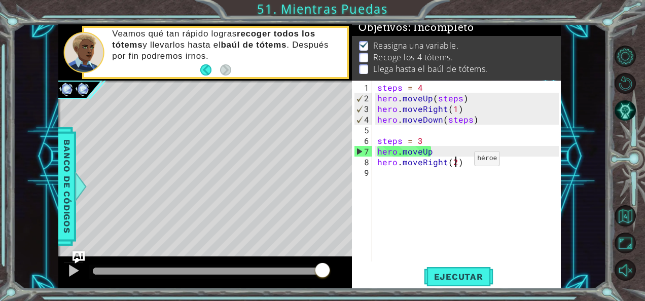
click at [457, 163] on div "steps = 4 hero . moveUp ( steps ) hero . moveRight ( 1 ) hero . moveDown ( step…" at bounding box center [469, 183] width 189 height 202
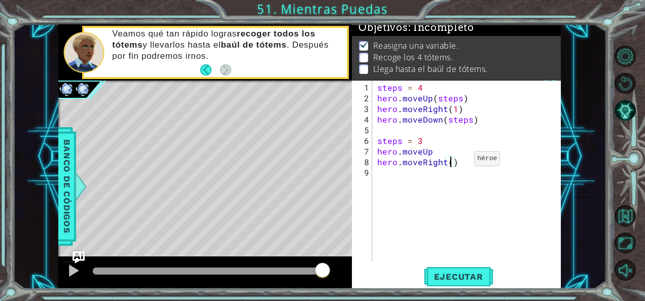
type textarea "hero.moveRight(1)"
click at [420, 183] on div "steps = 4 hero . moveUp ( steps ) hero . moveRight ( 1 ) hero . moveDown ( step…" at bounding box center [469, 183] width 189 height 202
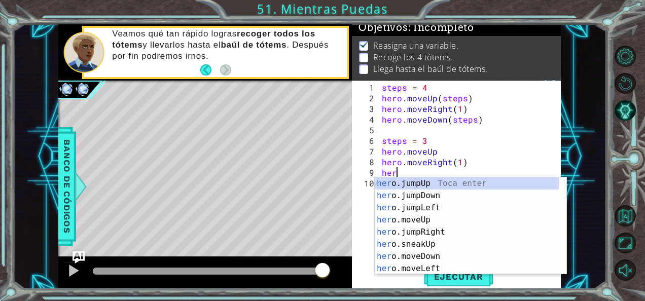
scroll to position [0, 0]
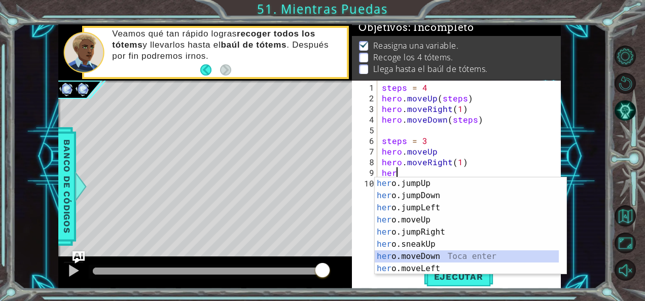
click at [432, 257] on div "her o.jumpUp Toca enter her o.jumpDown Toca enter her o.jumpLeft Toca enter her…" at bounding box center [467, 239] width 185 height 122
type textarea "hero.moveDown(1)"
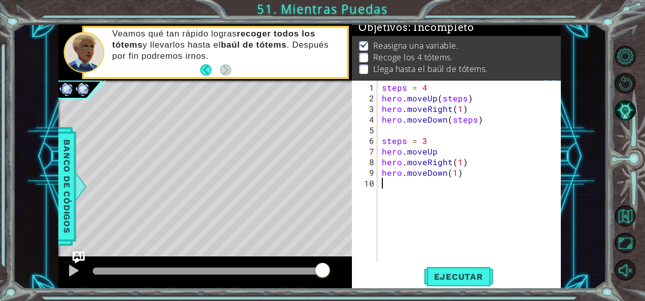
click at [407, 190] on div "steps = 4 hero . moveUp ( steps ) hero . moveRight ( 1 ) hero . moveDown ( step…" at bounding box center [472, 183] width 184 height 202
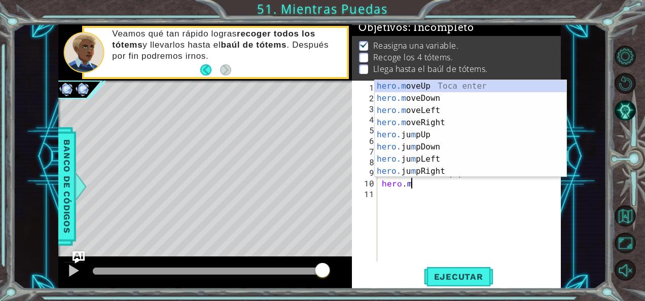
scroll to position [0, 1]
click at [417, 86] on div "hero.m oveUp Toca enter hero.m oveDown Toca enter hero.m oveLeft Toca enter her…" at bounding box center [471, 141] width 192 height 122
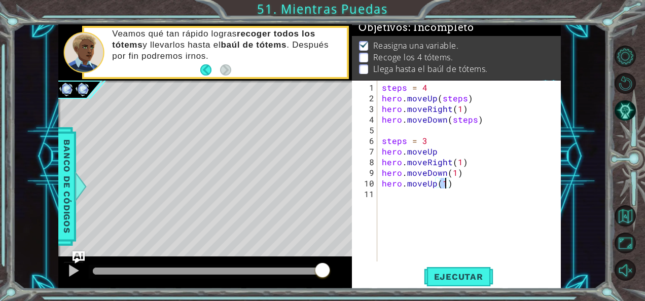
type textarea "hero.moveUp(2)"
click at [425, 198] on div "steps = 4 hero . moveUp ( steps ) hero . moveRight ( 1 ) hero . moveDown ( step…" at bounding box center [472, 183] width 184 height 202
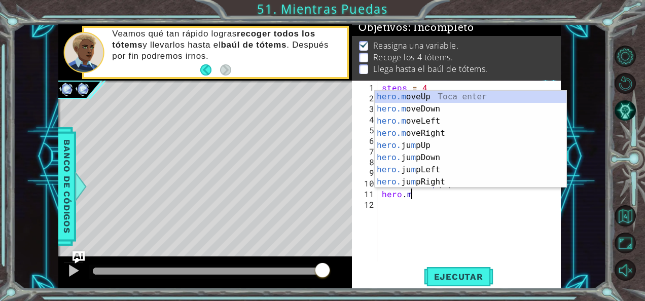
scroll to position [0, 2]
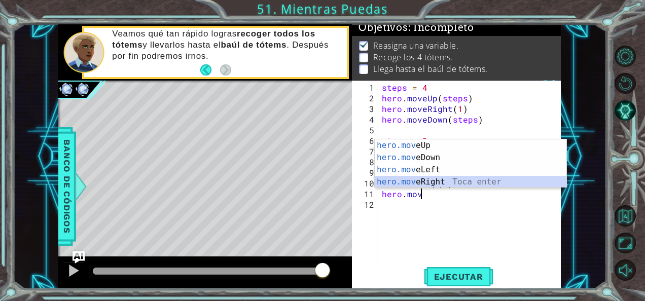
click at [434, 181] on div "hero.mov eUp Toca enter hero.mov eDown Toca enter hero.mov eLeft Toca enter her…" at bounding box center [471, 176] width 192 height 73
type textarea "hero.moveRight(1)"
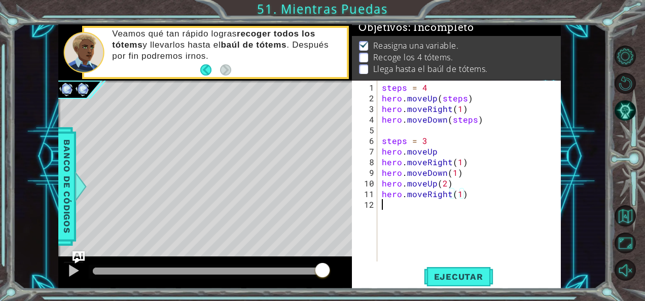
click at [414, 211] on div "steps = 4 hero . moveUp ( steps ) hero . moveRight ( 1 ) hero . moveDown ( step…" at bounding box center [472, 183] width 184 height 202
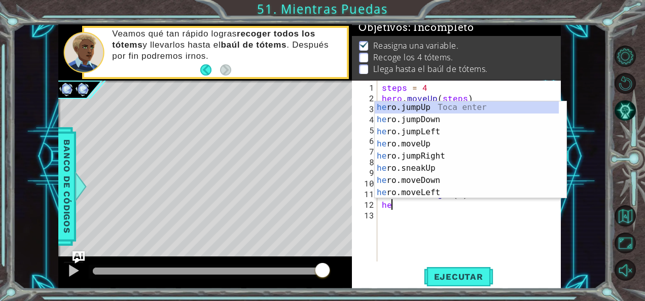
scroll to position [0, 0]
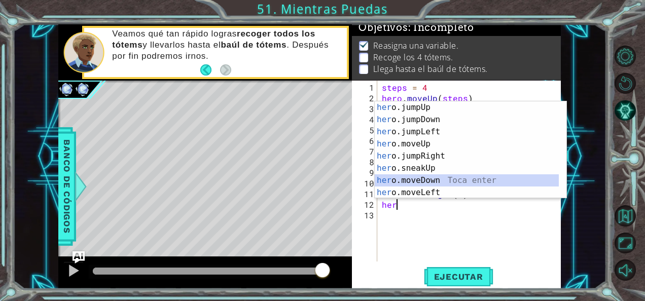
click at [425, 178] on div "her o.jumpUp Toca enter her o.jumpDown Toca enter her o.jumpLeft Toca enter her…" at bounding box center [467, 162] width 185 height 122
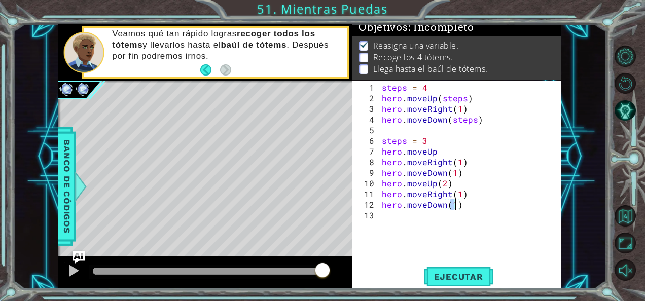
type textarea "hero.moveDown(2)"
click at [431, 222] on div "steps = 4 hero . moveUp ( steps ) hero . moveRight ( 1 ) hero . moveDown ( step…" at bounding box center [472, 183] width 184 height 202
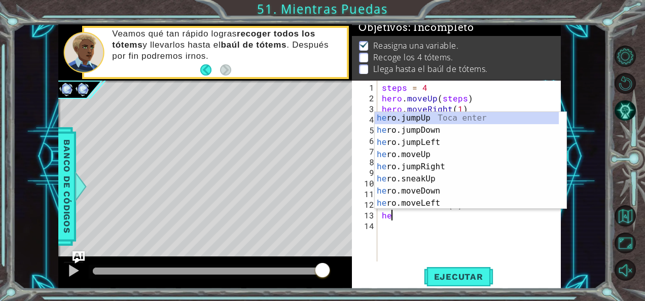
scroll to position [0, 0]
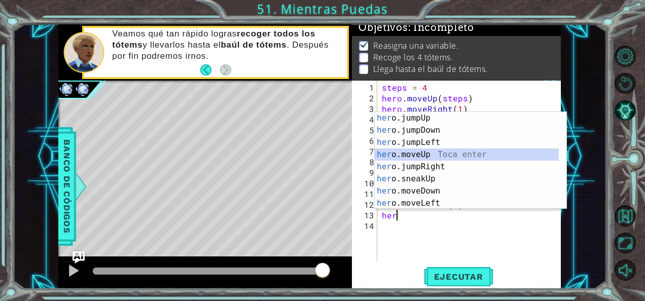
click at [424, 153] on div "her o.jumpUp Toca enter her o.jumpDown Toca enter her o.jumpLeft Toca enter her…" at bounding box center [467, 173] width 185 height 122
type textarea "hero.moveUp(1)"
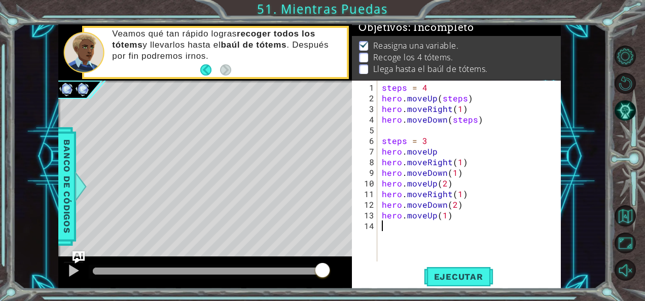
click at [420, 229] on div "steps = 4 hero . moveUp ( steps ) hero . moveRight ( 1 ) hero . moveDown ( step…" at bounding box center [472, 183] width 184 height 202
type textarea "g"
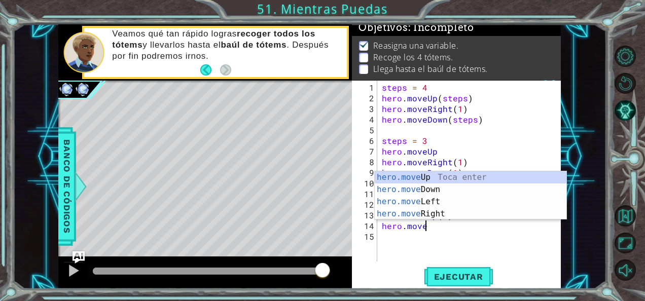
scroll to position [0, 2]
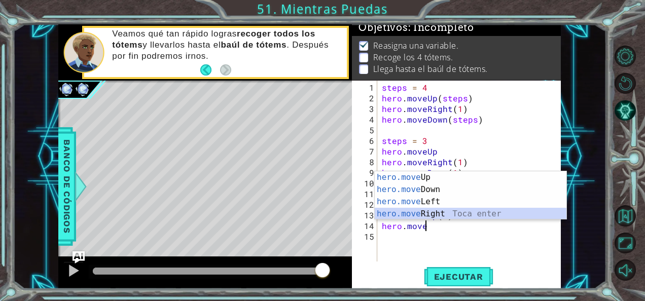
click at [429, 211] on div "hero.move Up Toca enter hero.move Down Toca enter hero.move Left Toca enter her…" at bounding box center [471, 207] width 192 height 73
type textarea "hero.moveRight(1)"
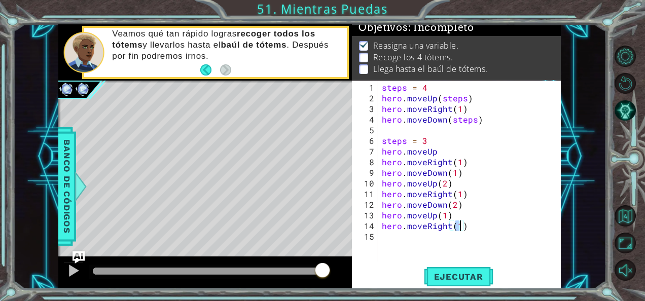
click at [406, 242] on div "steps = 4 hero . moveUp ( steps ) hero . moveRight ( 1 ) hero . moveDown ( step…" at bounding box center [472, 183] width 184 height 202
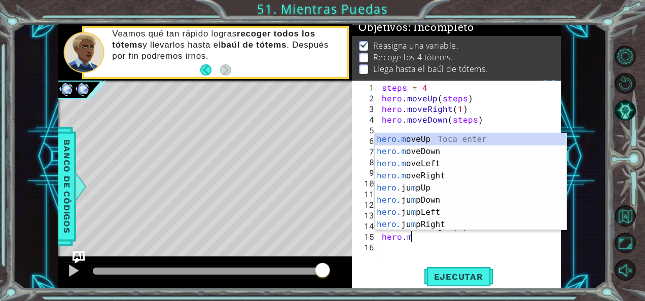
scroll to position [0, 2]
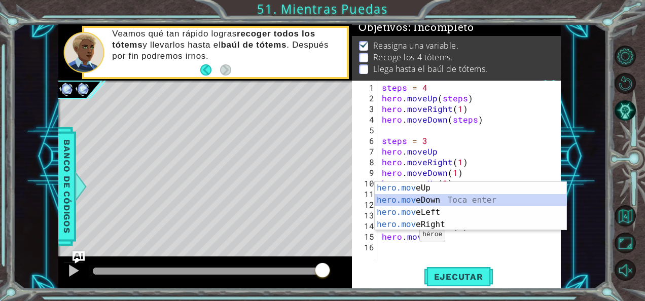
click at [409, 198] on div "hero.mov eUp Toca enter hero.mov eDown Toca enter hero.mov eLeft Toca enter her…" at bounding box center [471, 218] width 192 height 73
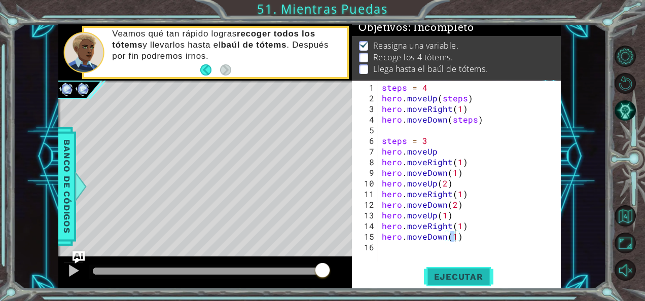
click at [449, 283] on button "Ejecutar" at bounding box center [459, 276] width 70 height 21
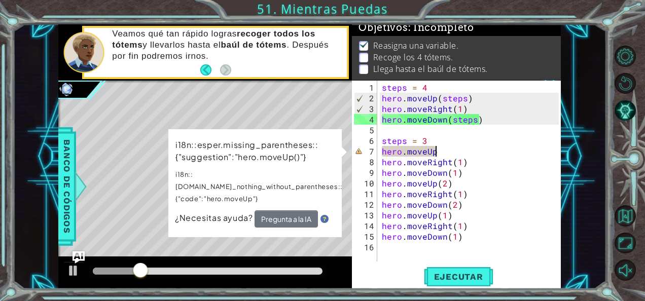
click at [455, 152] on div "steps = 4 hero . moveUp ( steps ) hero . moveRight ( 1 ) hero . moveDown ( step…" at bounding box center [472, 183] width 184 height 202
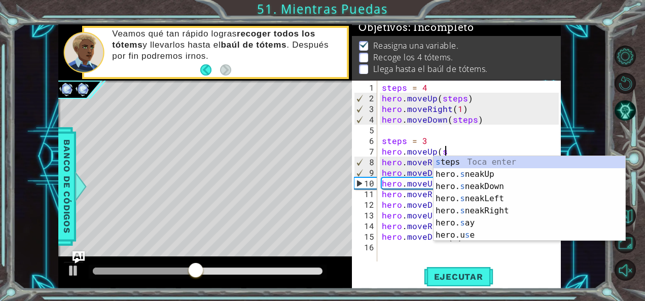
scroll to position [0, 4]
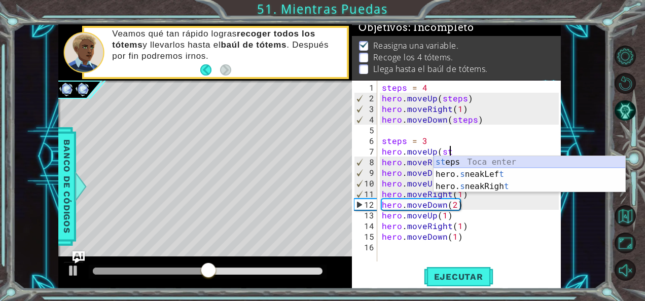
click at [483, 163] on div "st eps Toca enter hero. s neakLef t Toca enter hero. s neakRigh t Toca enter" at bounding box center [530, 186] width 192 height 61
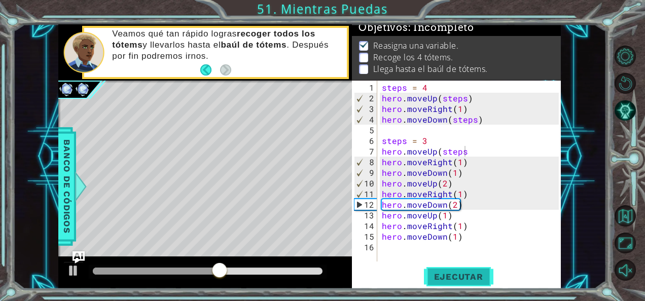
click at [436, 280] on span "Ejecutar" at bounding box center [459, 277] width 70 height 10
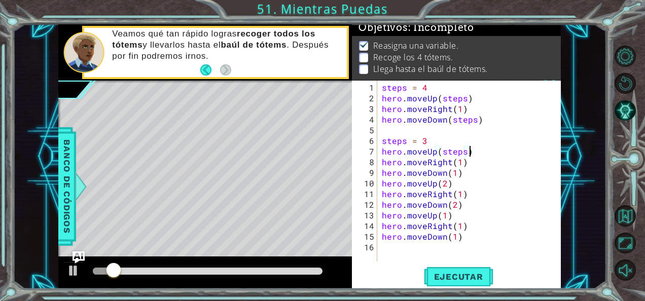
scroll to position [0, 5]
click at [433, 280] on span "Ejecutar" at bounding box center [459, 277] width 70 height 10
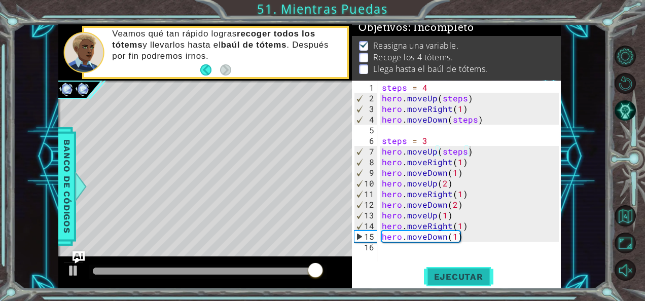
click at [438, 278] on span "Ejecutar" at bounding box center [459, 277] width 70 height 10
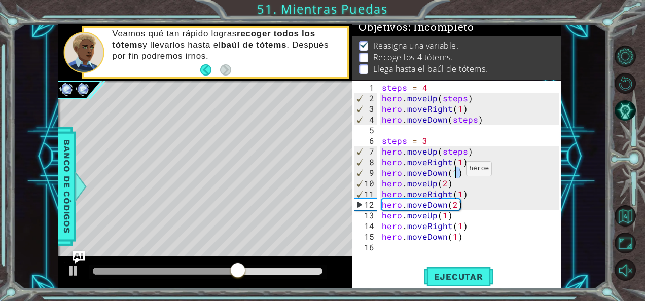
drag, startPoint x: 460, startPoint y: 175, endPoint x: 454, endPoint y: 173, distance: 6.4
click at [454, 173] on div "steps = 4 hero . moveUp ( steps ) hero . moveRight ( 1 ) hero . moveDown ( step…" at bounding box center [472, 183] width 184 height 202
click at [454, 173] on div "steps = 4 hero . moveUp ( steps ) hero . moveRight ( 1 ) hero . moveDown ( step…" at bounding box center [469, 171] width 179 height 181
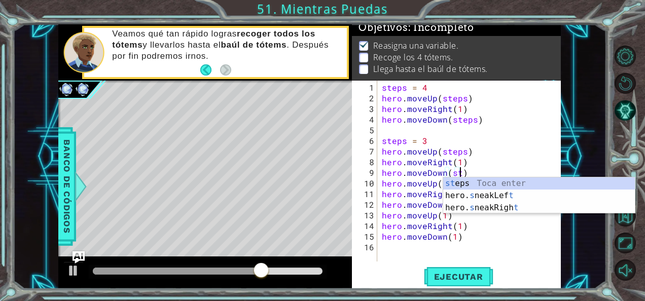
scroll to position [0, 5]
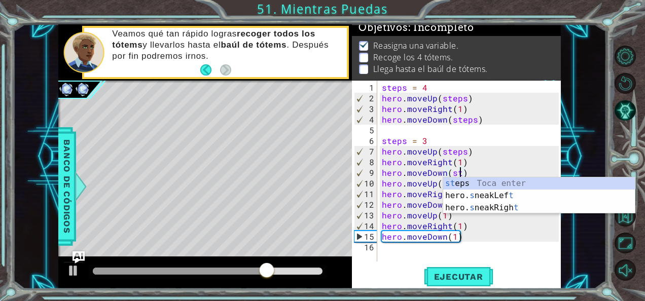
click at [465, 184] on div "st eps Toca enter hero. s neakLef t Toca enter hero. s neakRigh t Toca enter" at bounding box center [539, 208] width 192 height 61
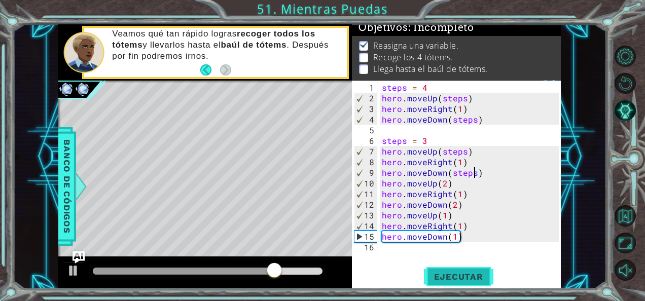
type textarea "hero.moveDown(steps)"
click at [441, 281] on span "Ejecutar" at bounding box center [459, 277] width 70 height 10
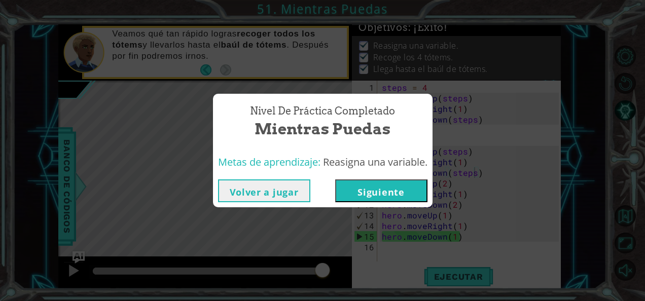
click at [279, 191] on button "Volver a jugar" at bounding box center [264, 191] width 92 height 23
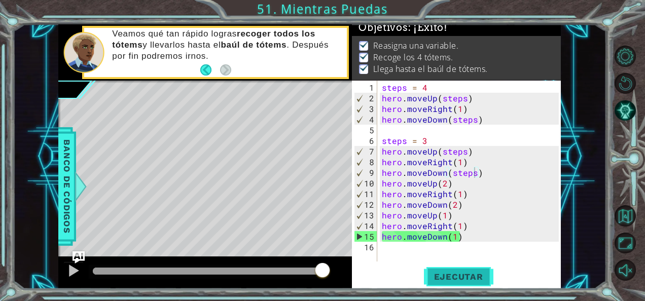
click at [450, 280] on span "Ejecutar" at bounding box center [459, 277] width 70 height 10
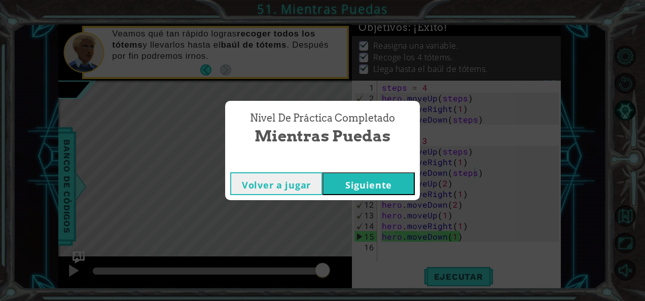
click at [371, 174] on button "Siguiente" at bounding box center [369, 184] width 92 height 23
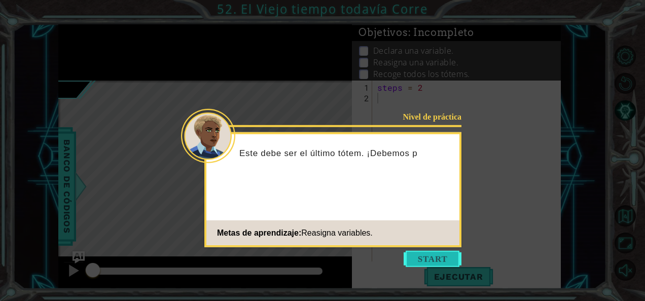
click at [426, 266] on button "Start" at bounding box center [433, 259] width 58 height 16
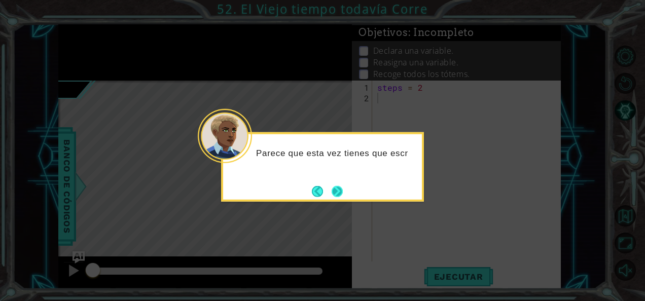
click at [333, 197] on button "Next" at bounding box center [337, 191] width 11 height 11
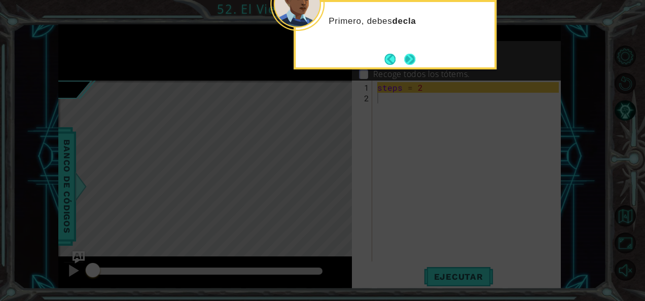
click at [416, 60] on button "Next" at bounding box center [410, 59] width 12 height 12
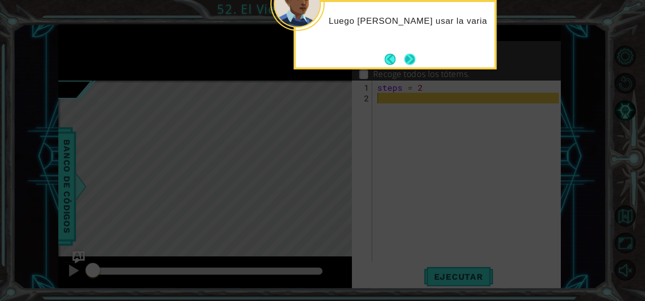
drag, startPoint x: 396, startPoint y: 60, endPoint x: 406, endPoint y: 60, distance: 10.1
click at [406, 60] on footer at bounding box center [400, 59] width 31 height 15
click at [406, 60] on button "Next" at bounding box center [410, 59] width 12 height 12
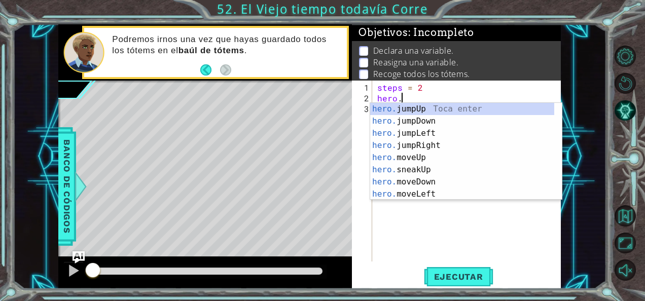
scroll to position [0, 1]
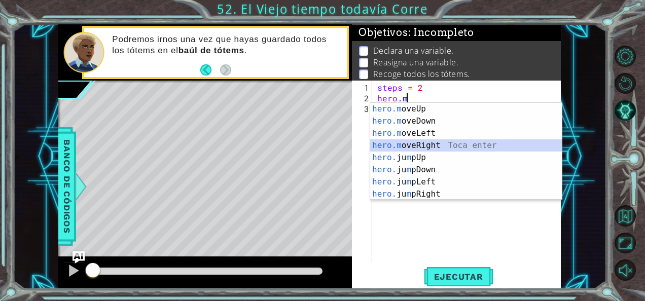
click at [440, 149] on div "hero.m oveUp Toca enter hero.m oveDown Toca enter hero.m oveLeft Toca enter her…" at bounding box center [466, 164] width 192 height 122
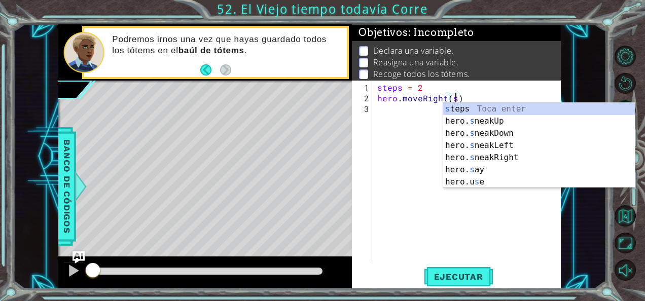
scroll to position [0, 5]
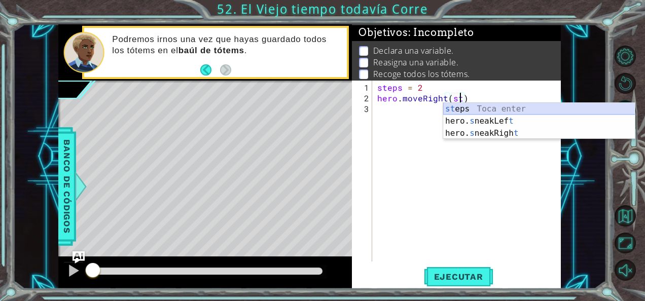
click at [478, 112] on div "st eps Toca enter hero. s neakLef t Toca enter hero. s neakRigh t Toca enter" at bounding box center [539, 133] width 192 height 61
type textarea "hero.moveRight(steps)"
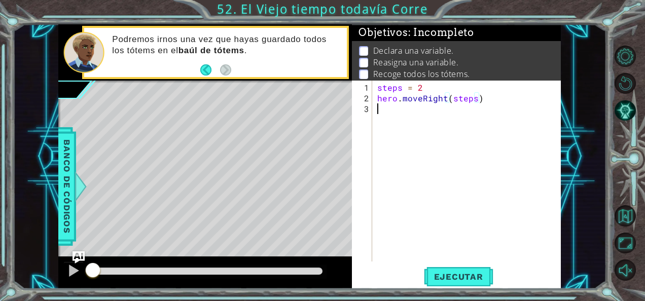
click at [404, 124] on div "steps = 2 hero . moveRight ( steps )" at bounding box center [469, 183] width 189 height 202
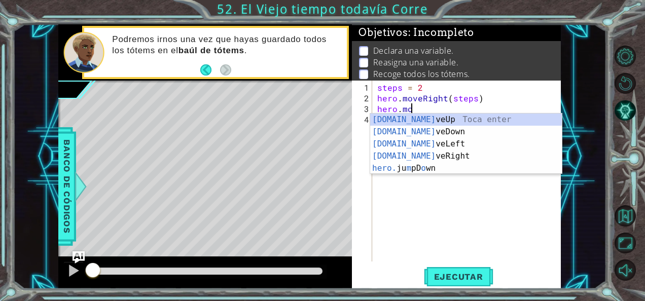
scroll to position [0, 2]
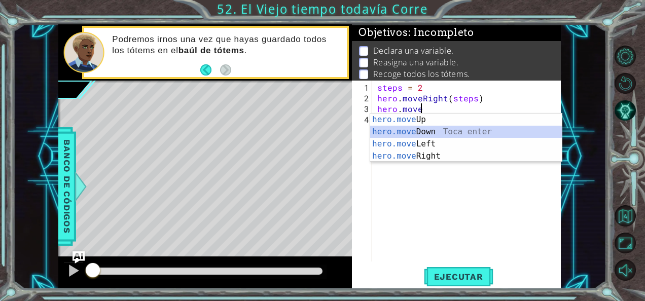
click at [414, 130] on div "hero.move Up Toca enter hero.move Down Toca enter hero.move Left Toca enter her…" at bounding box center [466, 150] width 192 height 73
type textarea "hero.moveDown(1)"
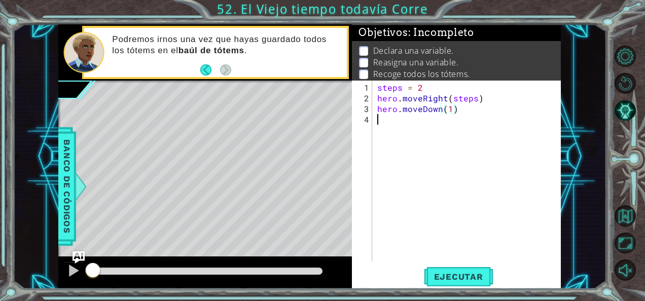
click at [423, 125] on div "steps = 2 hero . moveRight ( steps ) hero . moveDown ( 1 )" at bounding box center [469, 183] width 189 height 202
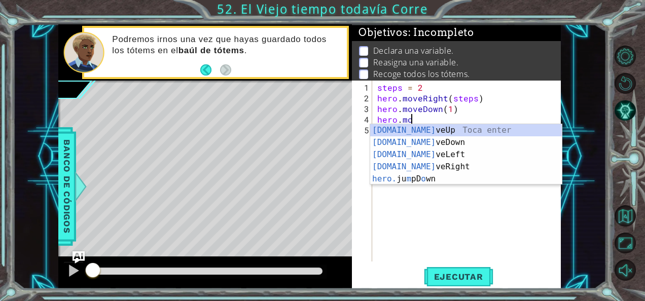
scroll to position [0, 1]
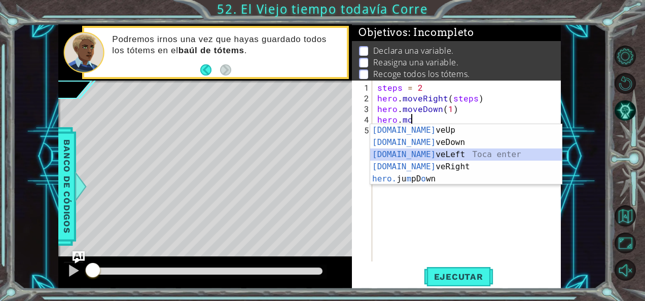
click at [433, 155] on div "[DOMAIN_NAME] veUp Toca enter [DOMAIN_NAME] veDown Toca enter [DOMAIN_NAME] veL…" at bounding box center [466, 166] width 192 height 85
type textarea "hero.moveLeft(1)"
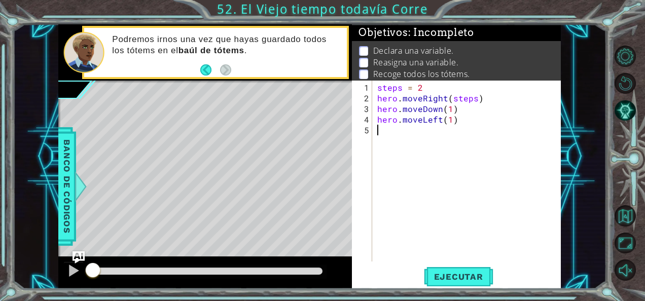
click at [406, 143] on div "steps = 2 hero . moveRight ( steps ) hero . moveDown ( 1 ) hero . moveLeft ( 1 )" at bounding box center [469, 183] width 189 height 202
click at [443, 120] on div "steps = 2 hero . moveRight ( steps ) hero . moveDown ( 1 ) hero . moveLeft ( 1 )" at bounding box center [469, 183] width 189 height 202
click at [448, 120] on div "steps = 2 hero . moveRight ( steps ) hero . moveDown ( 1 ) hero . moveLeft ( 1 )" at bounding box center [469, 183] width 189 height 202
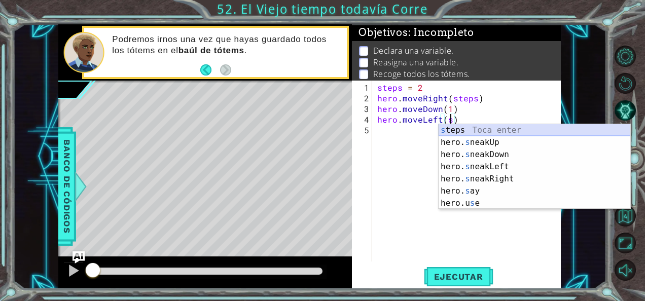
click at [464, 131] on div "s teps Toca enter hero. s neakUp Toca enter hero. s neakDown Toca enter hero. s…" at bounding box center [535, 179] width 192 height 110
type textarea "hero.moveLeft(steps)"
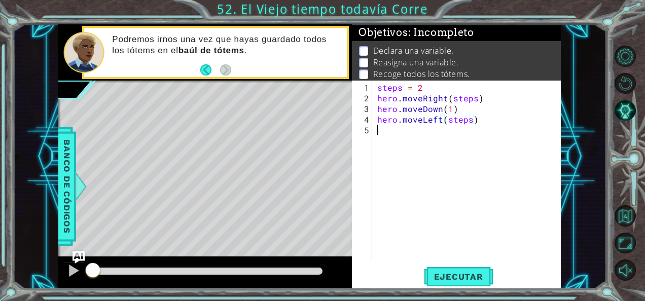
click at [392, 135] on div "steps = 2 hero . moveRight ( steps ) hero . moveDown ( 1 ) hero . moveLeft ( st…" at bounding box center [469, 183] width 189 height 202
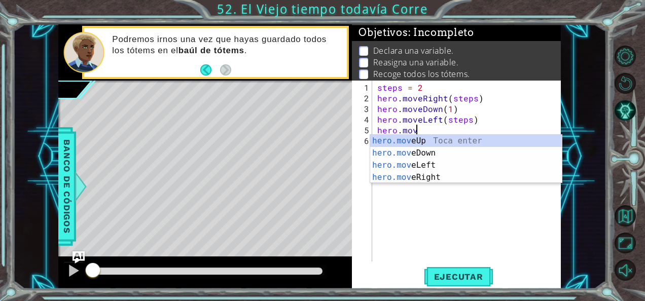
scroll to position [0, 2]
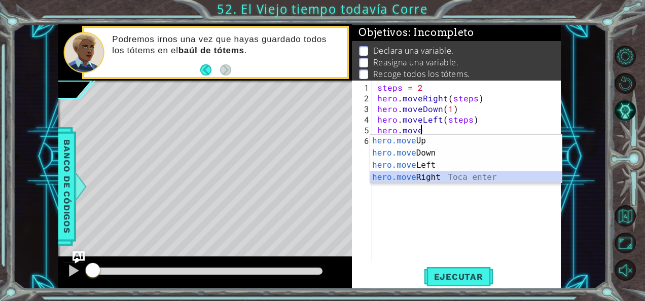
click at [434, 175] on div "hero.move Up Toca enter hero.move Down Toca enter hero.move Left Toca enter her…" at bounding box center [466, 171] width 192 height 73
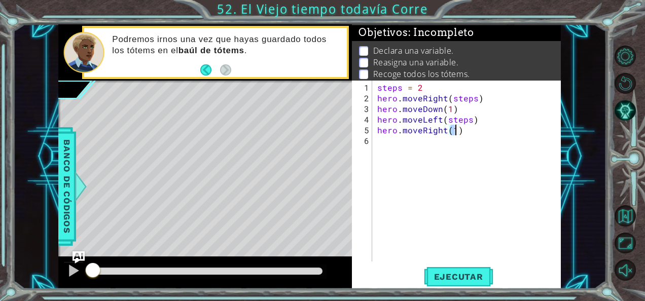
type textarea "hero.moveRight(4)"
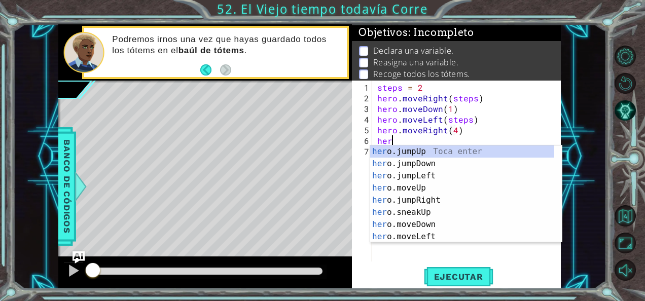
scroll to position [0, 0]
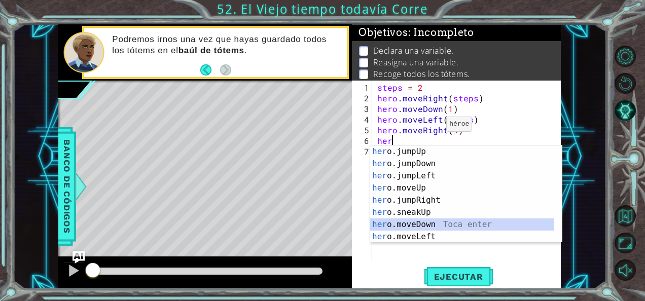
click at [418, 230] on div "her o.jumpUp Toca enter her o.jumpDown Toca enter her o.jumpLeft Toca enter her…" at bounding box center [462, 207] width 185 height 122
type textarea "hero.moveDown(1)"
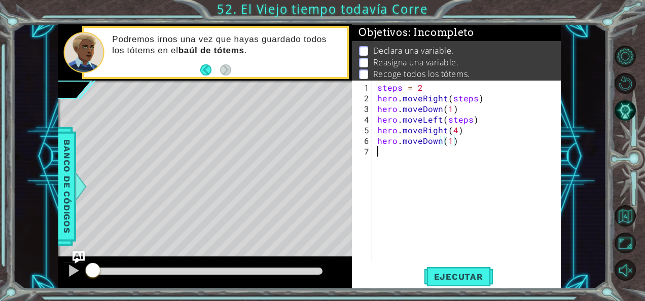
click at [396, 155] on div "steps = 2 hero . moveRight ( steps ) hero . moveDown ( 1 ) hero . moveLeft ( st…" at bounding box center [469, 183] width 189 height 202
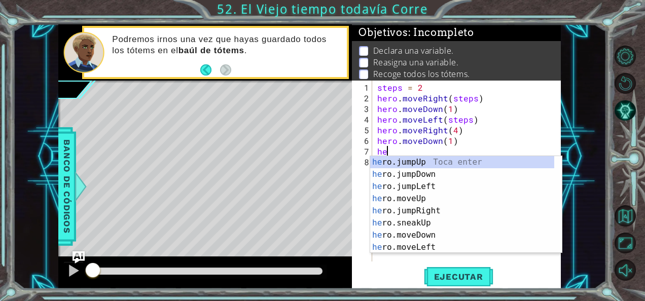
type textarea "her"
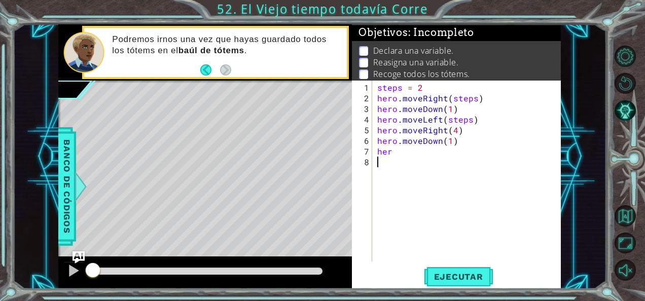
click at [429, 254] on div "steps = 2 hero . moveRight ( steps ) hero . moveDown ( 1 ) hero . moveLeft ( st…" at bounding box center [469, 183] width 189 height 202
click at [400, 165] on div "steps = 2 hero . moveRight ( steps ) hero . moveDown ( 1 ) hero . moveLeft ( st…" at bounding box center [469, 183] width 189 height 202
click at [419, 156] on div "steps = 2 hero . moveRight ( steps ) hero . moveDown ( 1 ) hero . moveLeft ( st…" at bounding box center [469, 183] width 189 height 202
click at [406, 152] on div "steps = 2 hero . moveRight ( steps ) hero . moveDown ( 1 ) hero . moveLeft ( st…" at bounding box center [469, 183] width 189 height 202
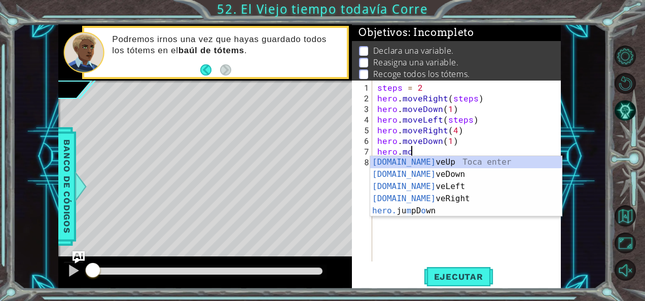
scroll to position [0, 1]
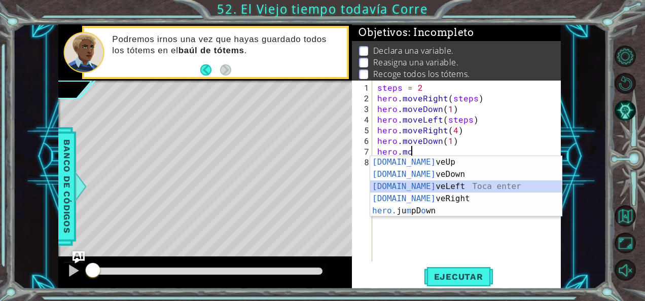
click at [417, 185] on div "[DOMAIN_NAME] veUp Toca enter [DOMAIN_NAME] veDown Toca enter [DOMAIN_NAME] veL…" at bounding box center [466, 198] width 192 height 85
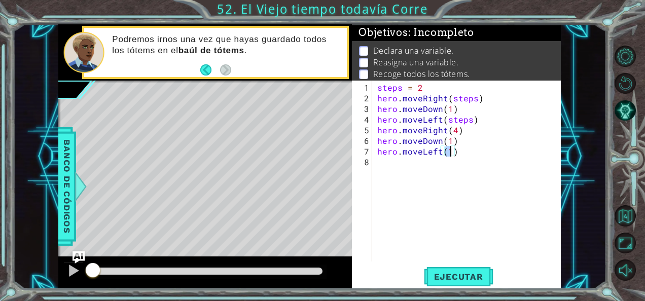
type textarea "hero.moveLeft(4)"
click at [487, 150] on div "steps = 2 hero . moveRight ( steps ) hero . moveDown ( 1 ) hero . moveLeft ( st…" at bounding box center [469, 183] width 189 height 202
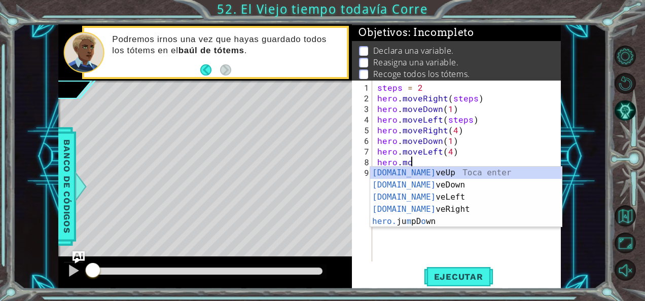
scroll to position [0, 2]
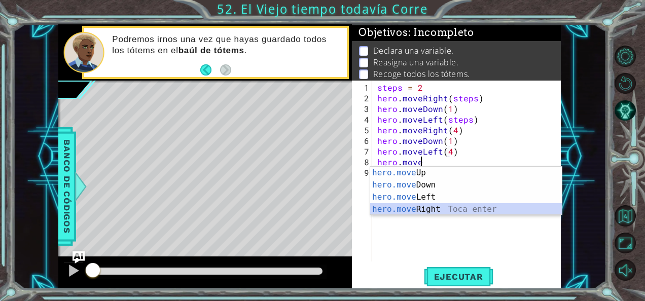
click at [454, 206] on div "hero.move Up Toca enter hero.move Down Toca enter hero.move Left Toca enter her…" at bounding box center [466, 203] width 192 height 73
type textarea "hero.moveRight(7)"
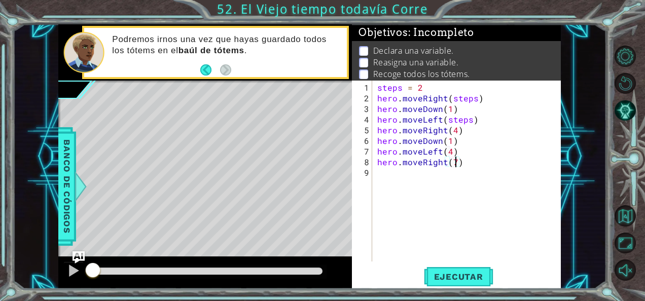
scroll to position [0, 4]
click at [407, 179] on div "steps = 2 hero . moveRight ( steps ) hero . moveDown ( 1 ) hero . moveLeft ( st…" at bounding box center [469, 183] width 189 height 202
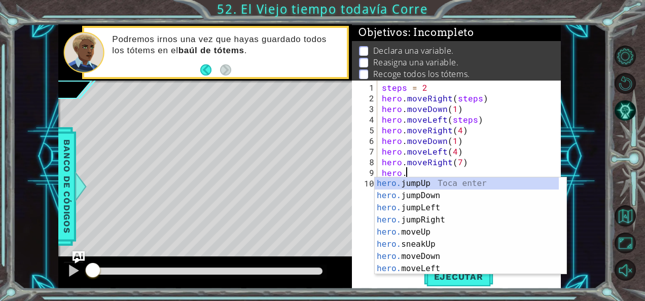
scroll to position [0, 1]
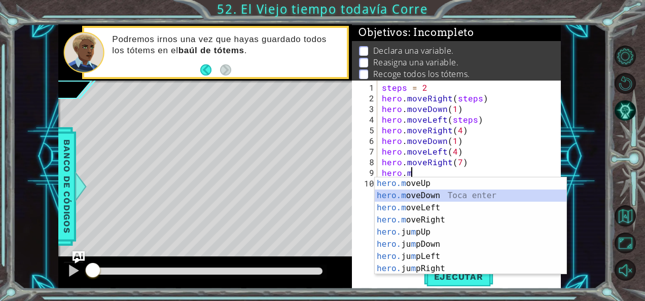
click at [412, 192] on div "hero.m oveUp Toca enter hero.m oveDown Toca enter hero.m oveLeft Toca enter her…" at bounding box center [471, 239] width 192 height 122
type textarea "hero.moveDown(1)"
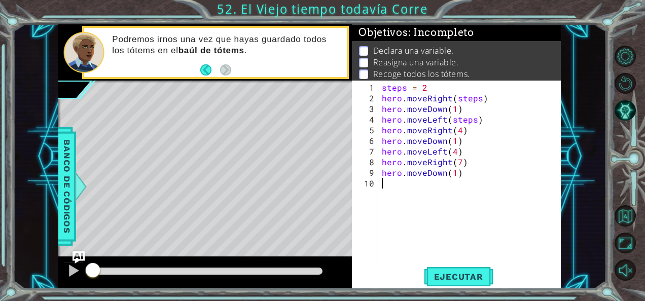
click at [481, 186] on div "steps = 2 hero . moveRight ( steps ) hero . moveDown ( 1 ) hero . moveLeft ( st…" at bounding box center [472, 183] width 184 height 202
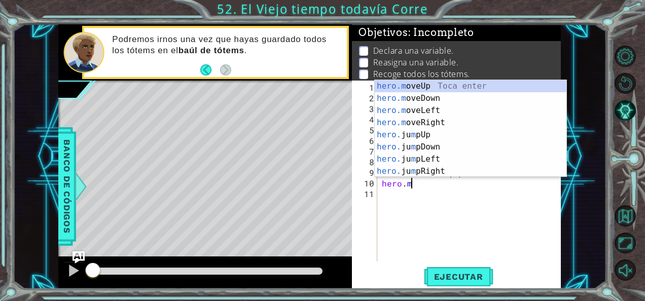
scroll to position [0, 2]
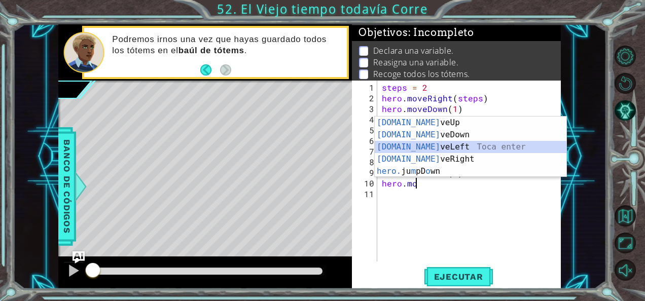
click at [441, 142] on div "[DOMAIN_NAME] veUp Toca enter [DOMAIN_NAME] veDown Toca enter [DOMAIN_NAME] veL…" at bounding box center [471, 159] width 192 height 85
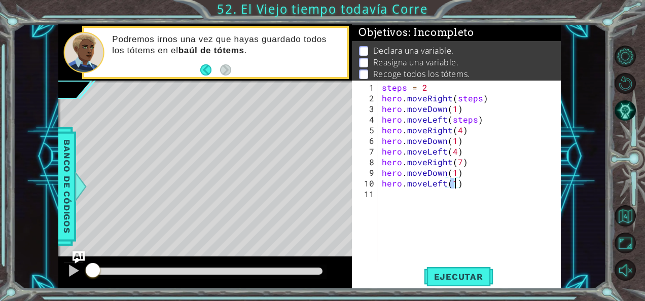
scroll to position [0, 4]
click at [452, 279] on span "Ejecutar" at bounding box center [459, 277] width 70 height 10
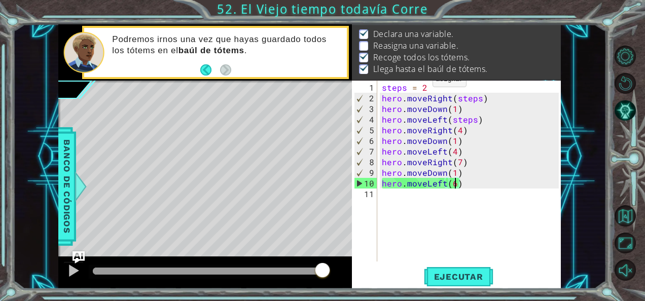
scroll to position [0, 0]
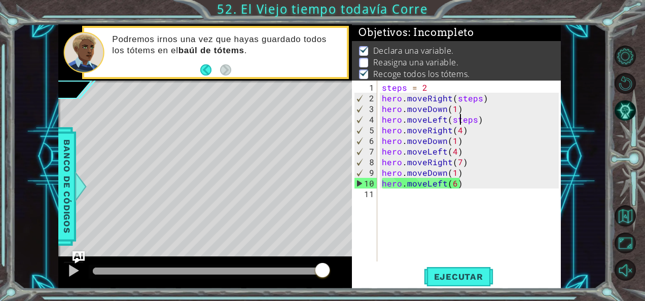
click at [459, 113] on div "steps = 2 hero . moveRight ( steps ) hero . moveDown ( 1 ) hero . moveLeft ( st…" at bounding box center [472, 183] width 184 height 202
type textarea "hero.moveLeft(steps)"
click at [493, 119] on div "steps = 2 hero . moveRight ( steps ) hero . moveDown ( 1 ) hero . moveLeft ( st…" at bounding box center [472, 183] width 184 height 202
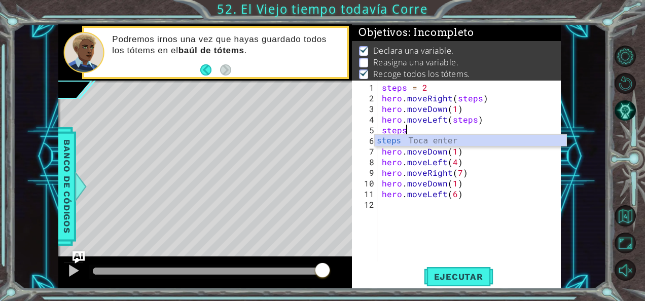
scroll to position [0, 1]
click at [497, 138] on div "steps Toca enter" at bounding box center [471, 153] width 192 height 37
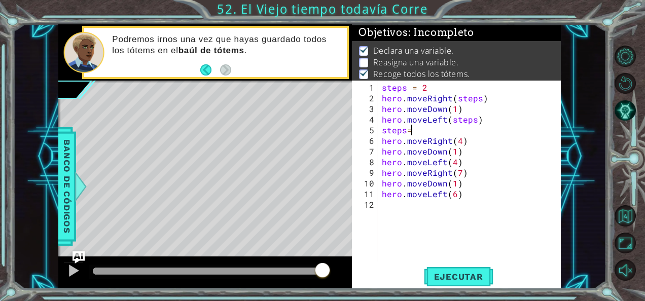
scroll to position [0, 2]
click at [463, 140] on div "steps = 2 hero . moveRight ( steps ) hero . moveDown ( 1 ) hero . moveLeft ( st…" at bounding box center [472, 183] width 184 height 202
click at [459, 141] on div "steps = 2 hero . moveRight ( steps ) hero . moveDown ( 1 ) hero . moveLeft ( st…" at bounding box center [472, 183] width 184 height 202
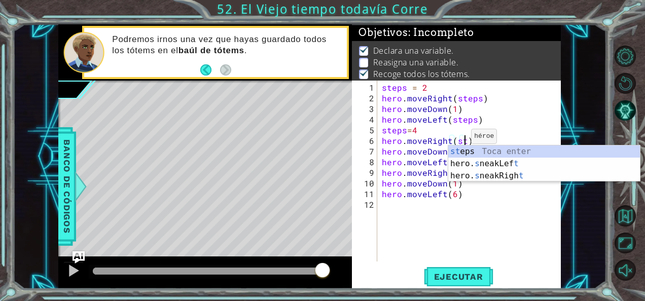
scroll to position [0, 5]
click at [463, 151] on div "st eps Toca enter hero. s neakLef t Toca enter hero. s neakRigh t Toca enter" at bounding box center [545, 176] width 192 height 61
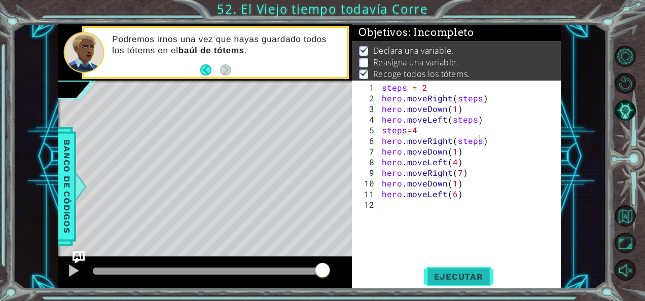
click at [467, 269] on button "Ejecutar" at bounding box center [459, 276] width 70 height 21
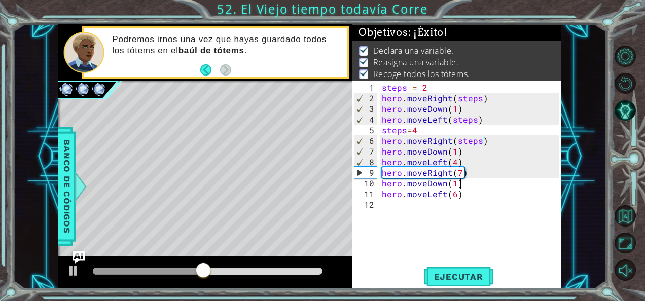
click at [461, 177] on div "steps = 2 hero . moveRight ( steps ) hero . moveDown ( 1 ) hero . moveLeft ( st…" at bounding box center [472, 183] width 184 height 202
click at [461, 171] on div "steps = 2 hero . moveRight ( steps ) hero . moveDown ( 1 ) hero . moveLeft ( st…" at bounding box center [472, 183] width 184 height 202
click at [550, 160] on div "steps = 2 hero . moveRight ( steps ) hero . moveDown ( 1 ) hero . moveLeft ( st…" at bounding box center [472, 183] width 184 height 202
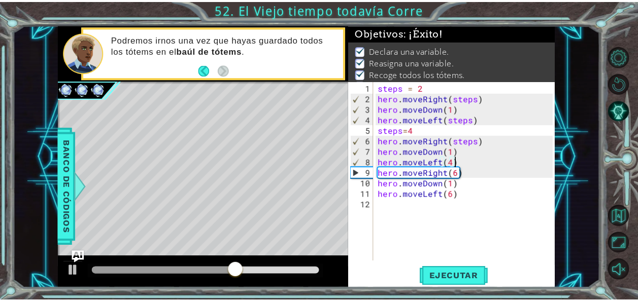
scroll to position [0, 4]
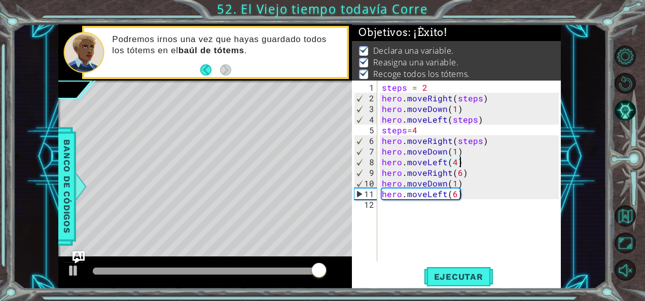
type textarea "hero.moveLeft(4)"
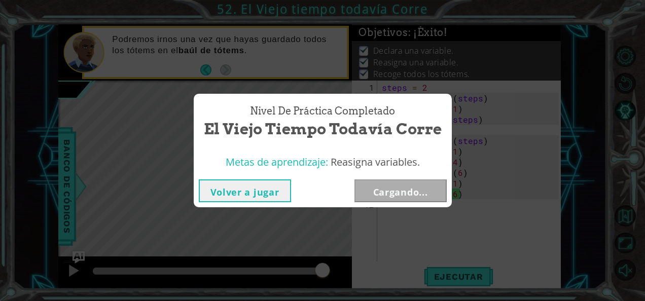
click at [276, 184] on button "Volver a jugar" at bounding box center [245, 191] width 92 height 23
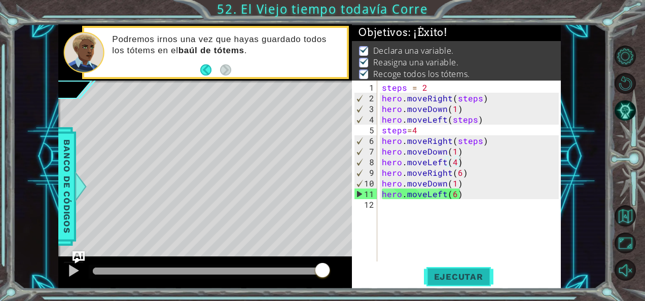
click at [472, 285] on button "Ejecutar" at bounding box center [459, 276] width 70 height 21
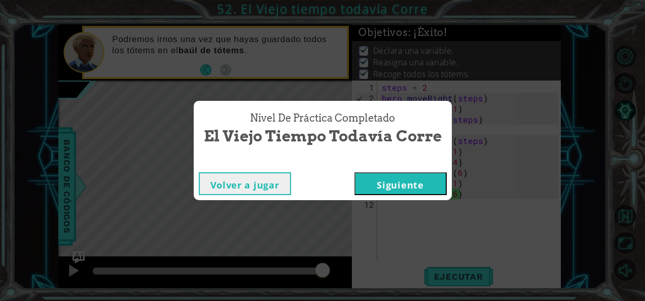
click at [395, 180] on button "Siguiente" at bounding box center [401, 184] width 92 height 23
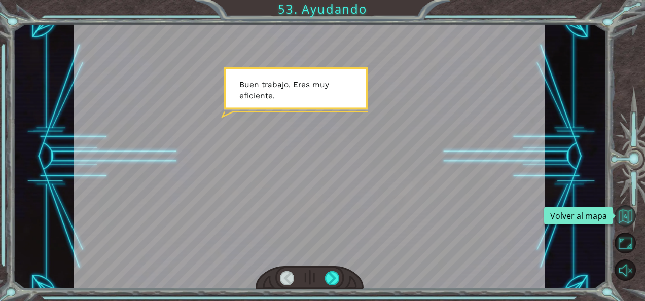
click at [623, 214] on button "Volver al mapa" at bounding box center [625, 215] width 21 height 21
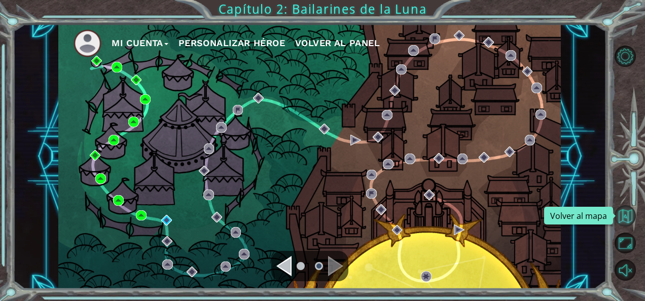
click at [632, 208] on button "Volver al mapa" at bounding box center [625, 215] width 21 height 21
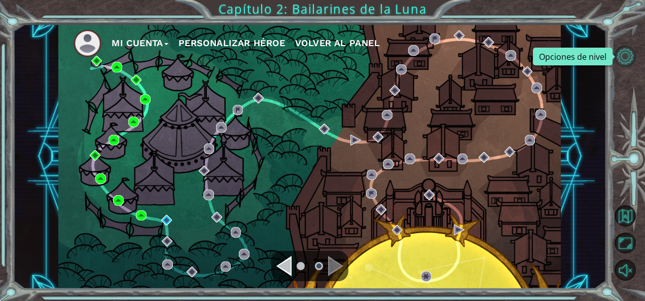
click at [633, 54] on button "Opciones de nivel" at bounding box center [625, 56] width 21 height 21
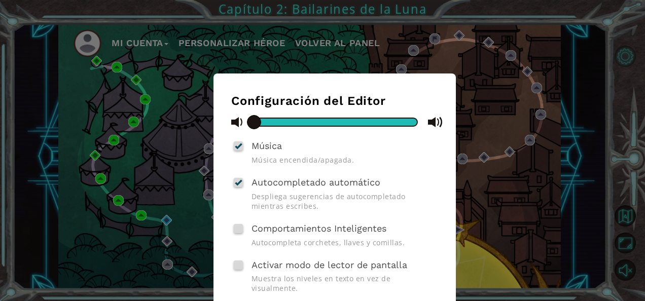
click at [633, 54] on div "Configuración del Editor Música Música encendida/apagada. Autocompletado automá…" at bounding box center [322, 150] width 645 height 301
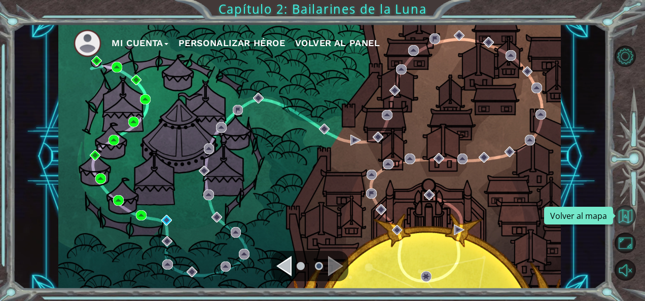
click at [625, 208] on button "Volver al mapa" at bounding box center [625, 215] width 21 height 21
click at [143, 47] on button "Mi Cuenta" at bounding box center [140, 43] width 57 height 15
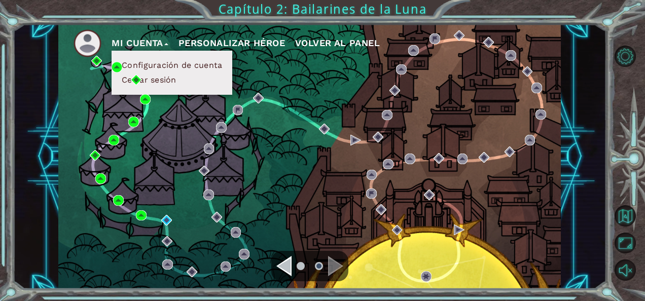
click at [143, 47] on button "Mi Cuenta" at bounding box center [140, 43] width 57 height 15
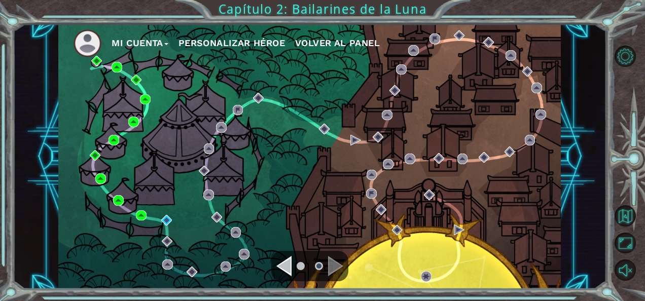
click at [143, 47] on button "Mi Cuenta" at bounding box center [140, 43] width 57 height 15
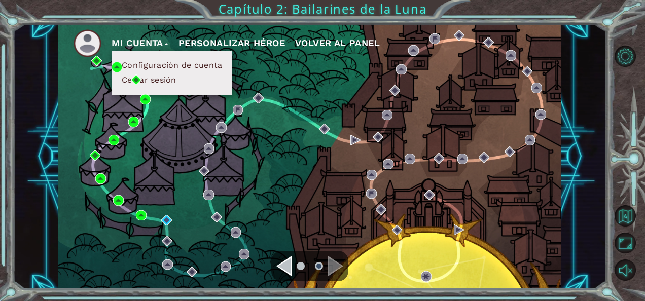
click at [361, 45] on span "Volver al panel" at bounding box center [337, 43] width 85 height 11
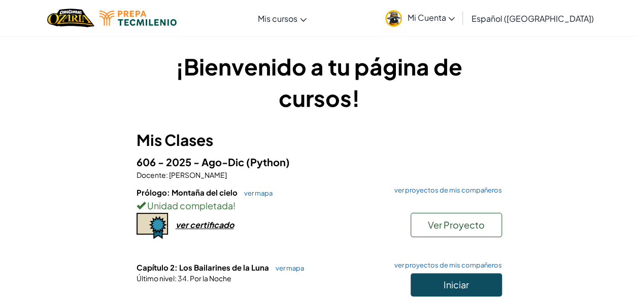
click at [432, 20] on span "Mi Cuenta" at bounding box center [431, 17] width 48 height 11
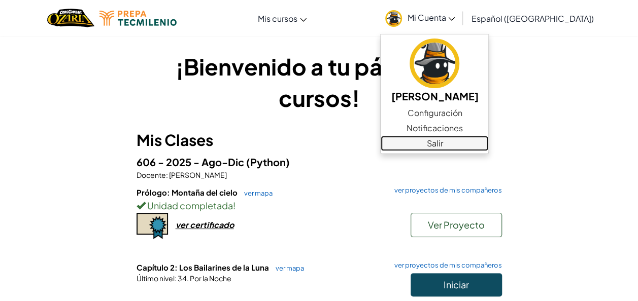
click at [453, 138] on link "Salir" at bounding box center [435, 143] width 108 height 15
